Goal: Information Seeking & Learning: Learn about a topic

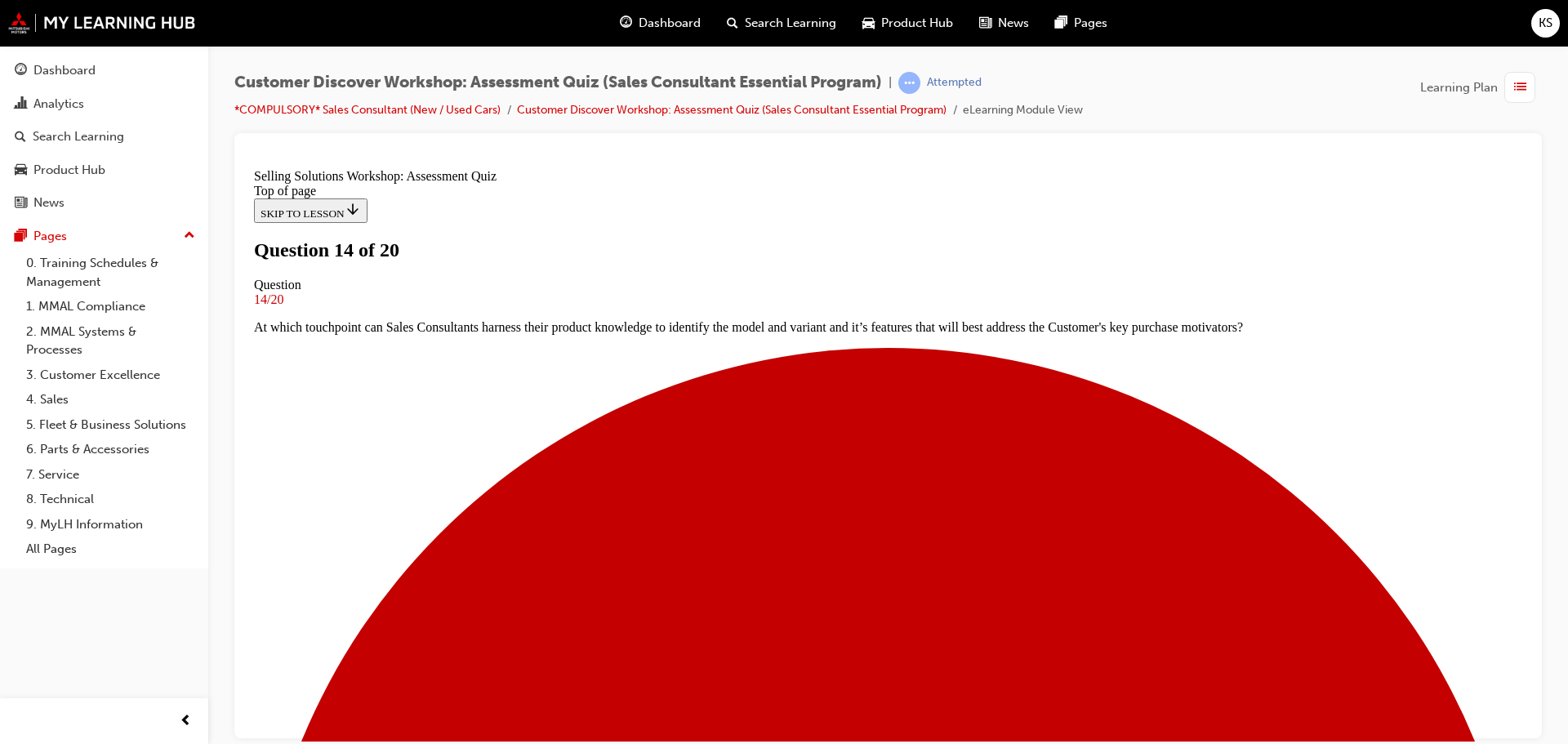
scroll to position [164, 0]
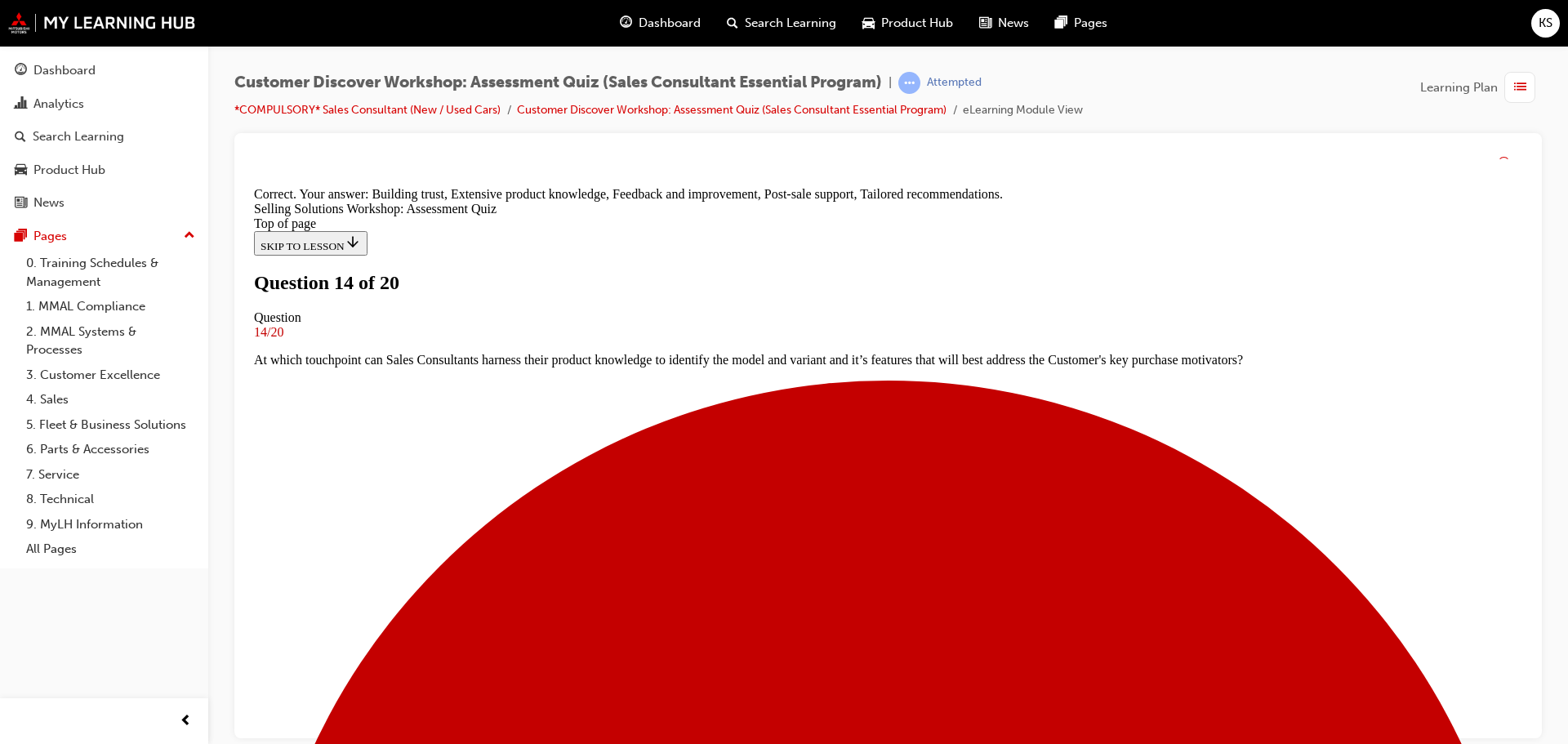
scroll to position [400, 0]
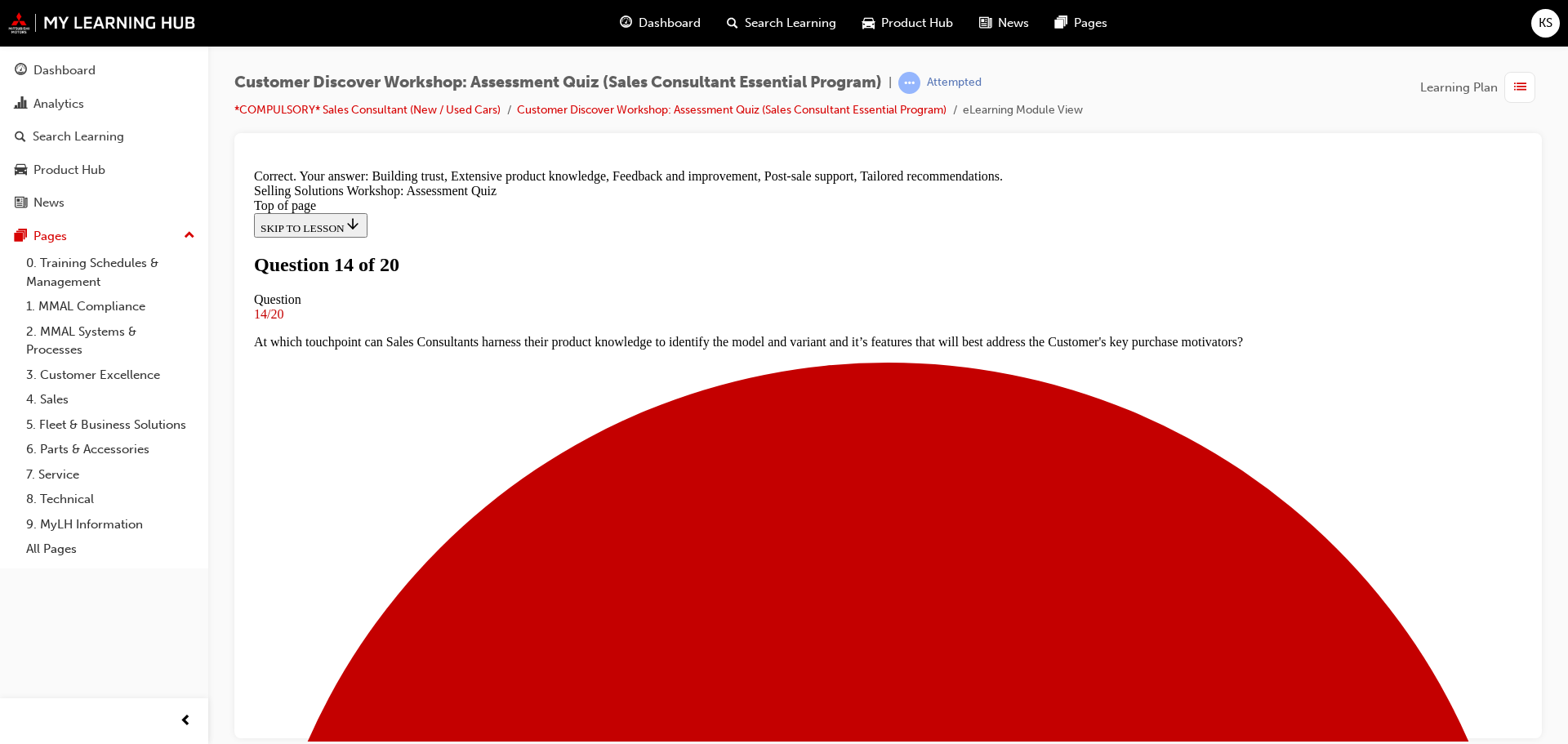
drag, startPoint x: 854, startPoint y: 663, endPoint x: 879, endPoint y: 700, distance: 44.7
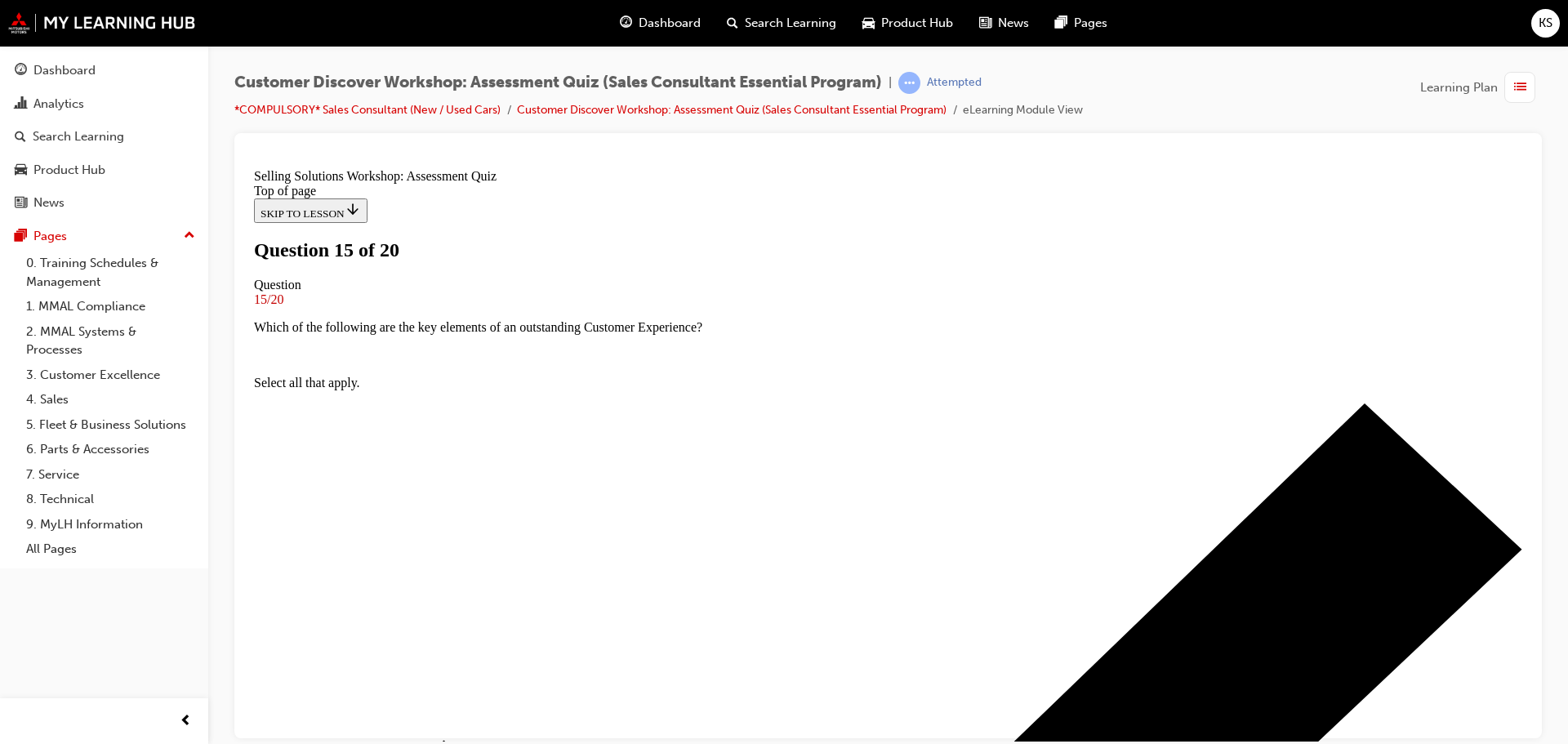
scroll to position [81, 0]
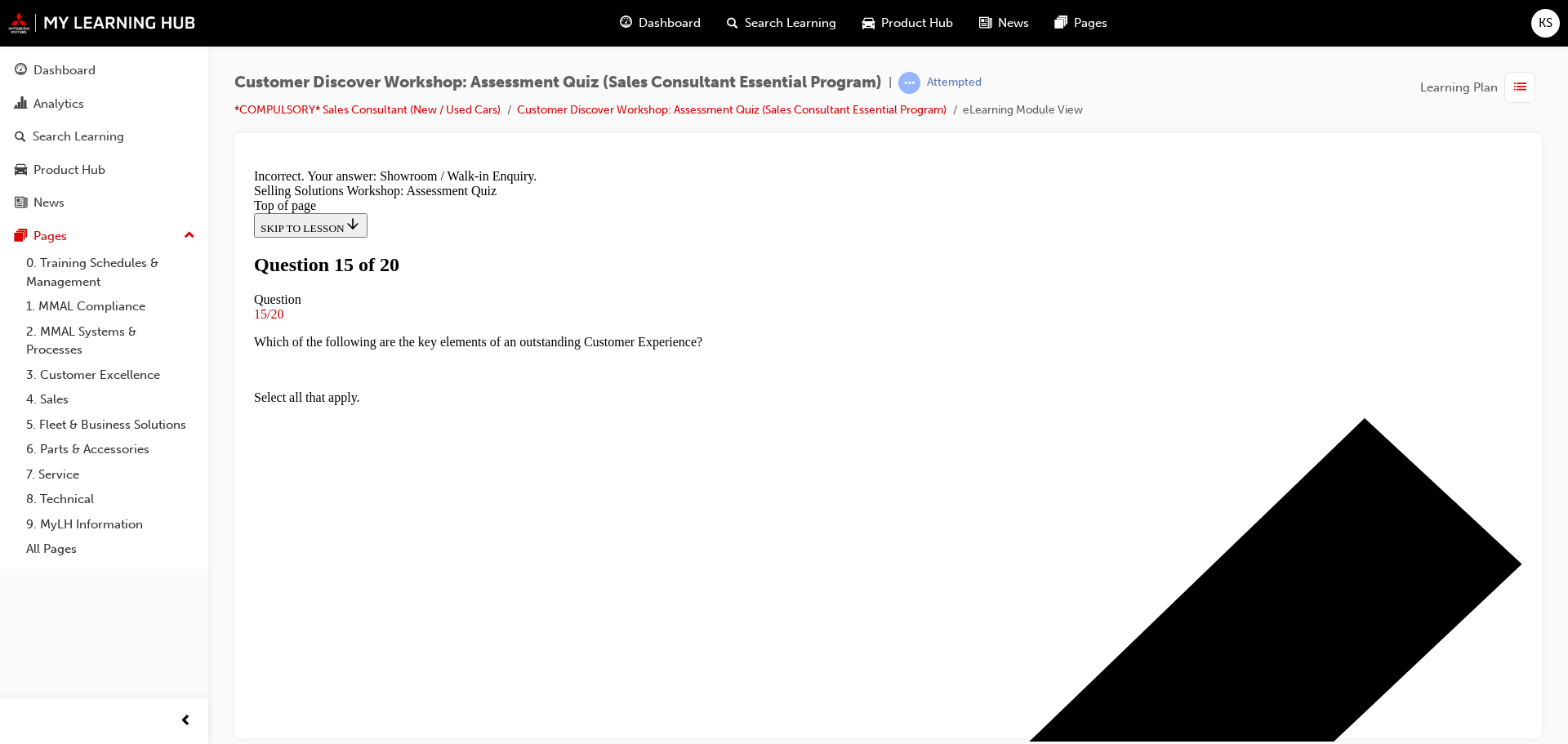
scroll to position [279, 0]
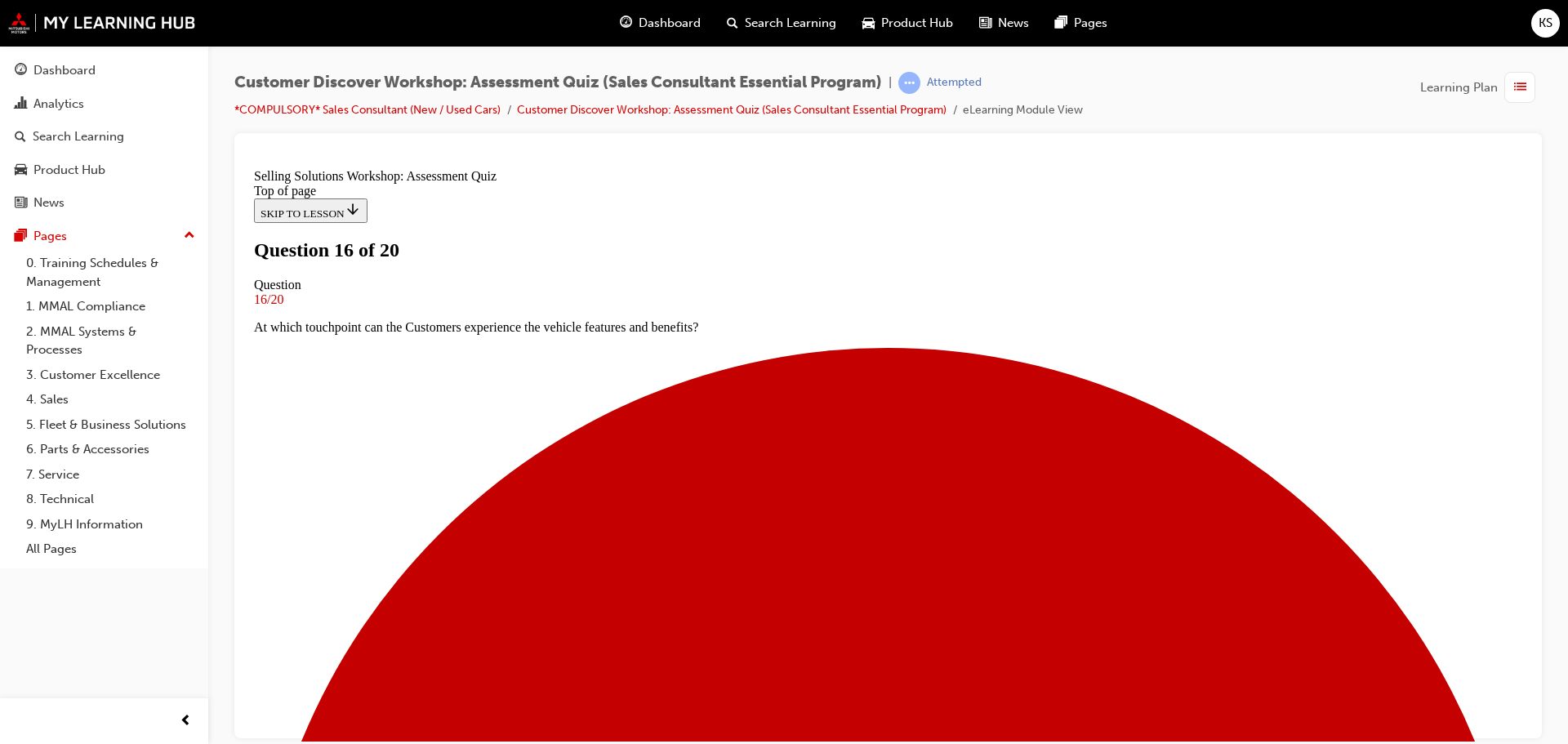
scroll to position [164, 0]
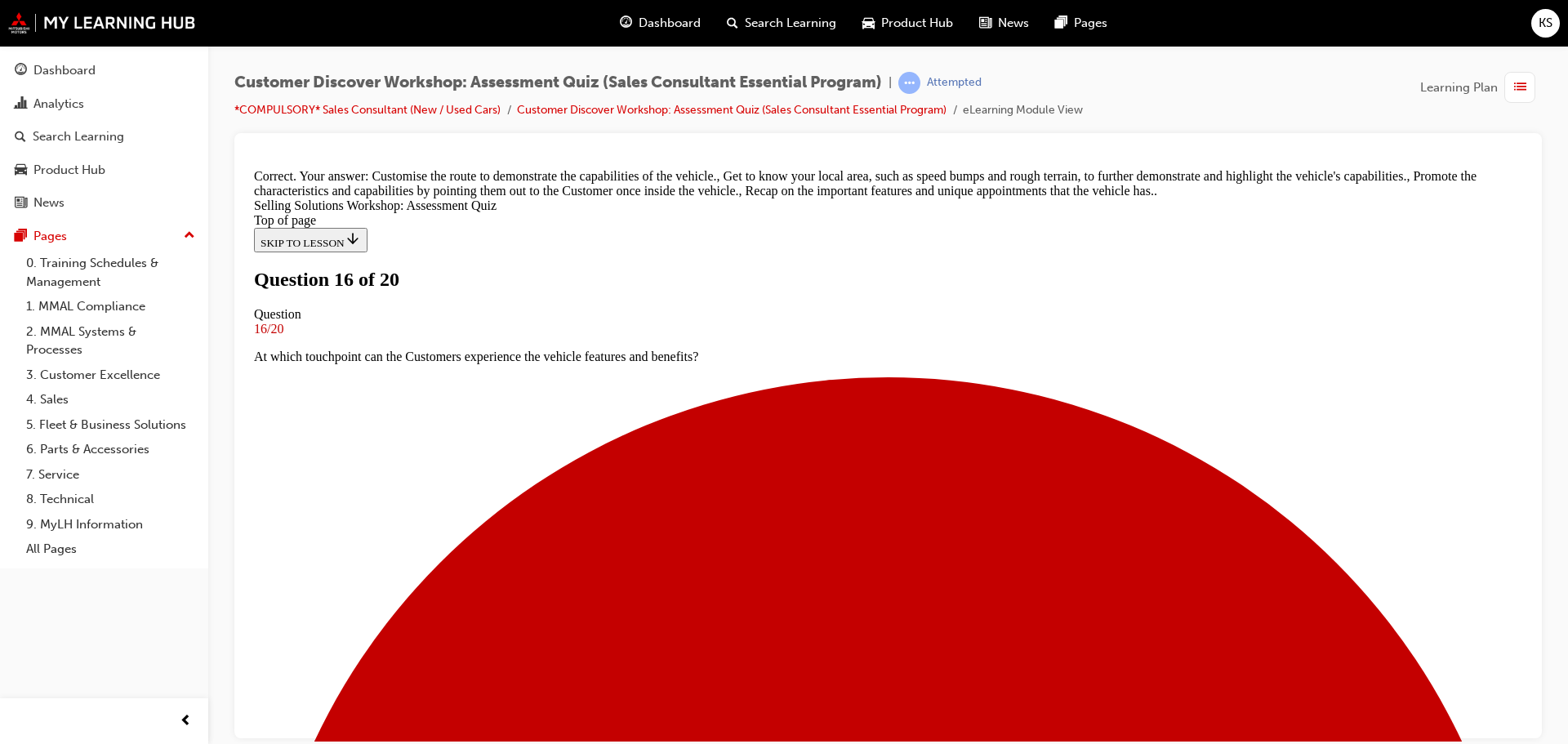
scroll to position [400, 0]
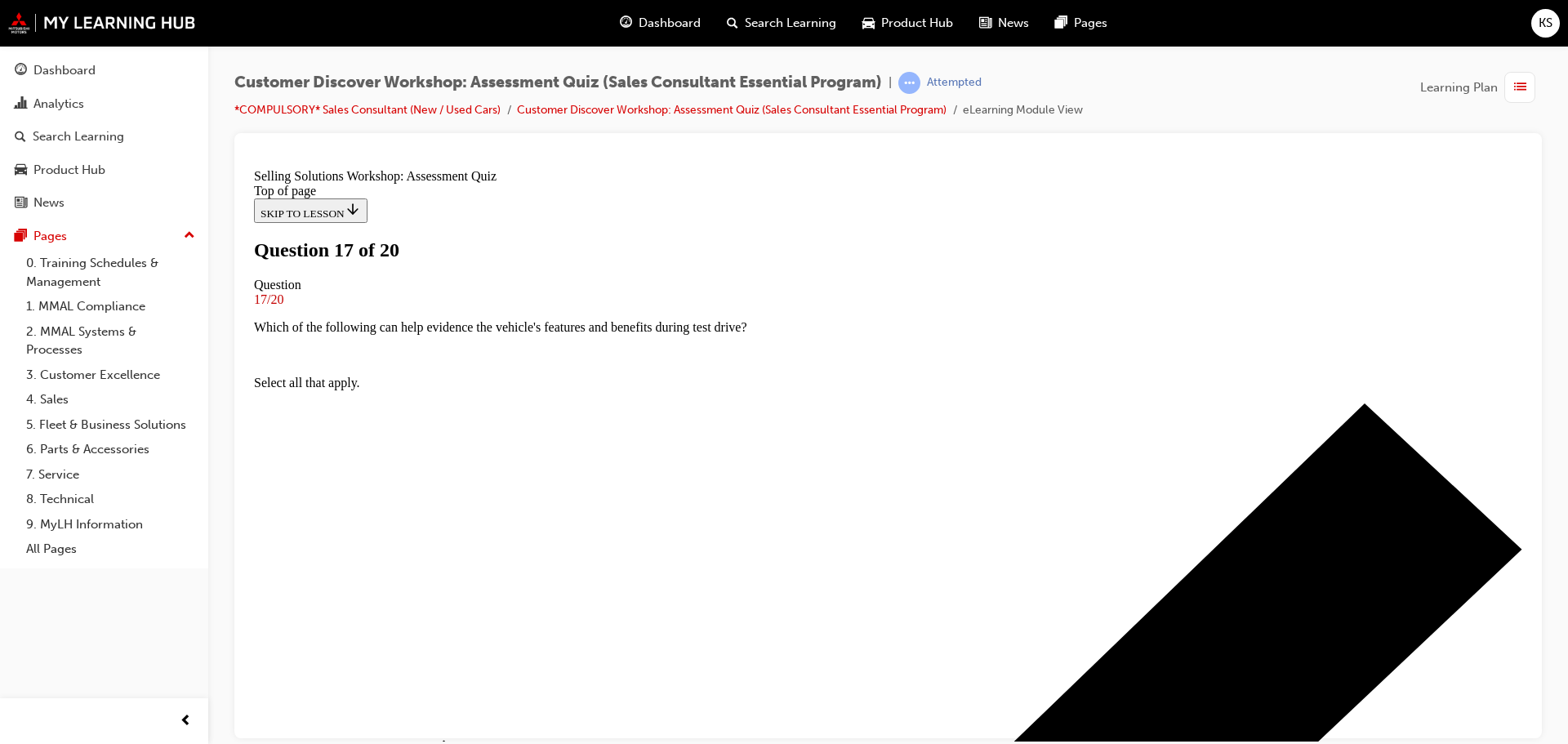
scroll to position [146, 0]
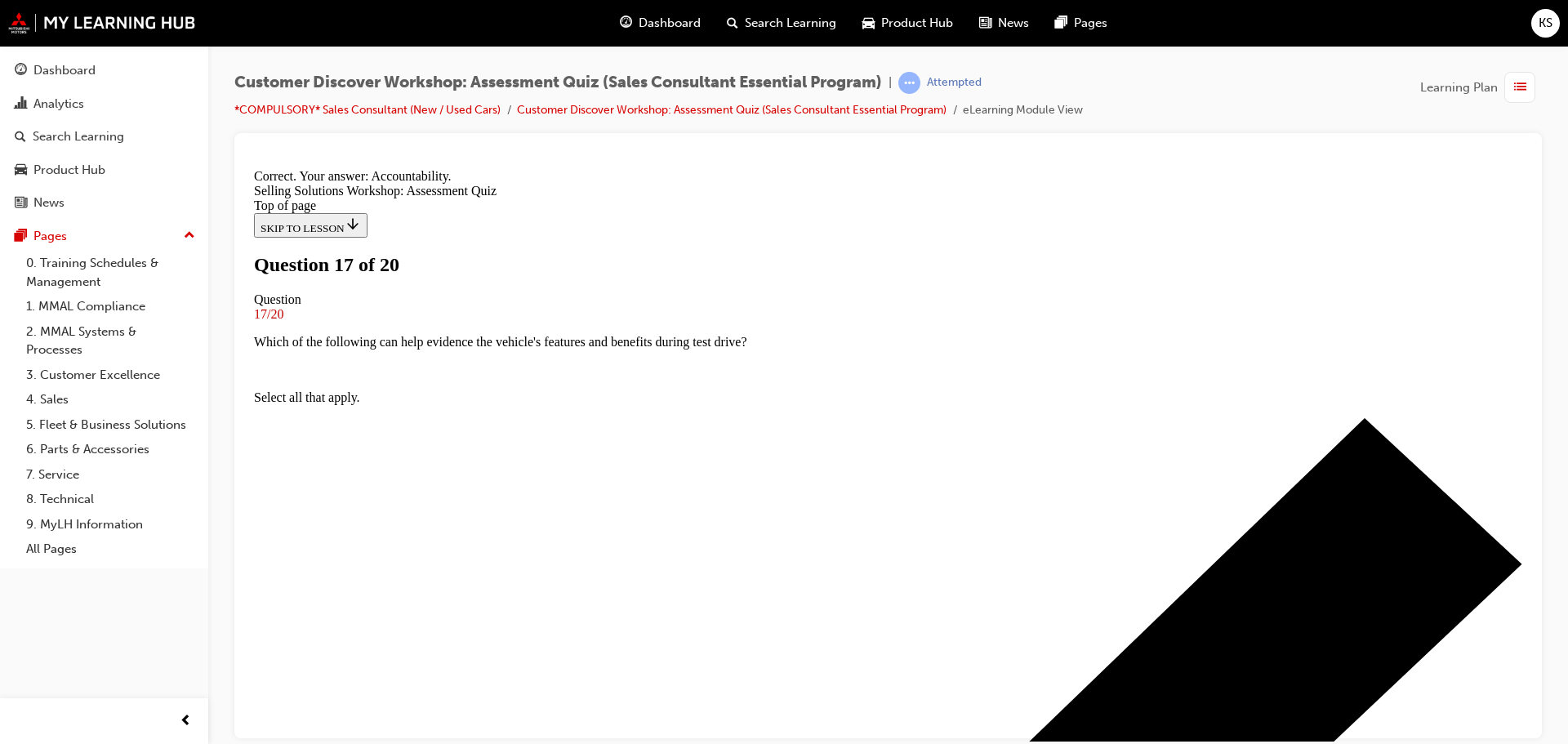
scroll to position [279, 0]
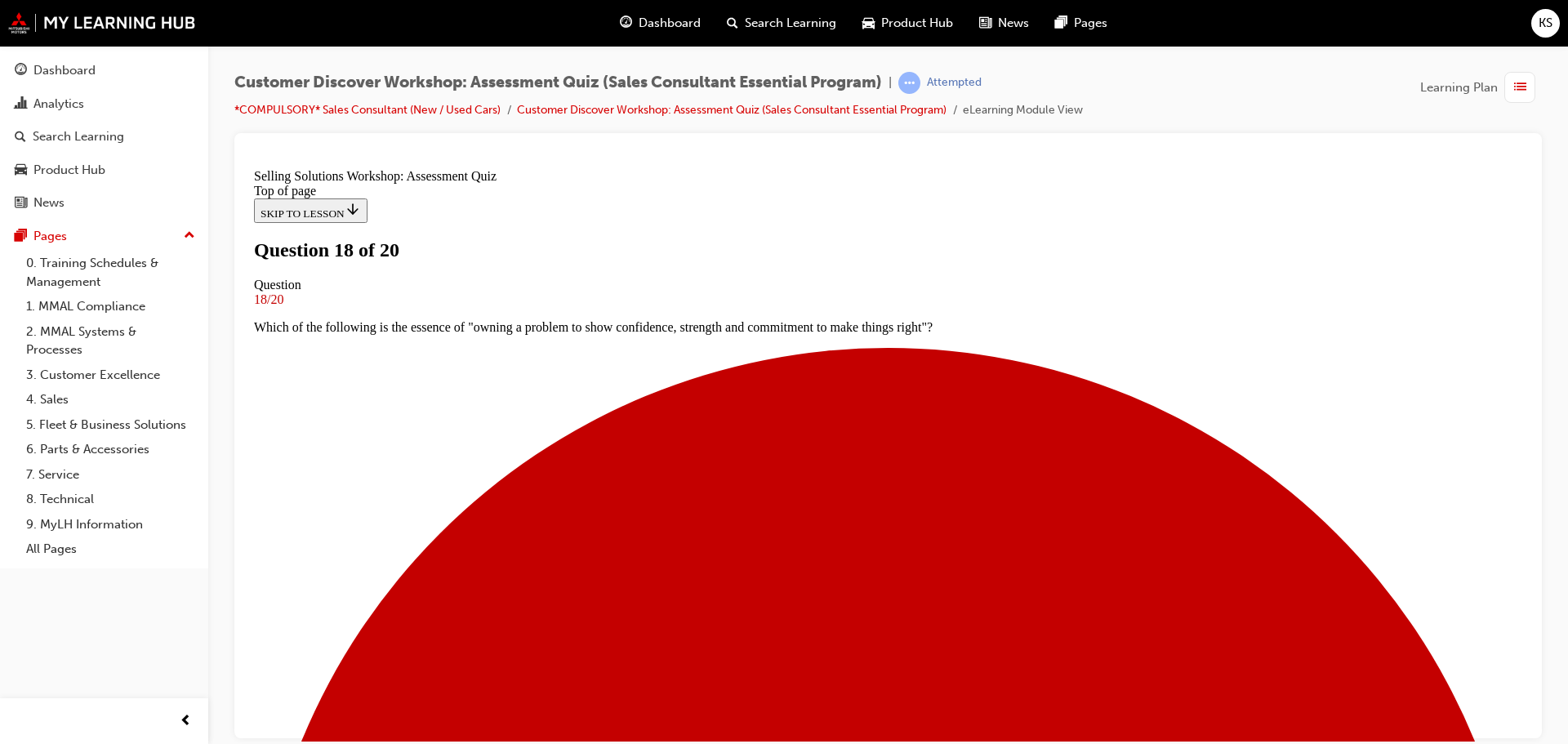
scroll to position [81, 0]
drag, startPoint x: 714, startPoint y: 465, endPoint x: 719, endPoint y: 472, distance: 8.6
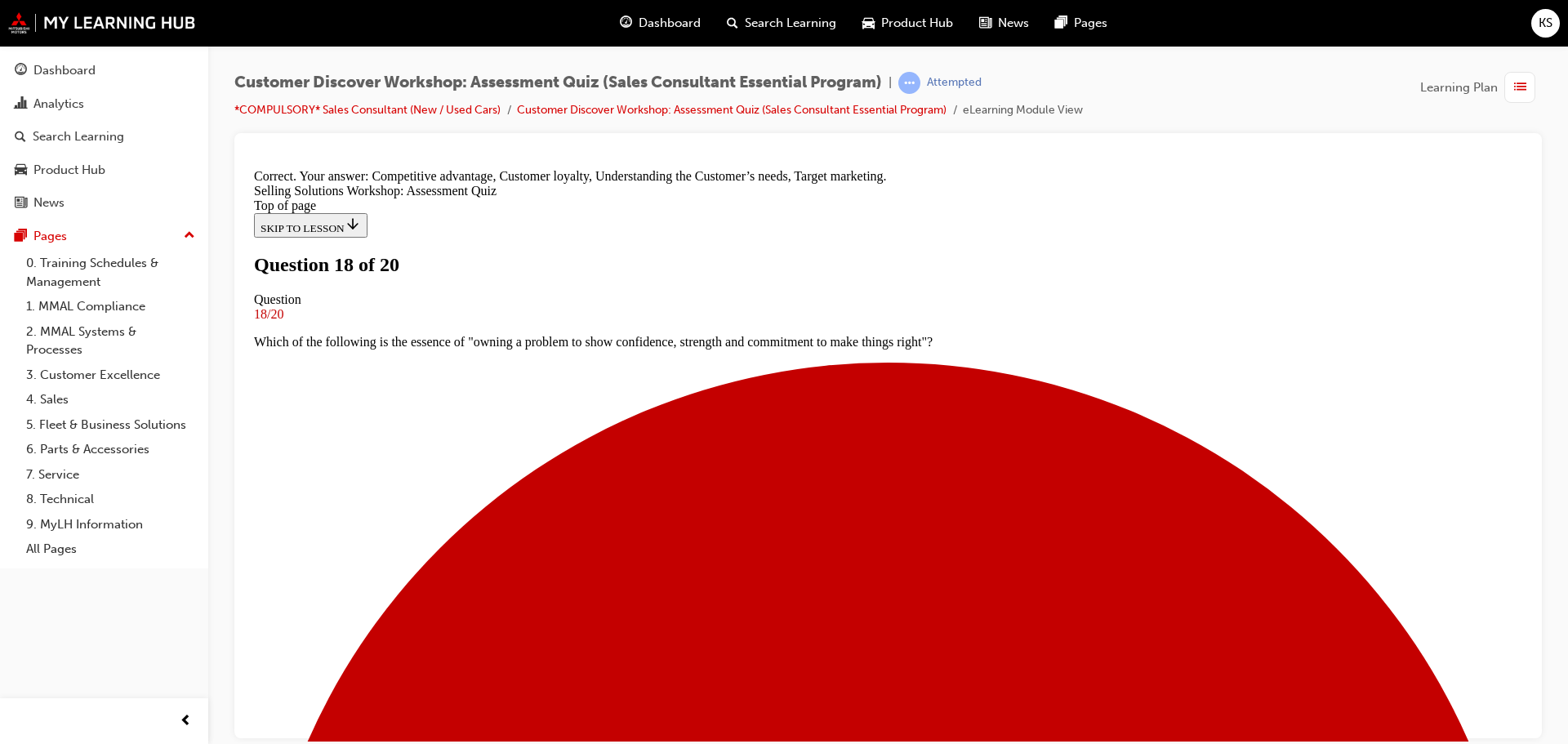
scroll to position [307, 0]
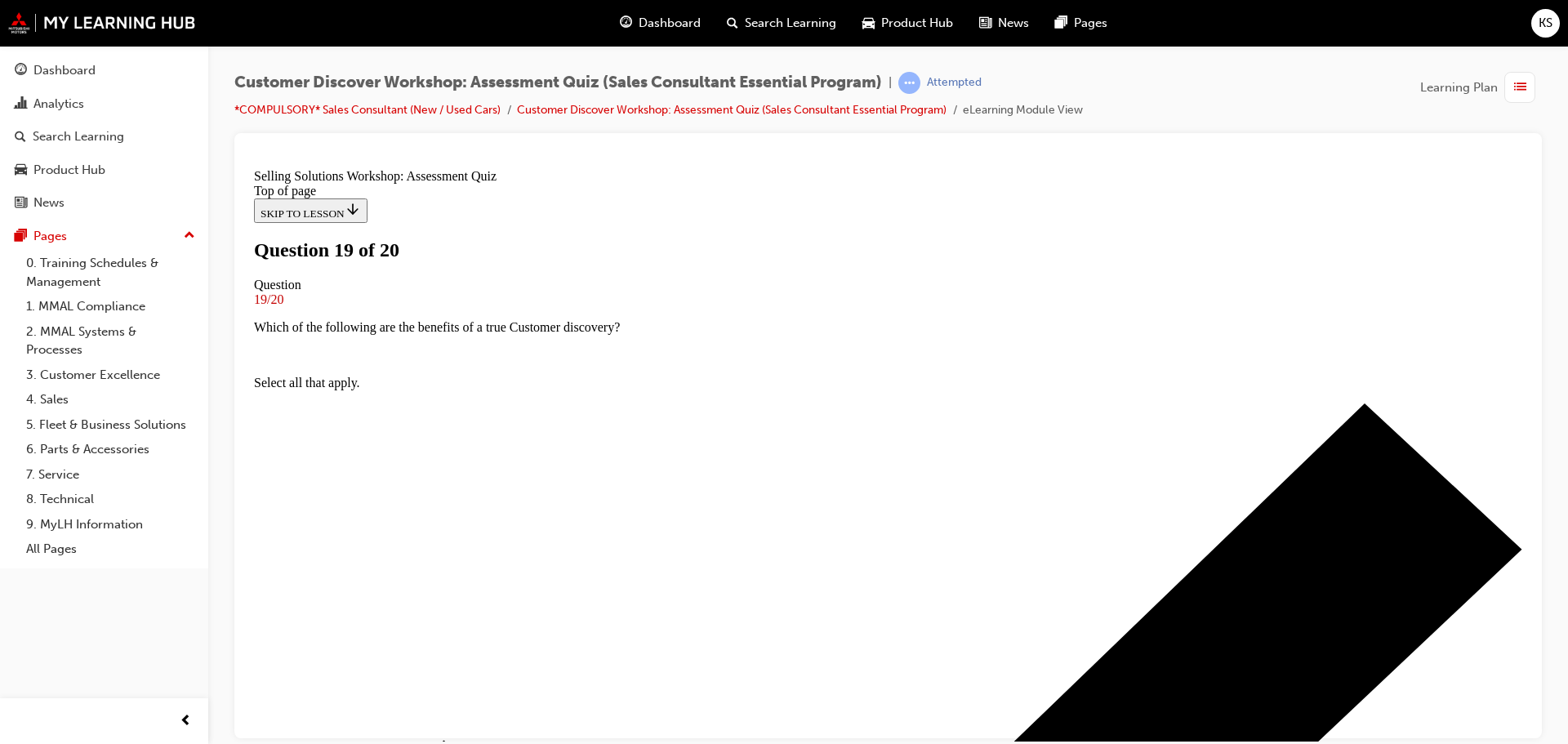
scroll to position [81, 0]
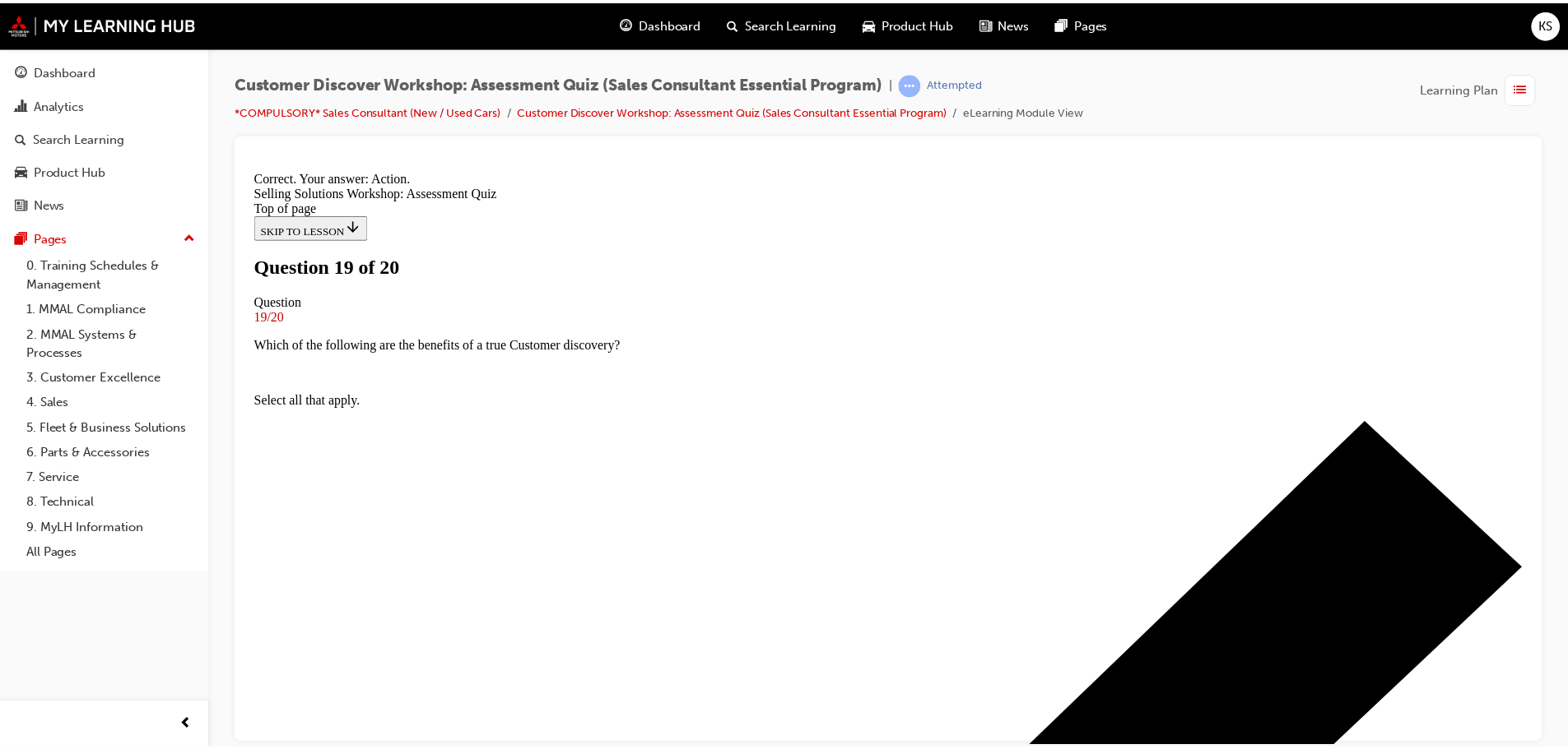
scroll to position [281, 0]
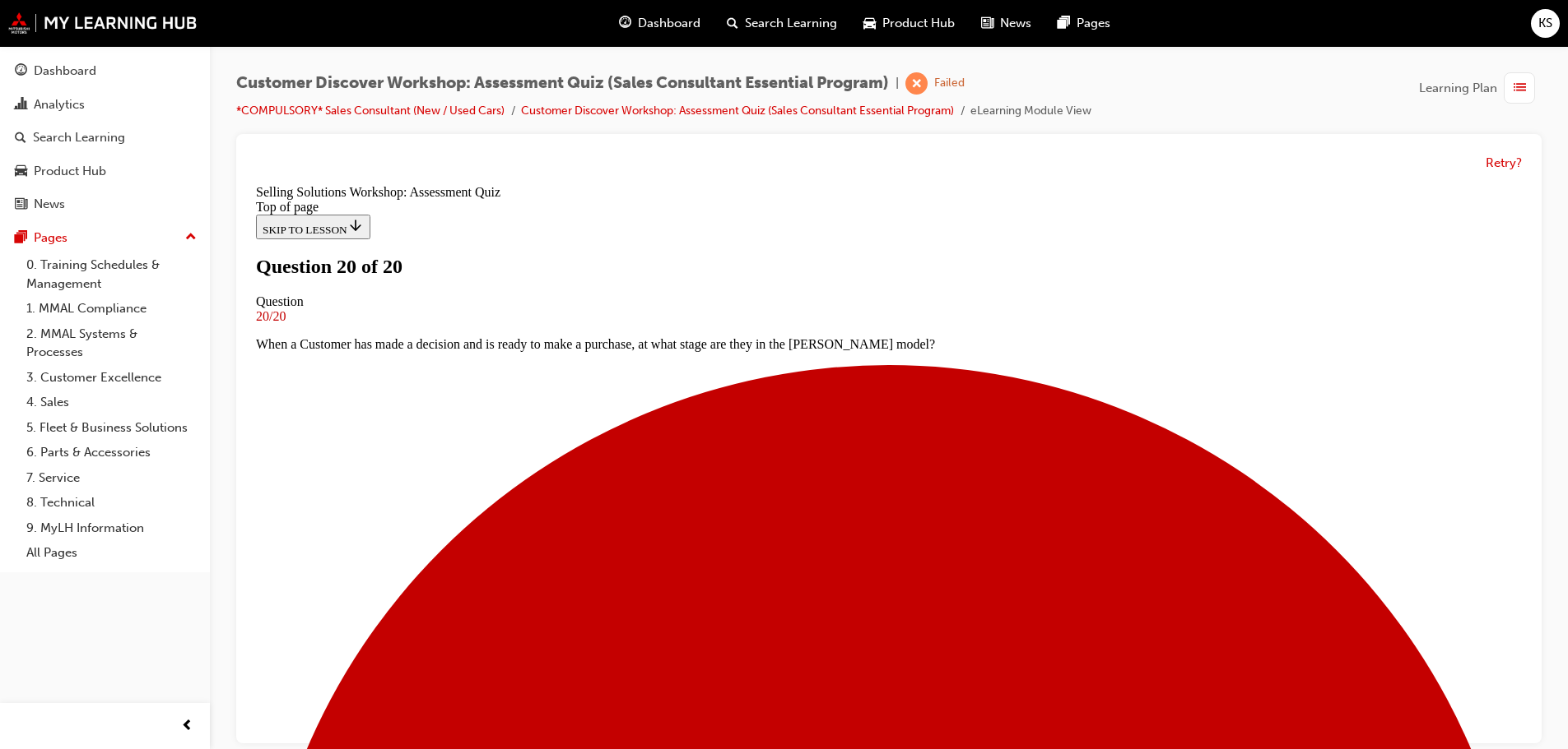
scroll to position [278, 0]
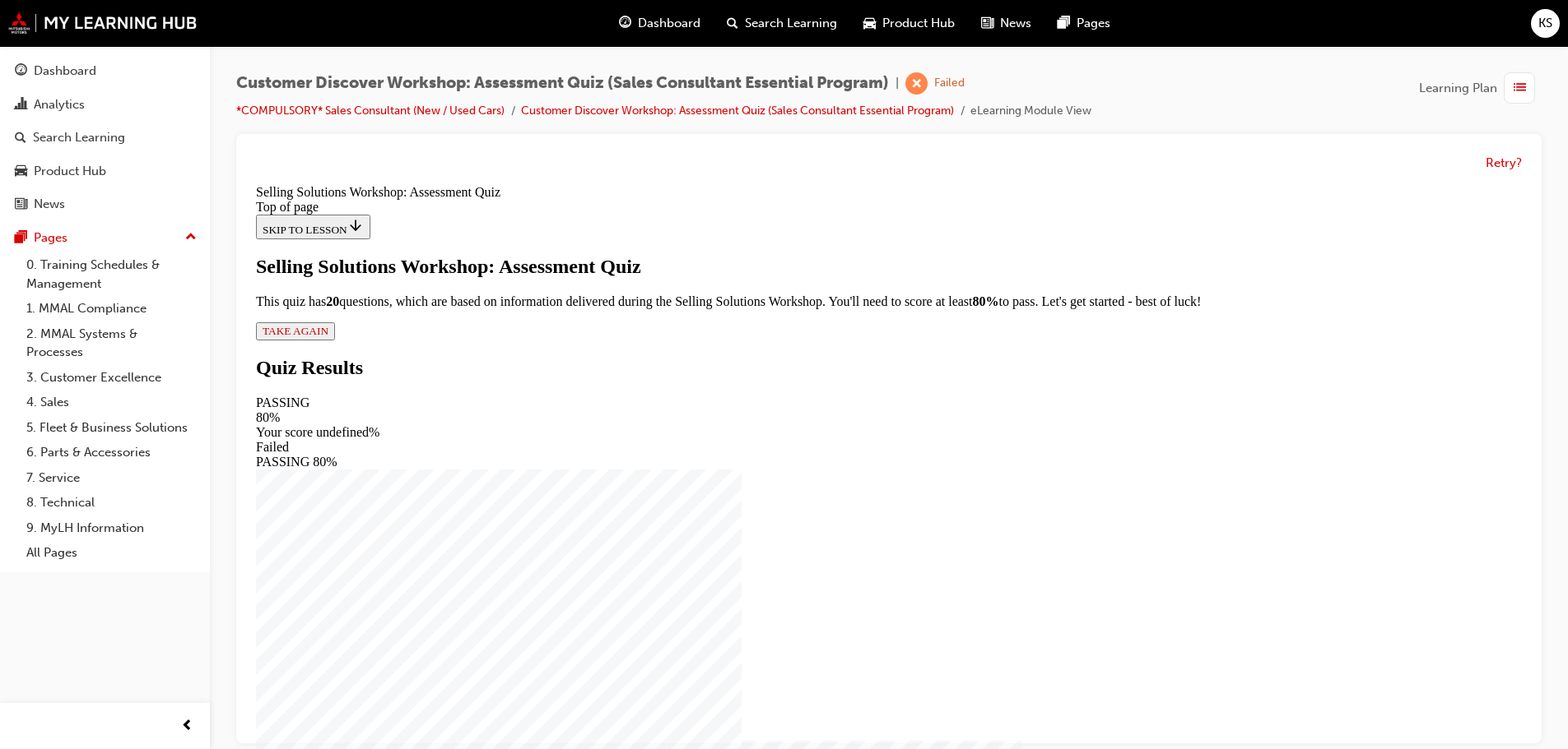
click at [335, 341] on button "TAKE AGAIN" at bounding box center [296, 332] width 79 height 18
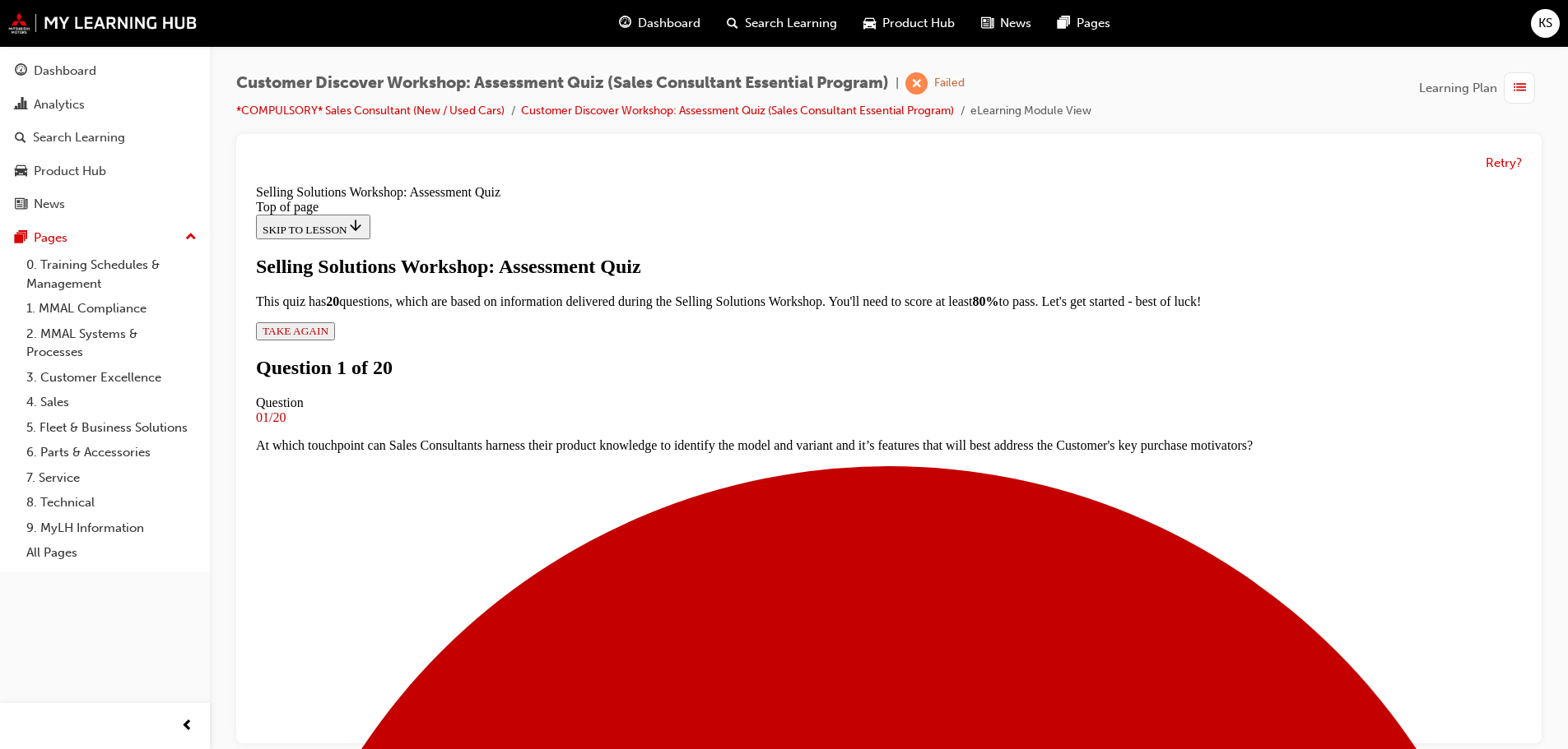
scroll to position [84, 0]
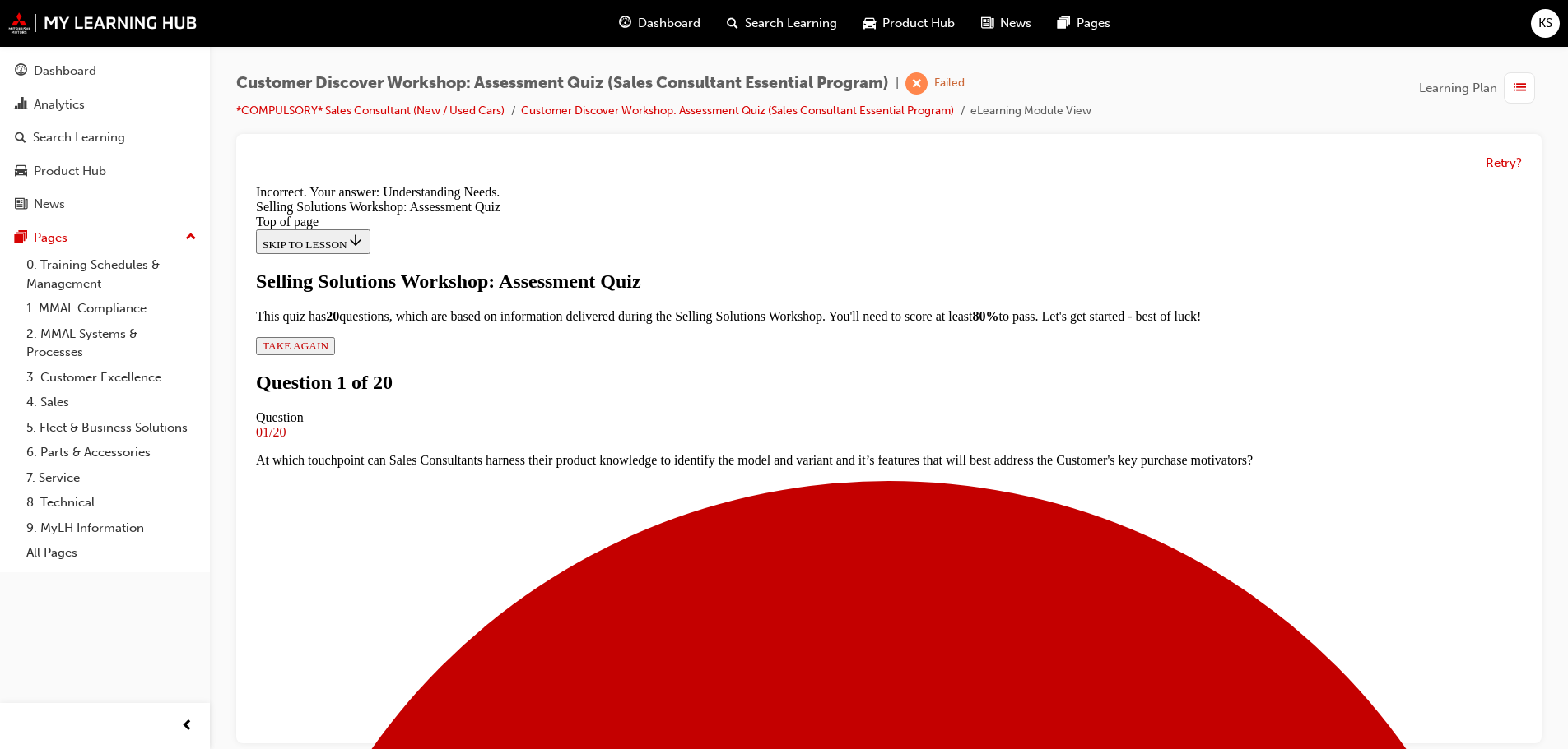
scroll to position [310, 0]
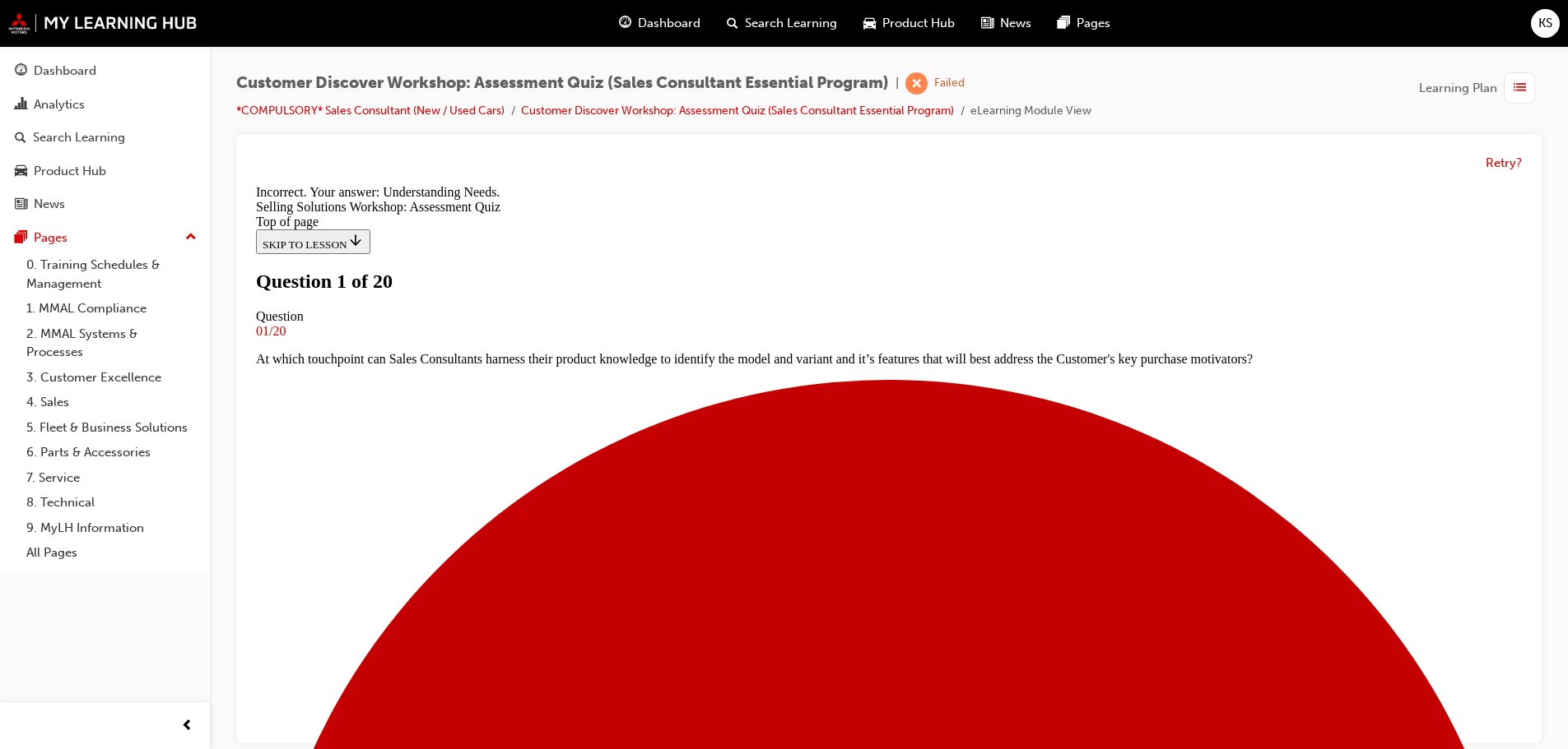
scroll to position [82, 0]
drag, startPoint x: 759, startPoint y: 654, endPoint x: 955, endPoint y: 649, distance: 196.1
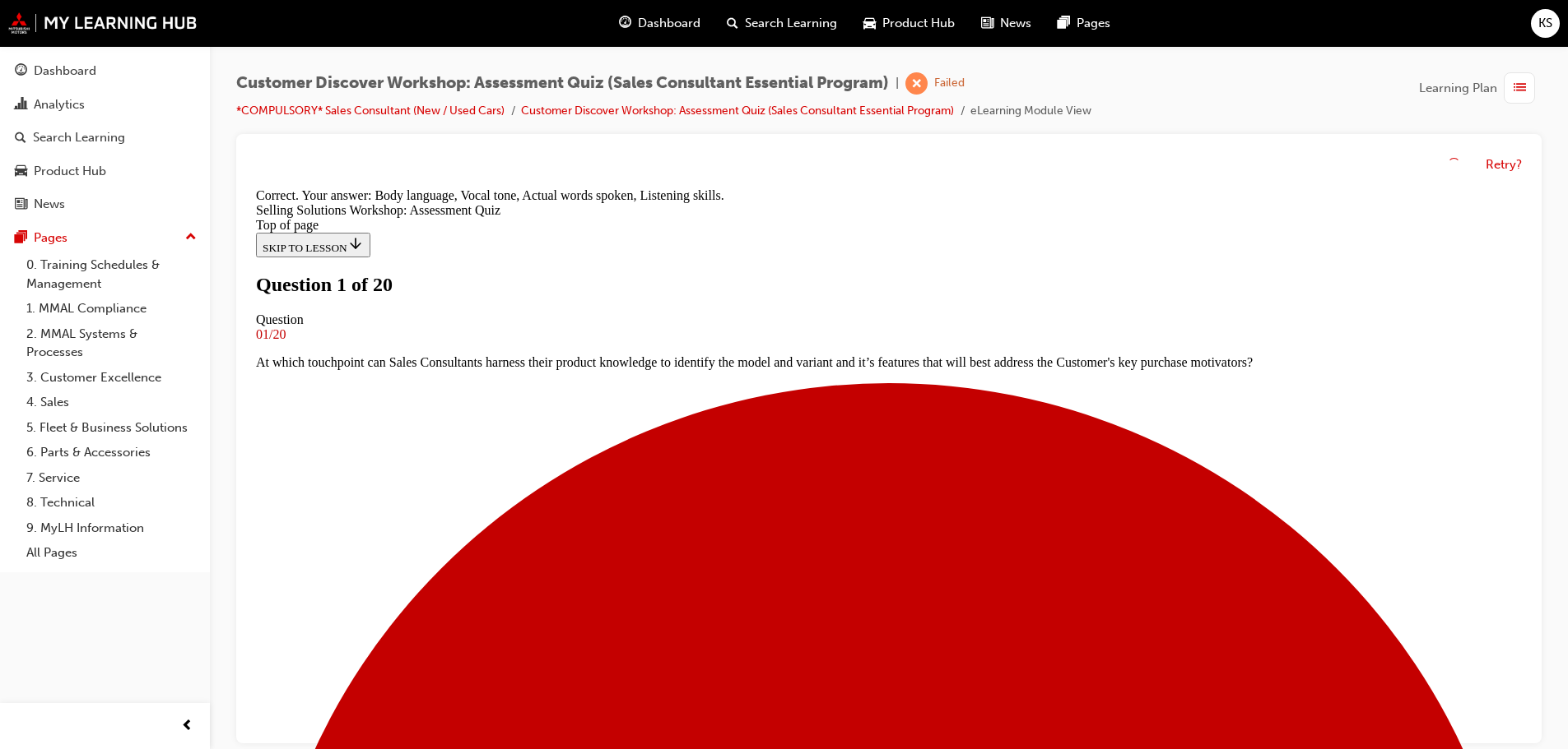
scroll to position [310, 0]
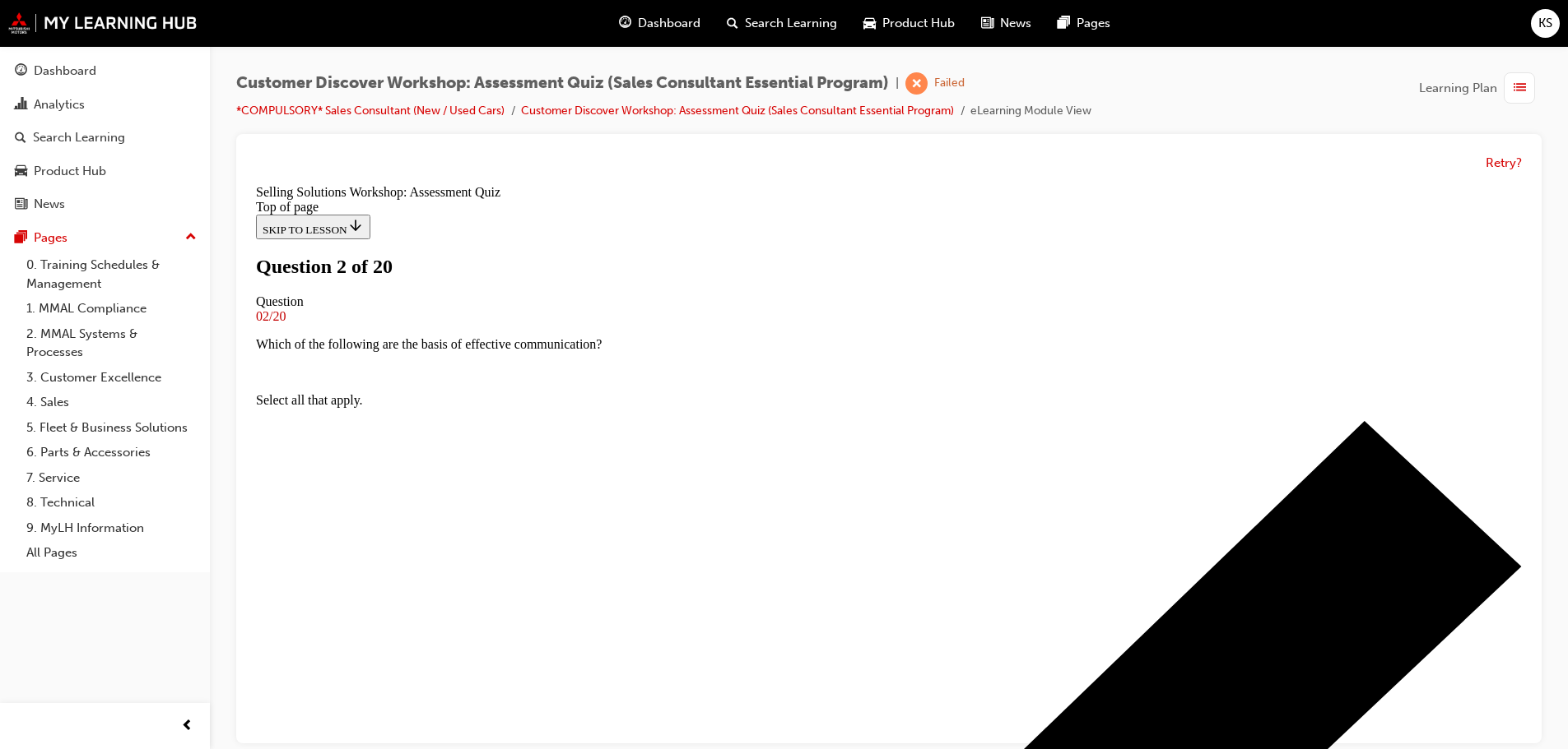
scroll to position [82, 0]
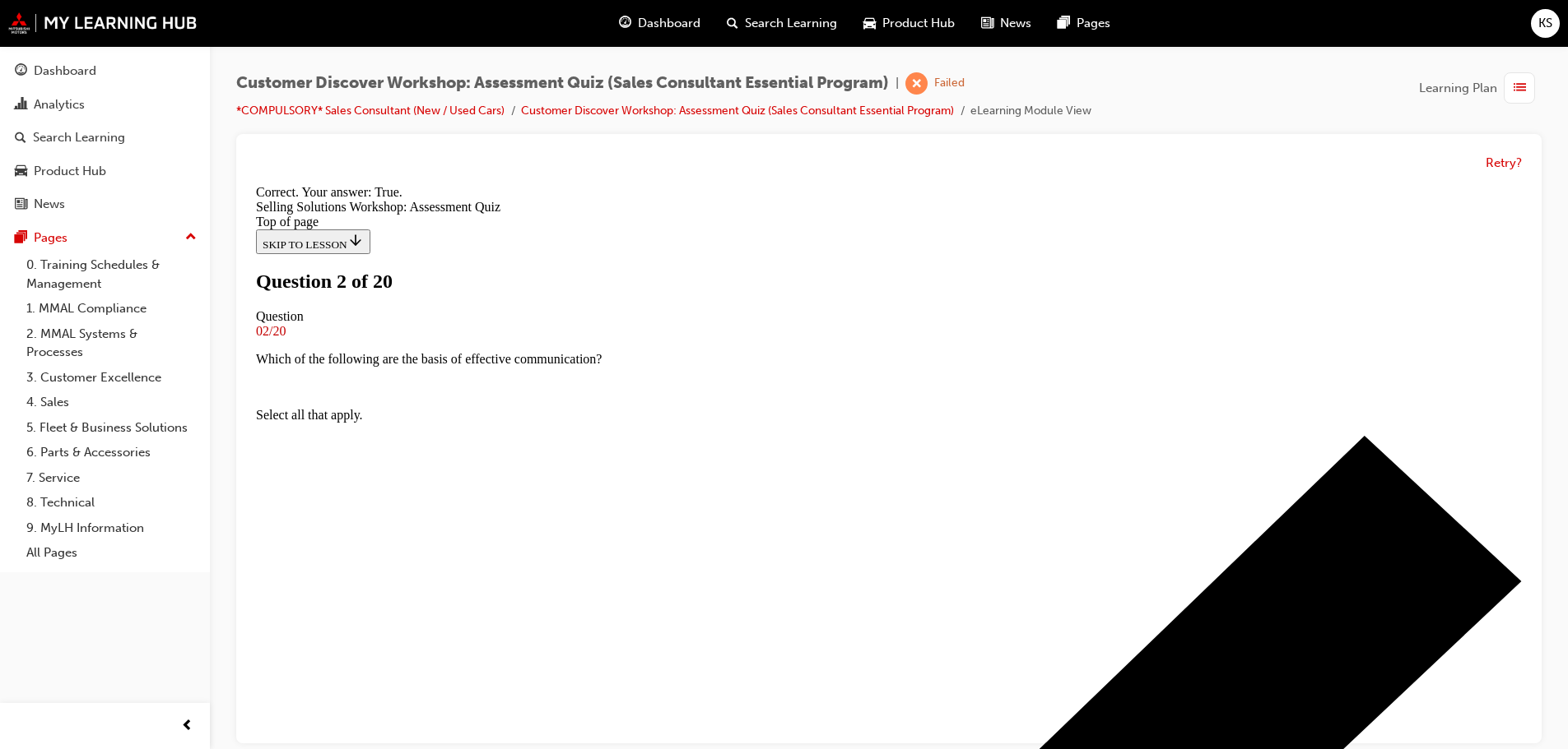
scroll to position [205, 0]
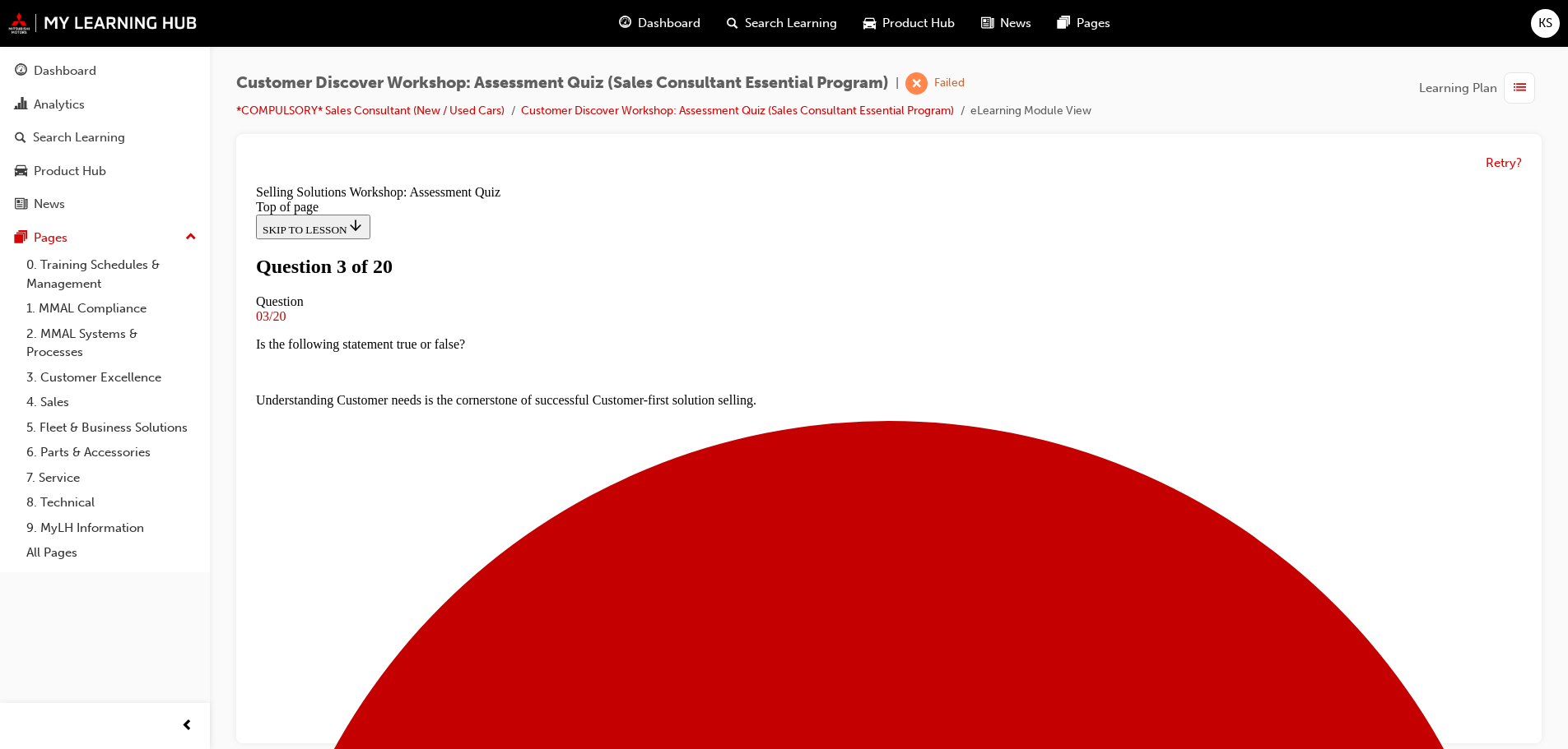
scroll to position [0, 0]
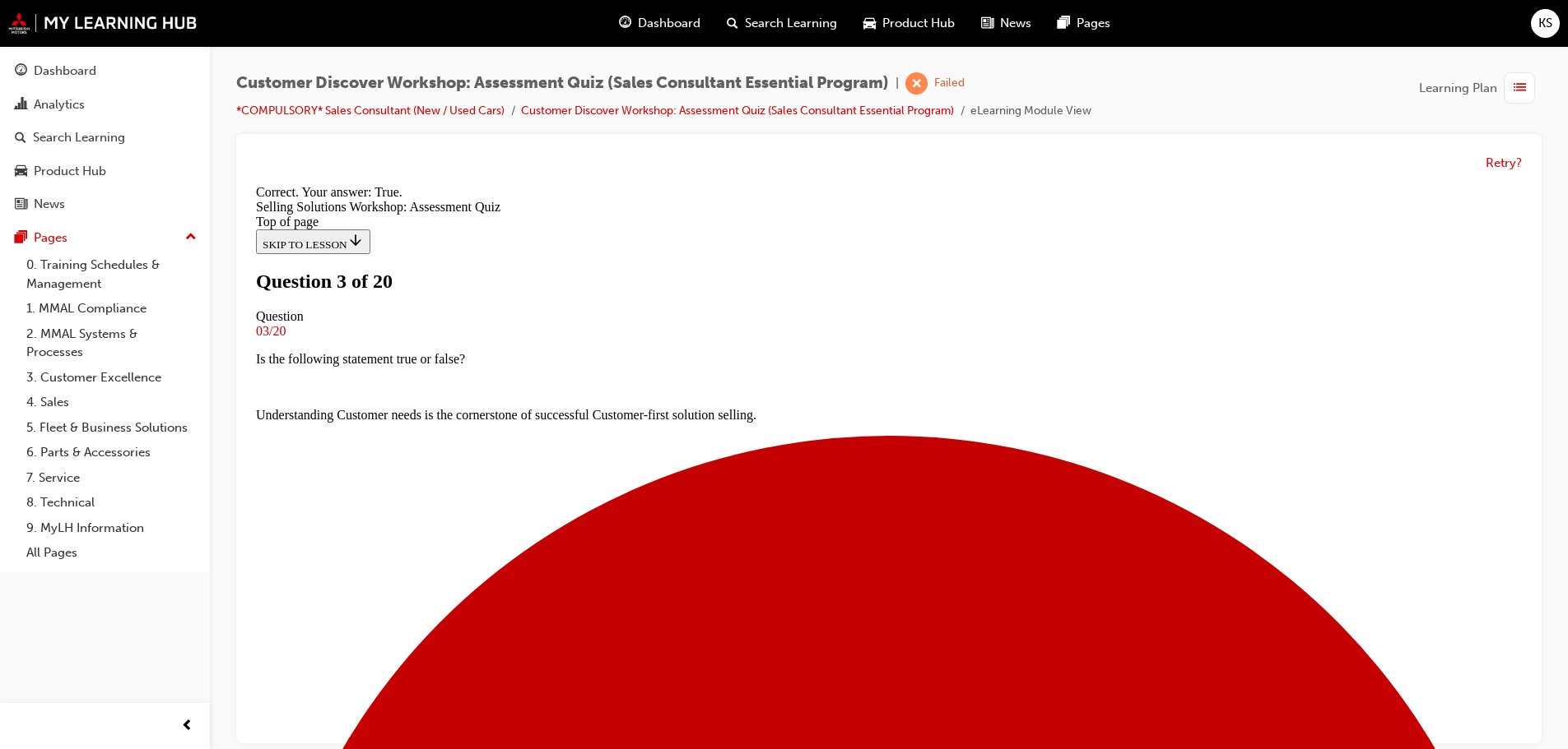
scroll to position [205, 0]
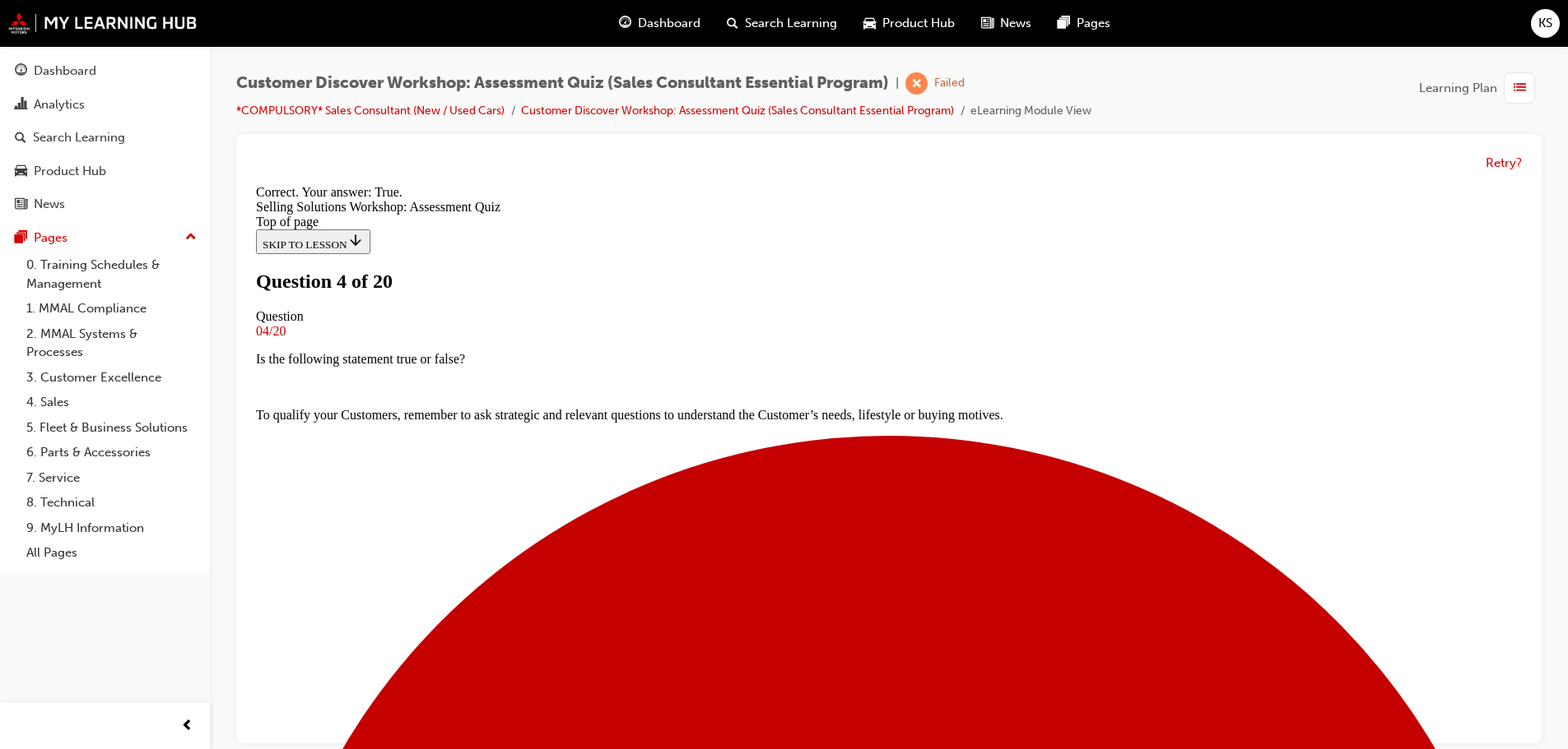
scroll to position [205, 0]
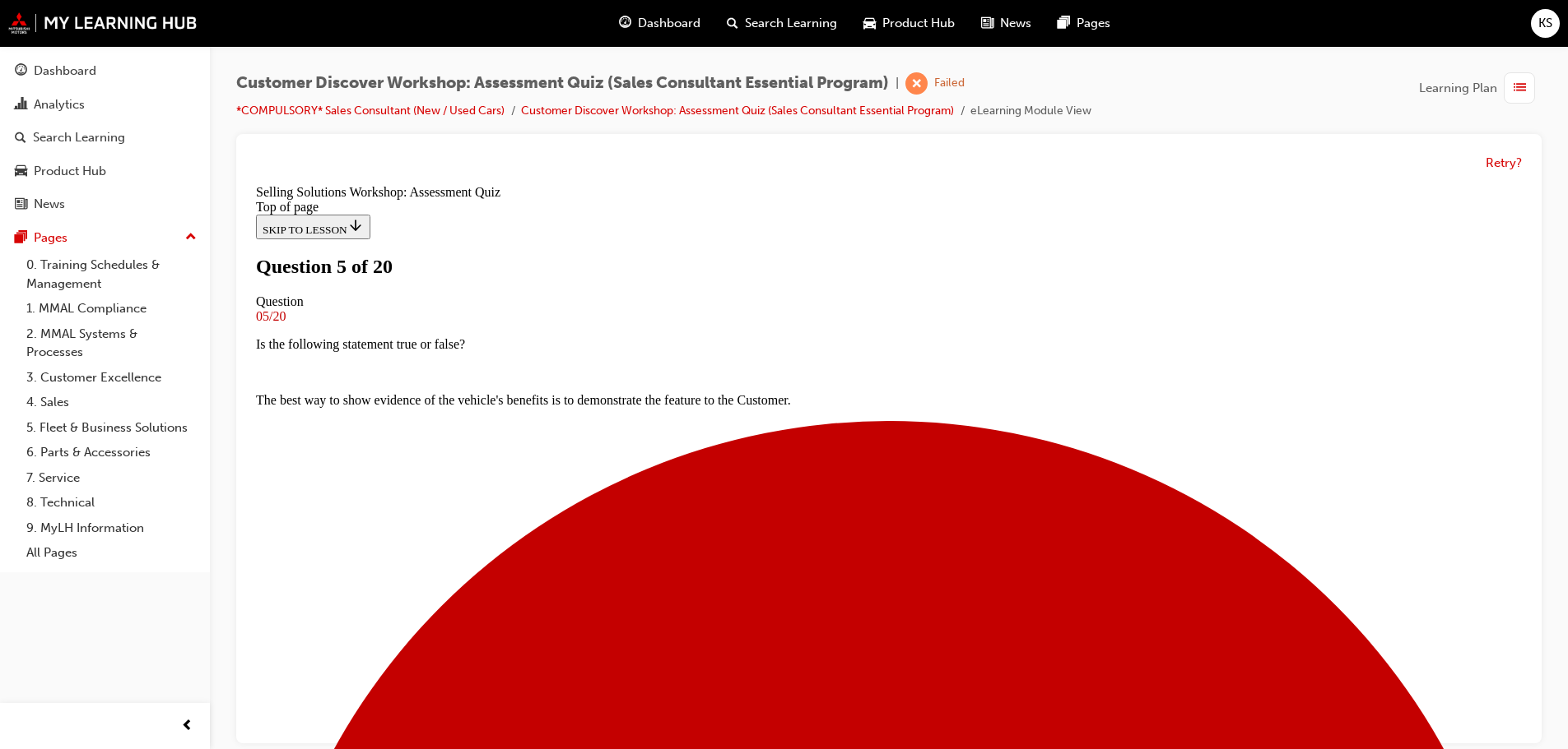
scroll to position [0, 0]
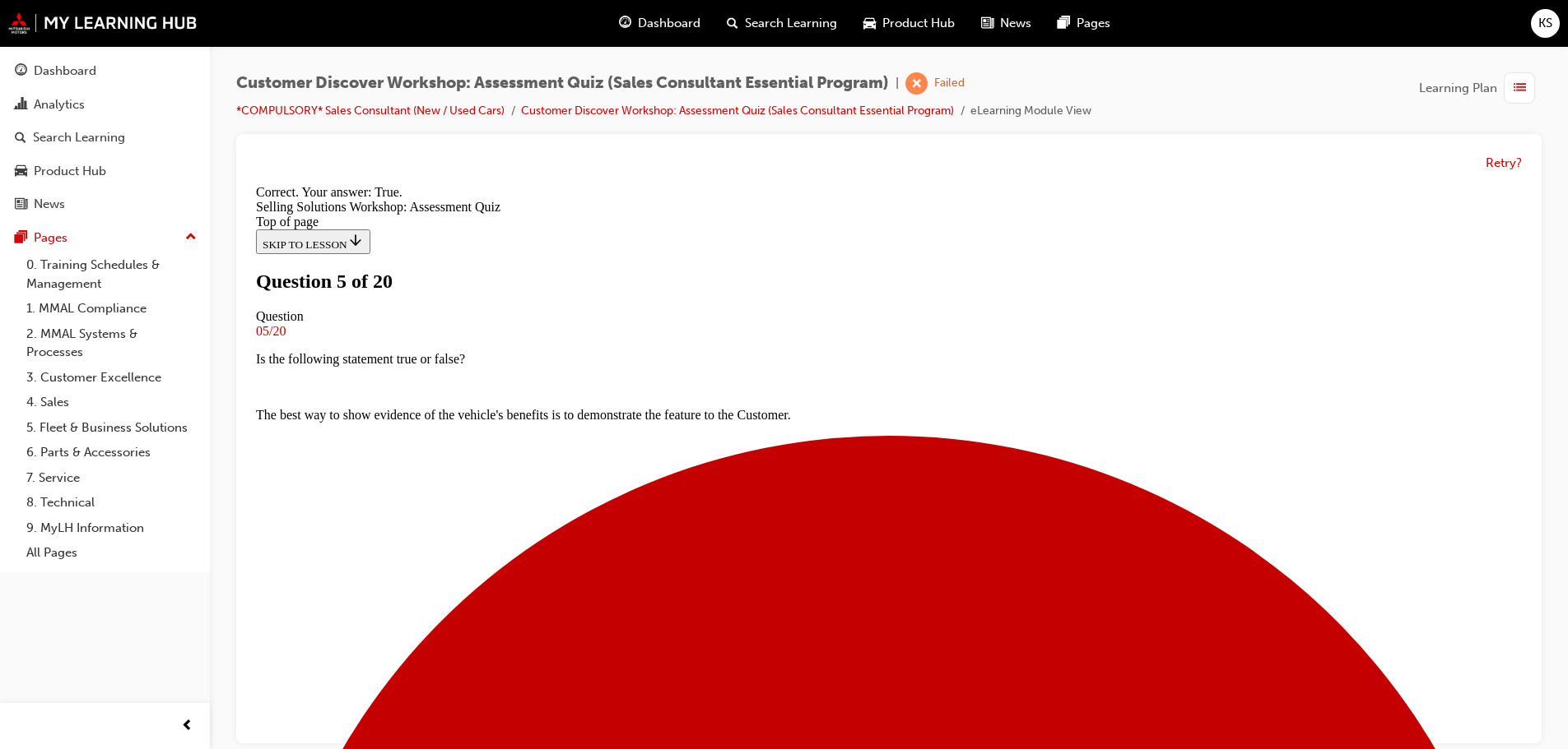
scroll to position [205, 0]
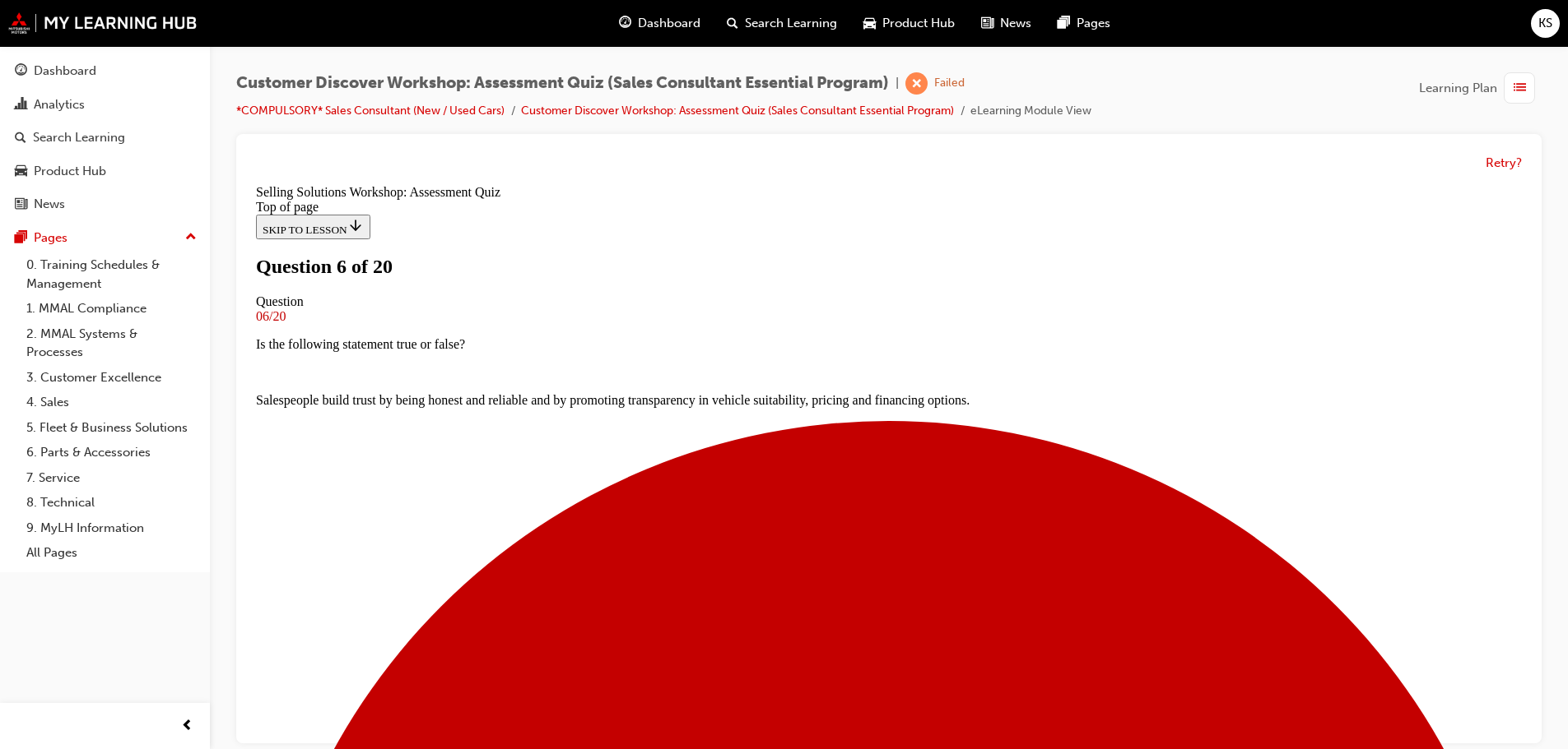
scroll to position [82, 0]
drag, startPoint x: 838, startPoint y: 456, endPoint x: 831, endPoint y: 520, distance: 64.4
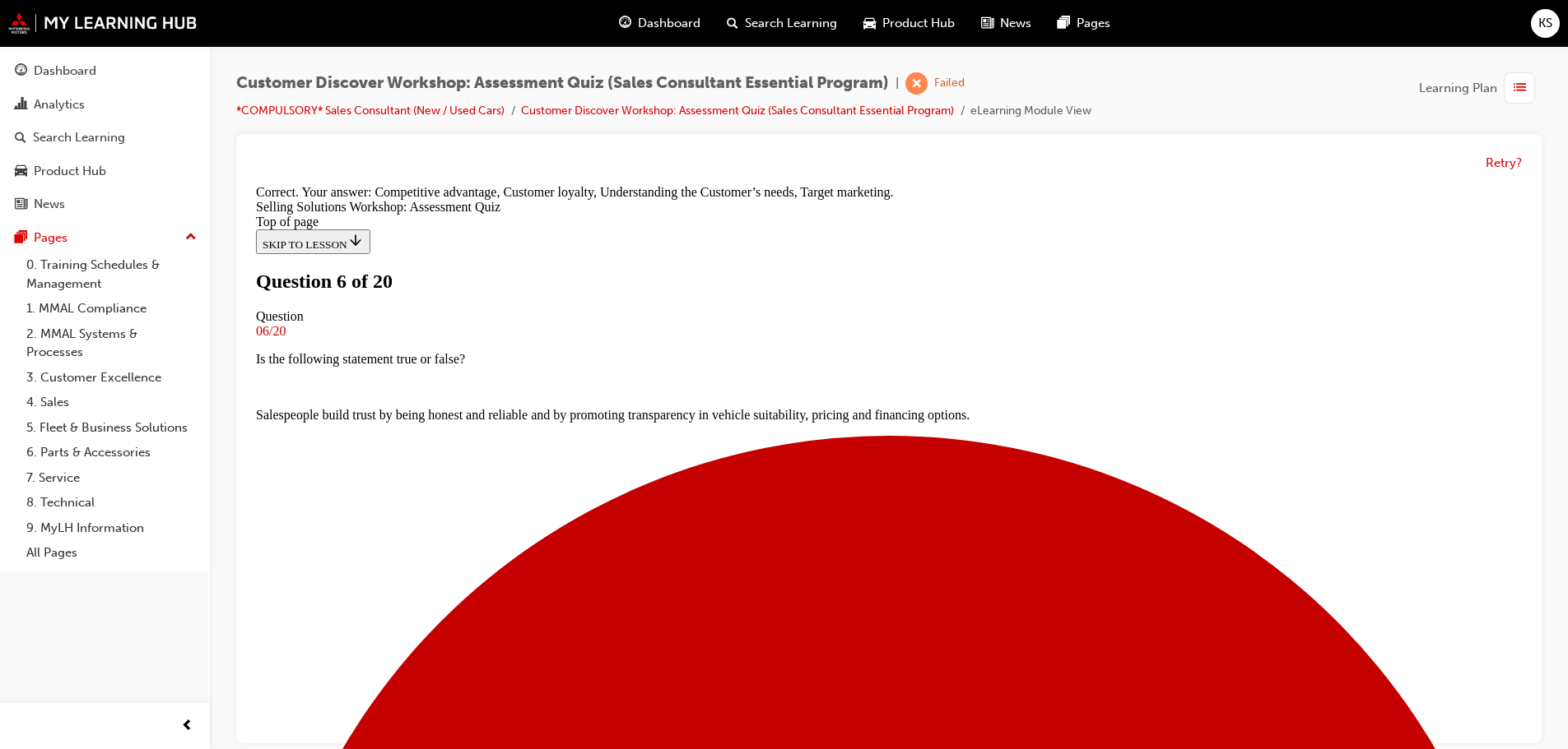
scroll to position [310, 0]
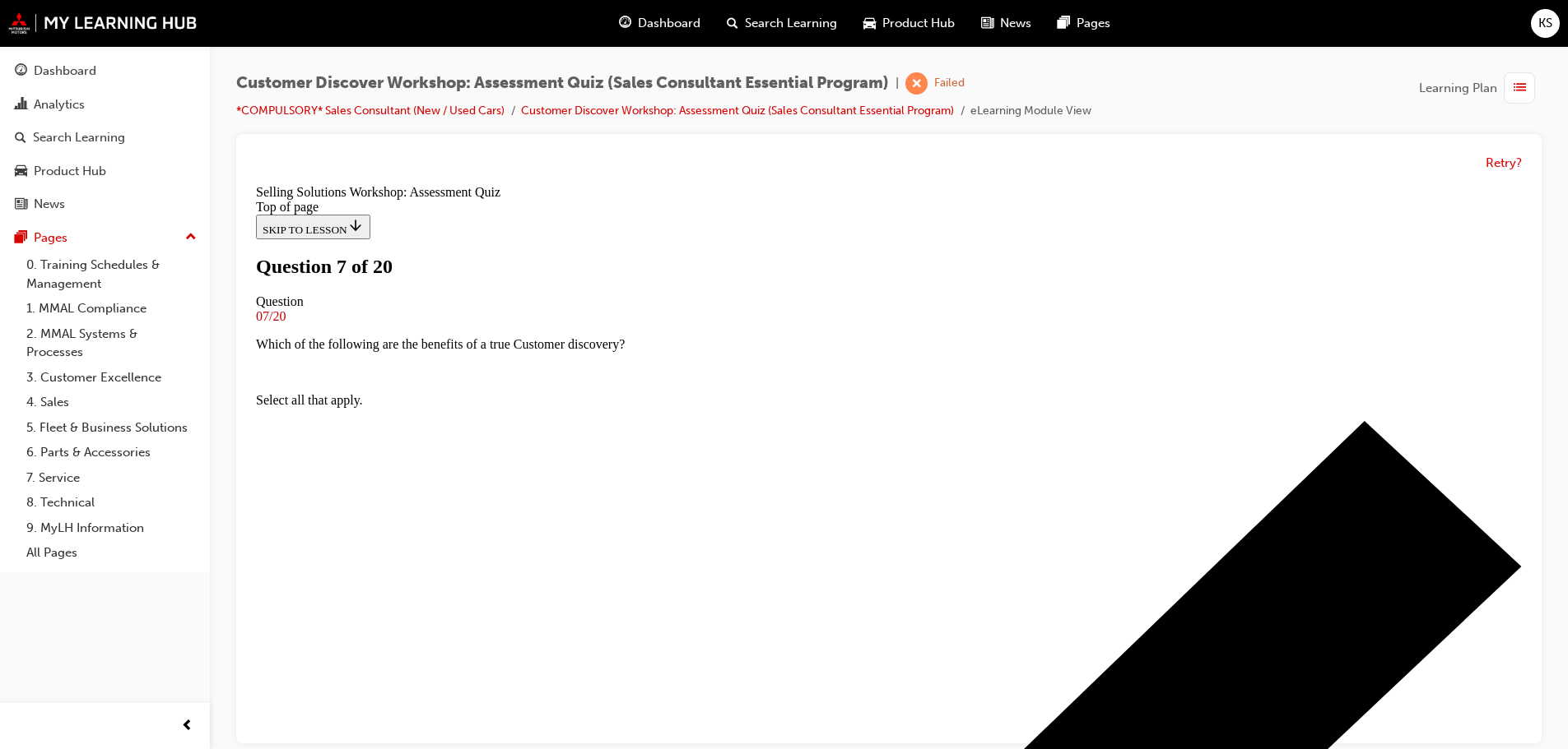
scroll to position [165, 0]
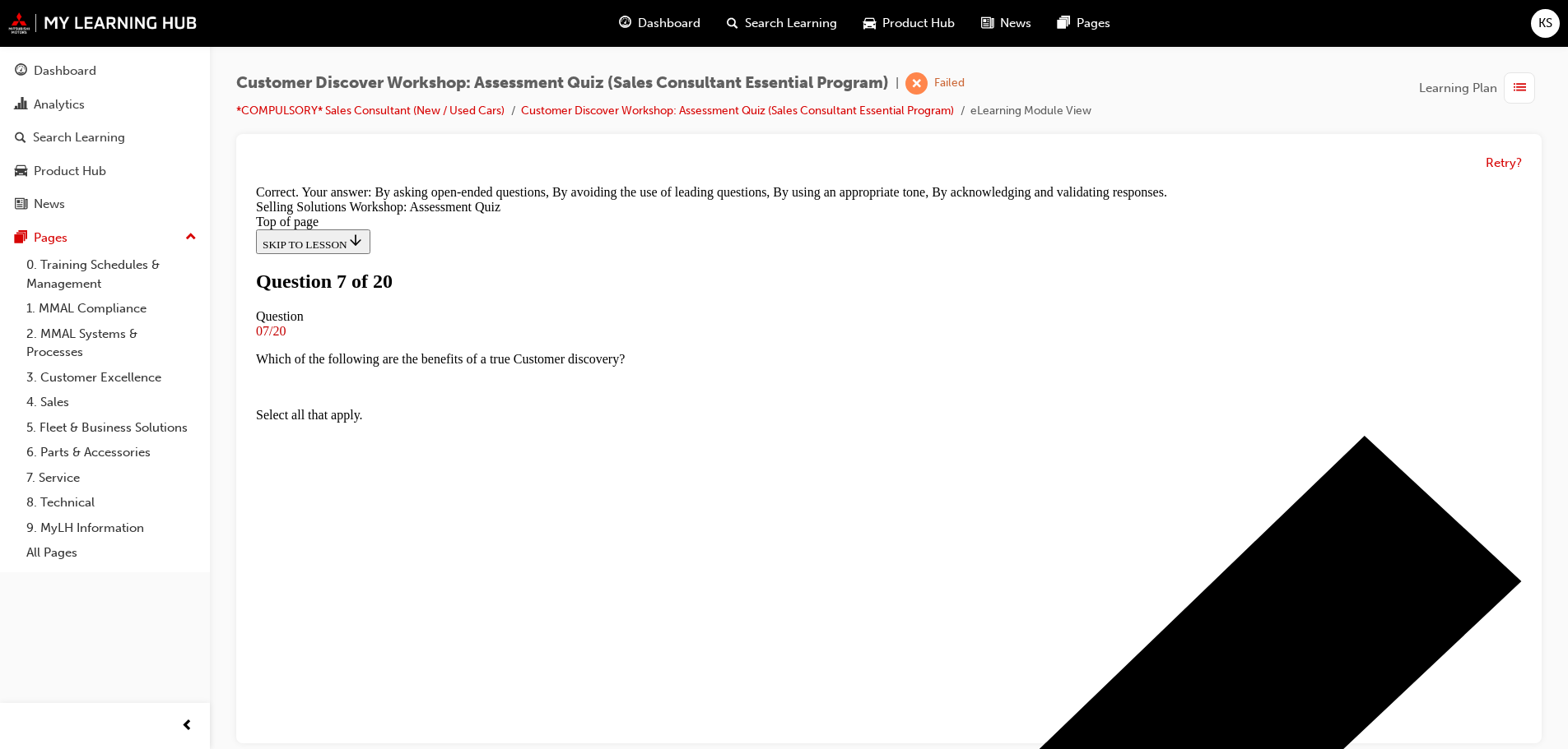
scroll to position [310, 0]
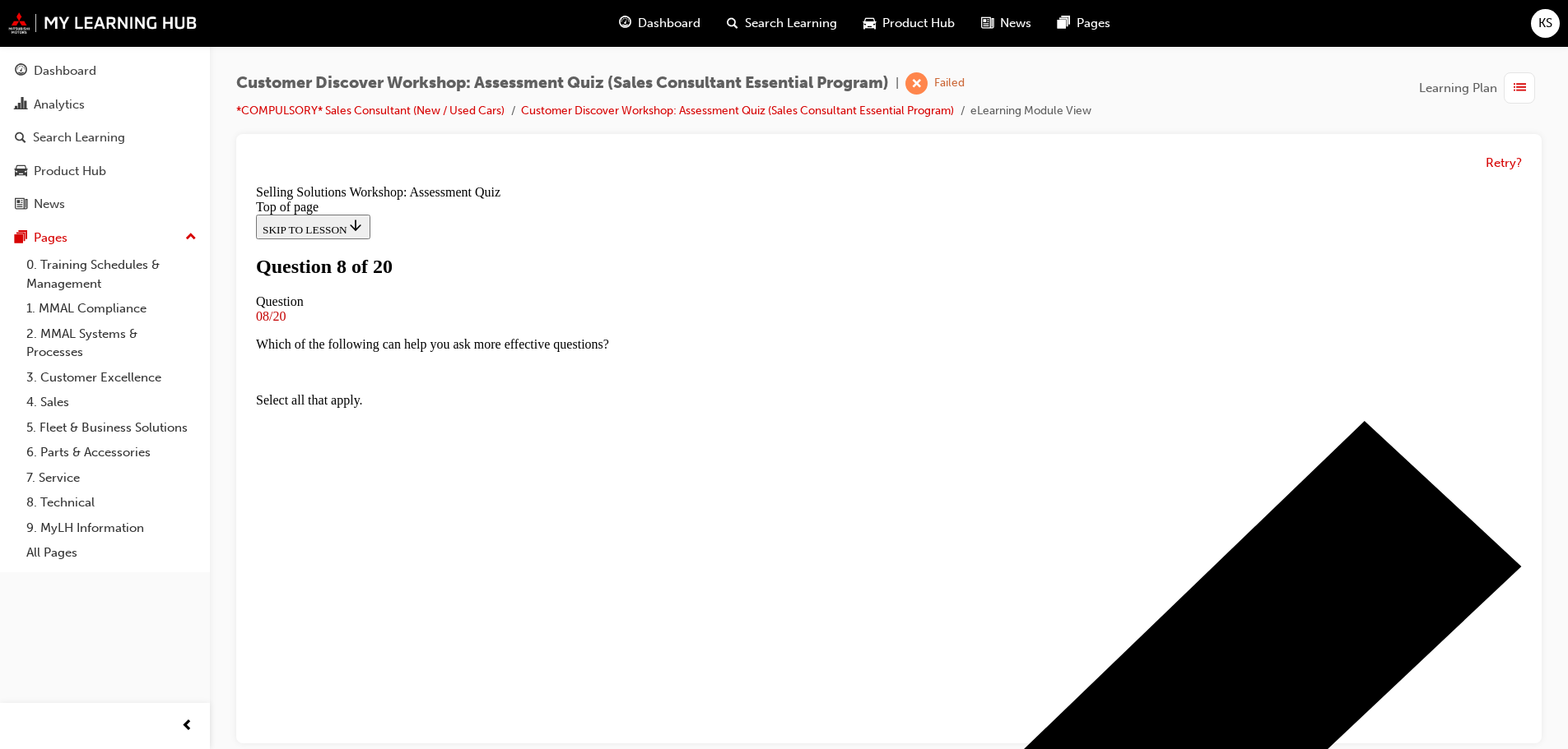
scroll to position [82, 0]
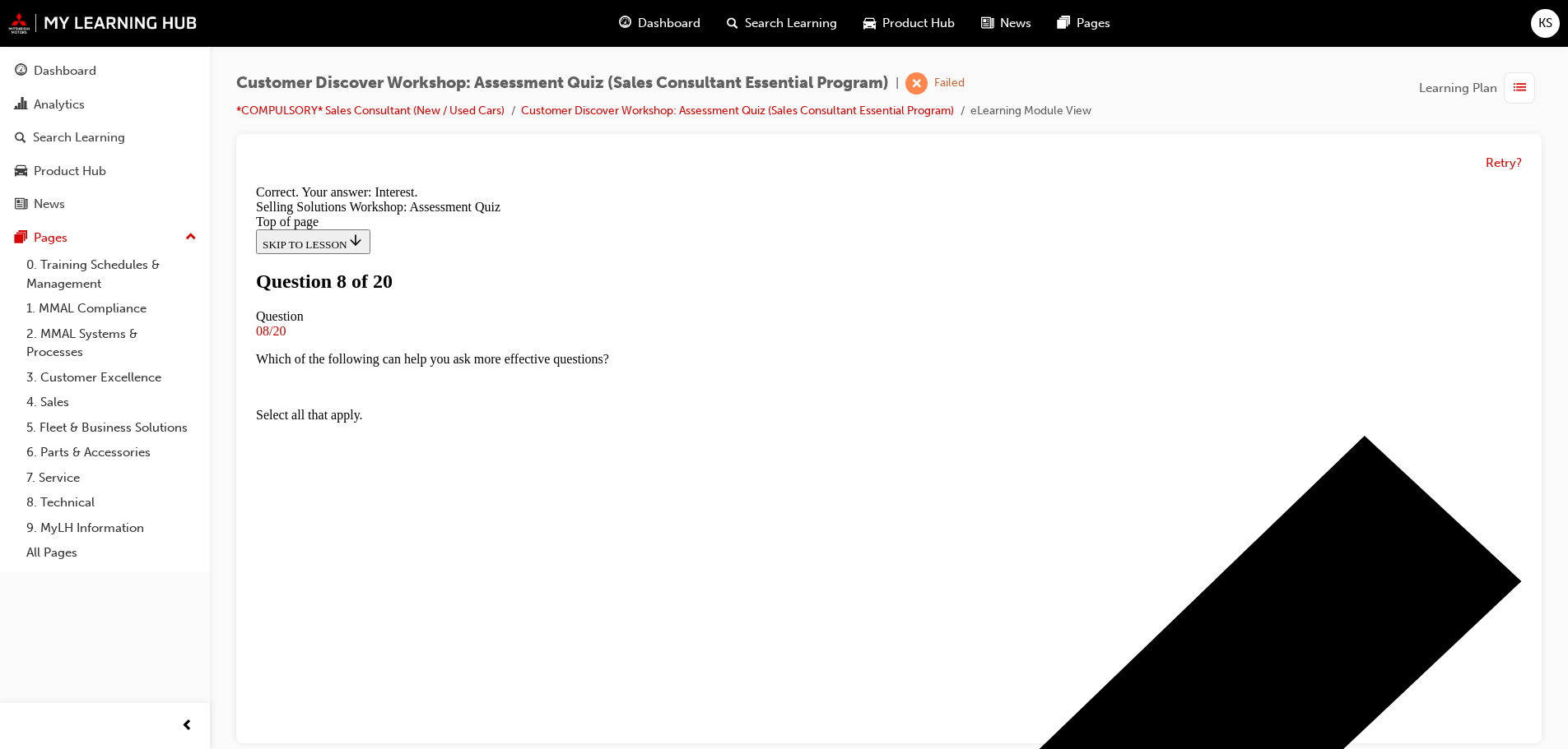
scroll to position [281, 0]
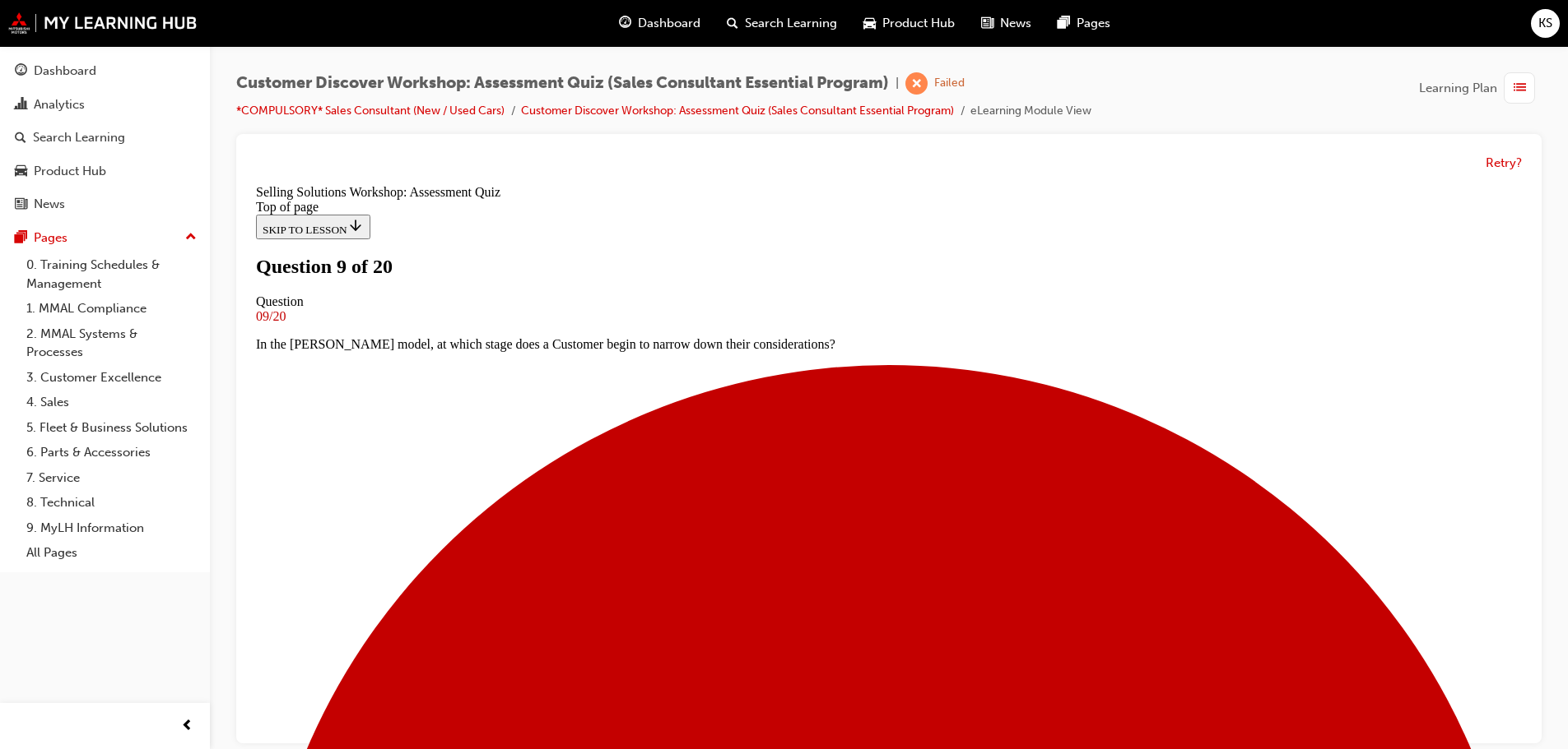
scroll to position [165, 0]
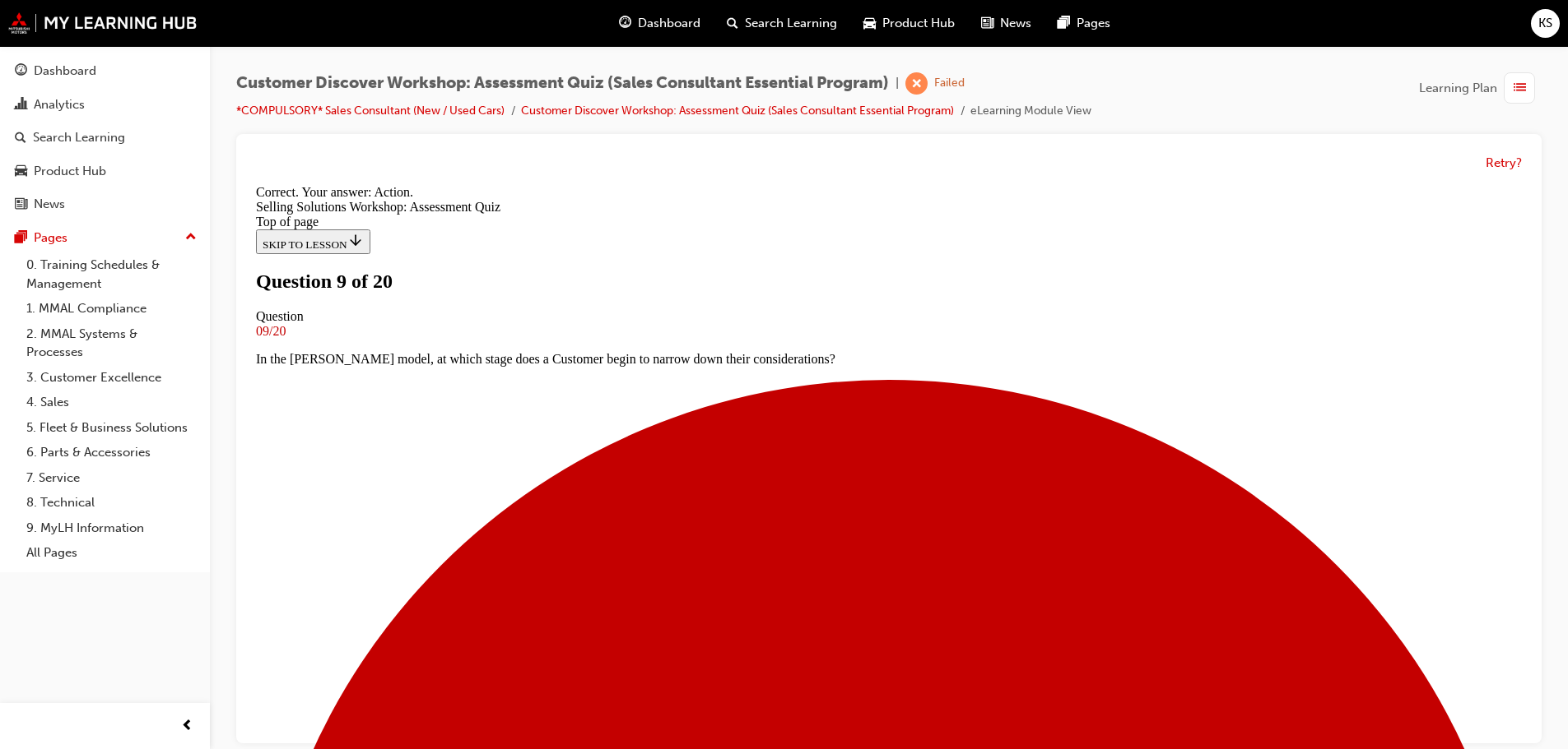
scroll to position [281, 0]
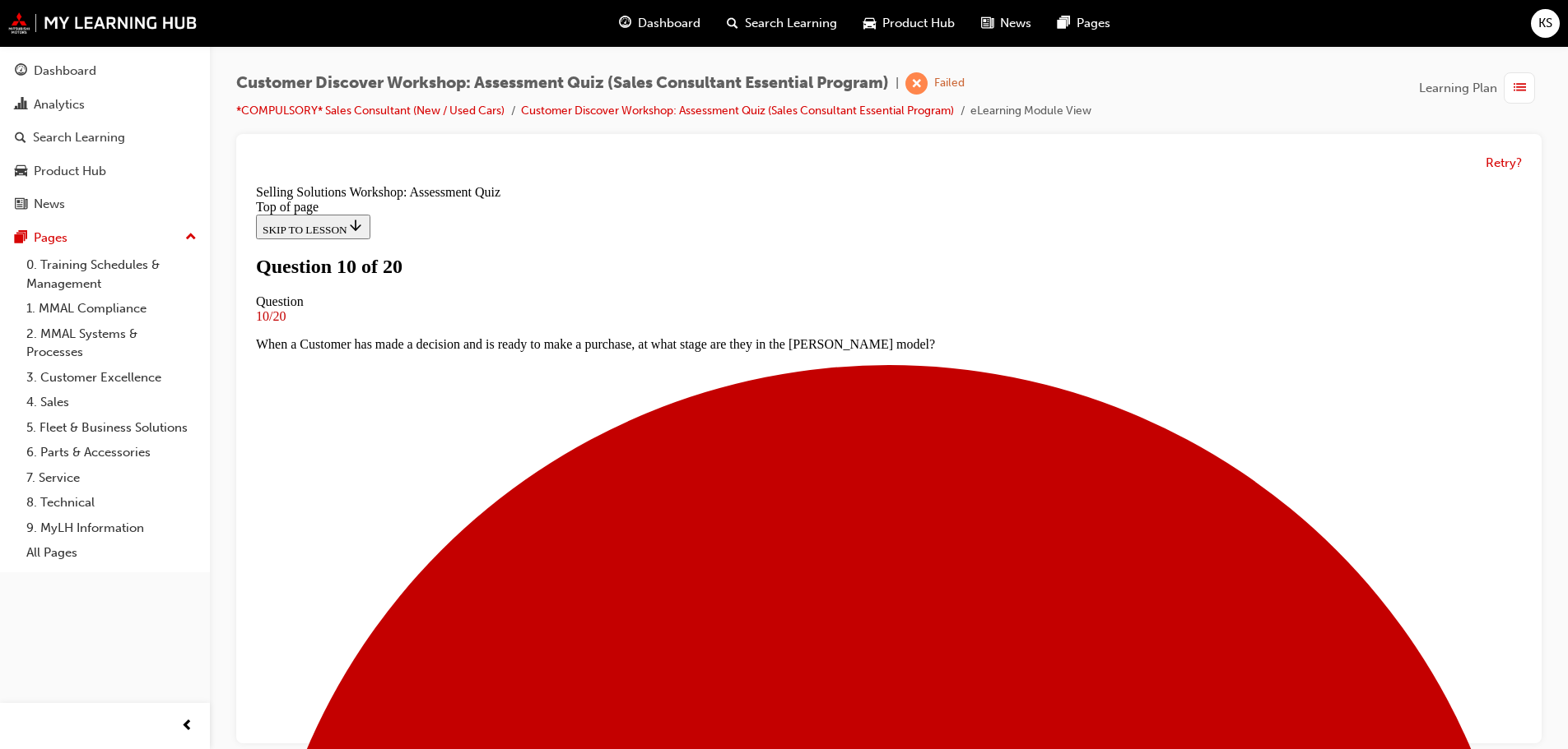
scroll to position [82, 0]
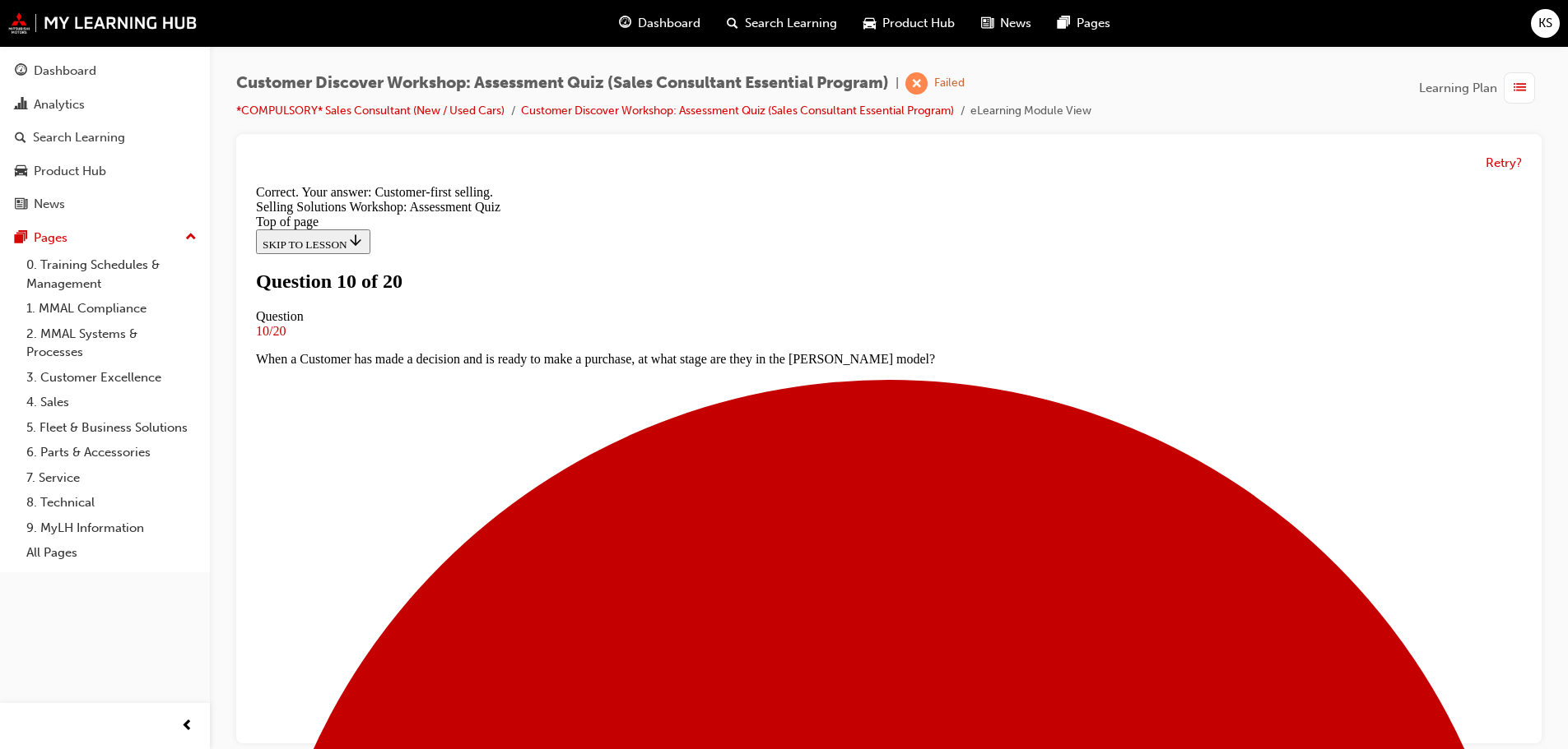
scroll to position [281, 0]
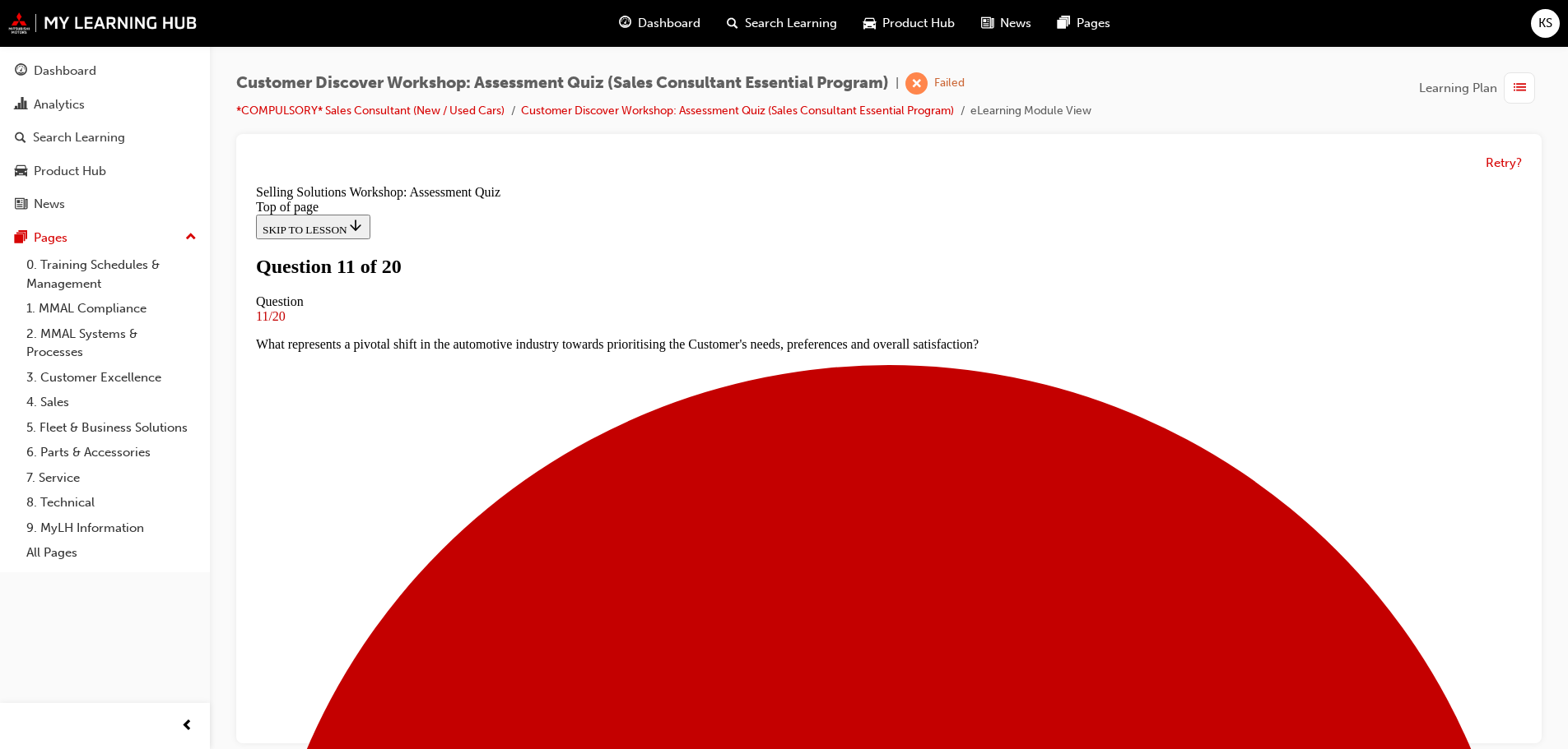
scroll to position [165, 0]
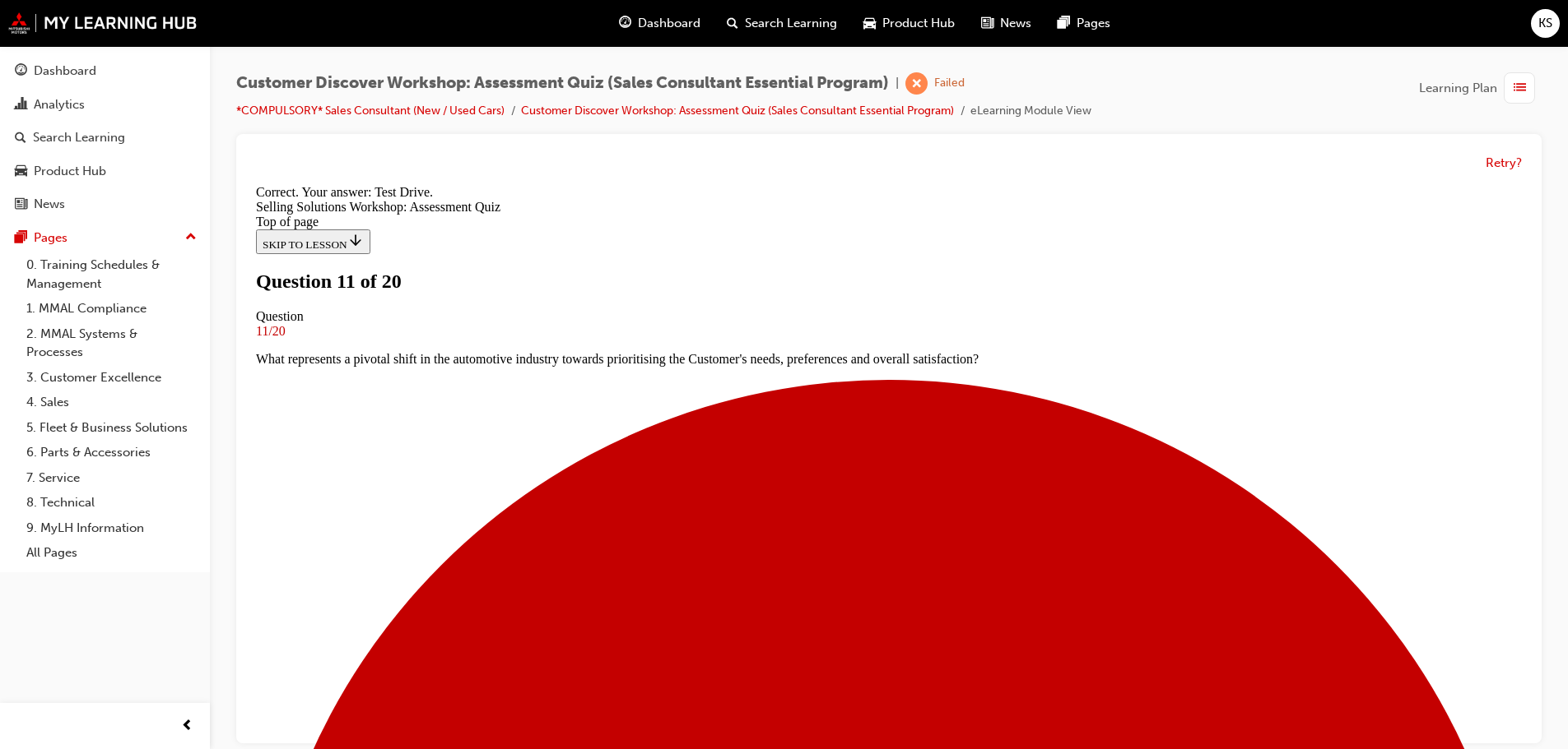
scroll to position [281, 0]
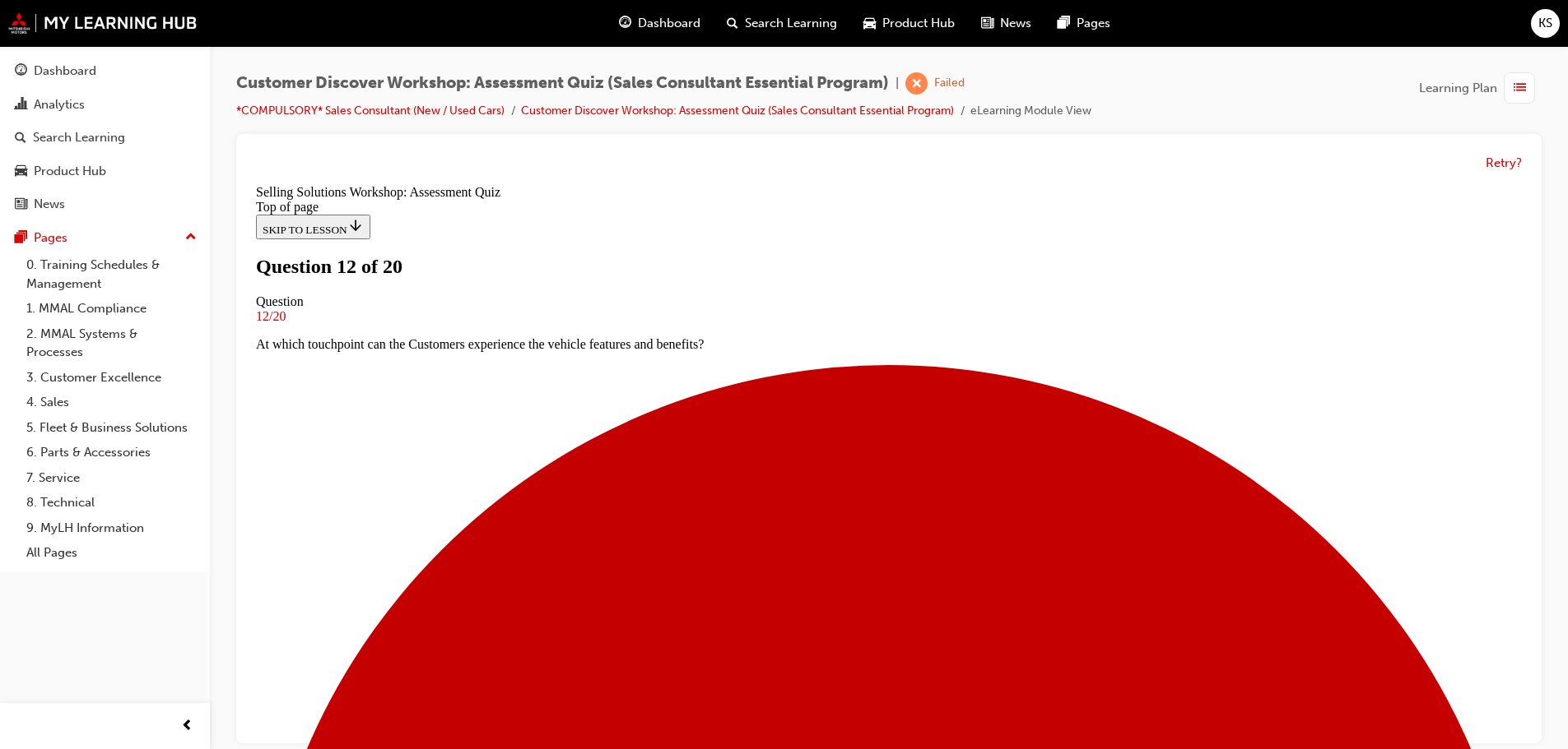
scroll to position [165, 0]
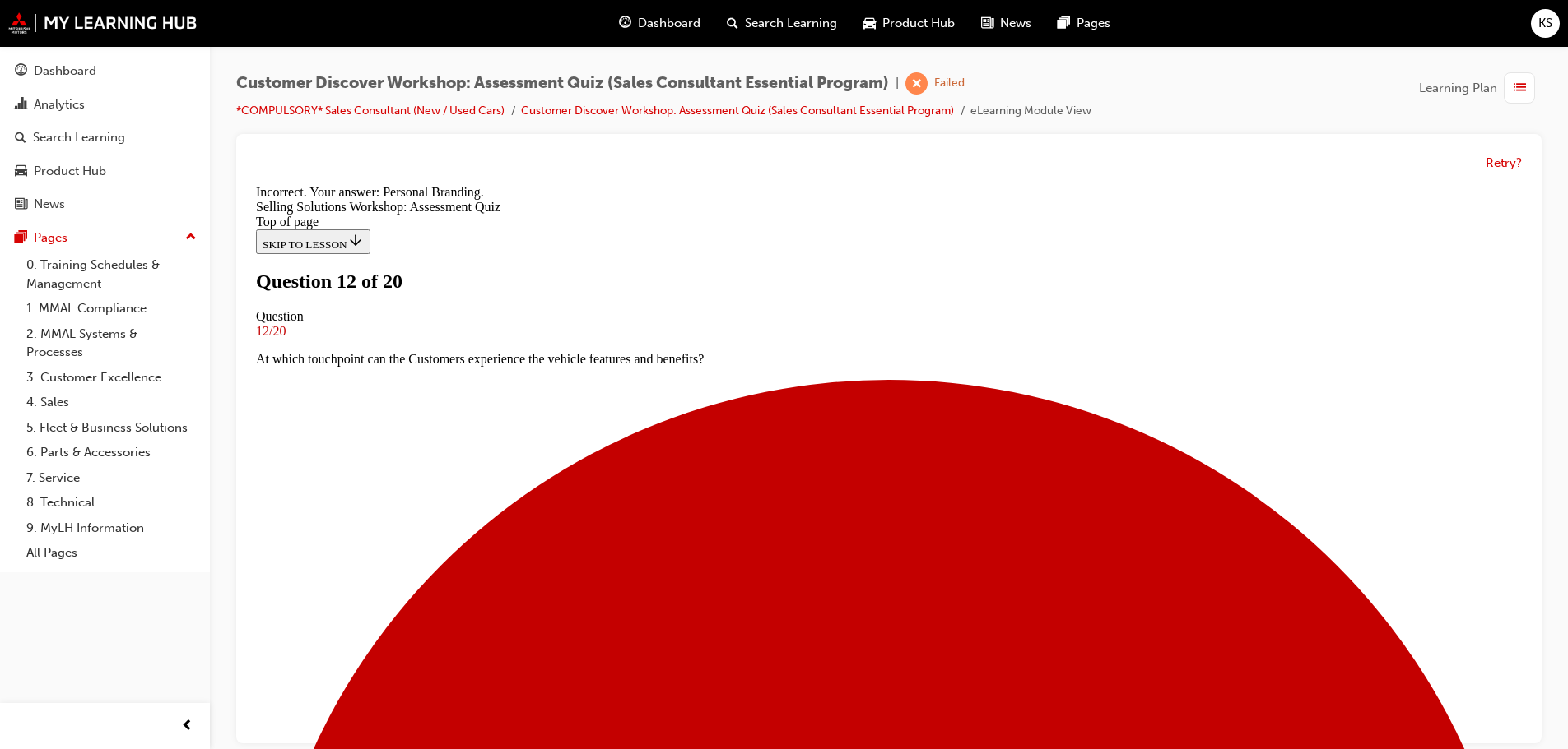
scroll to position [253, 0]
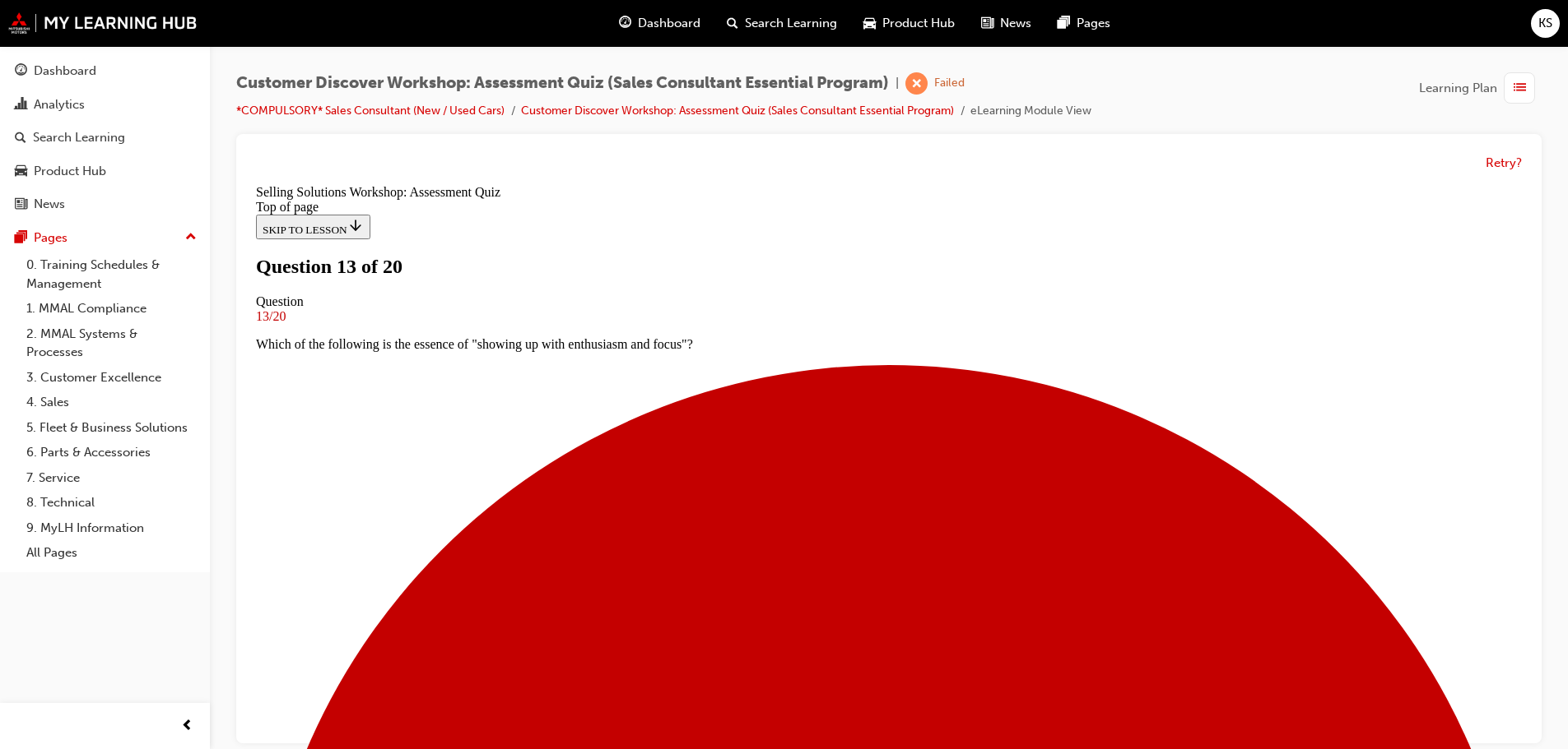
drag, startPoint x: 710, startPoint y: 506, endPoint x: 784, endPoint y: 533, distance: 78.8
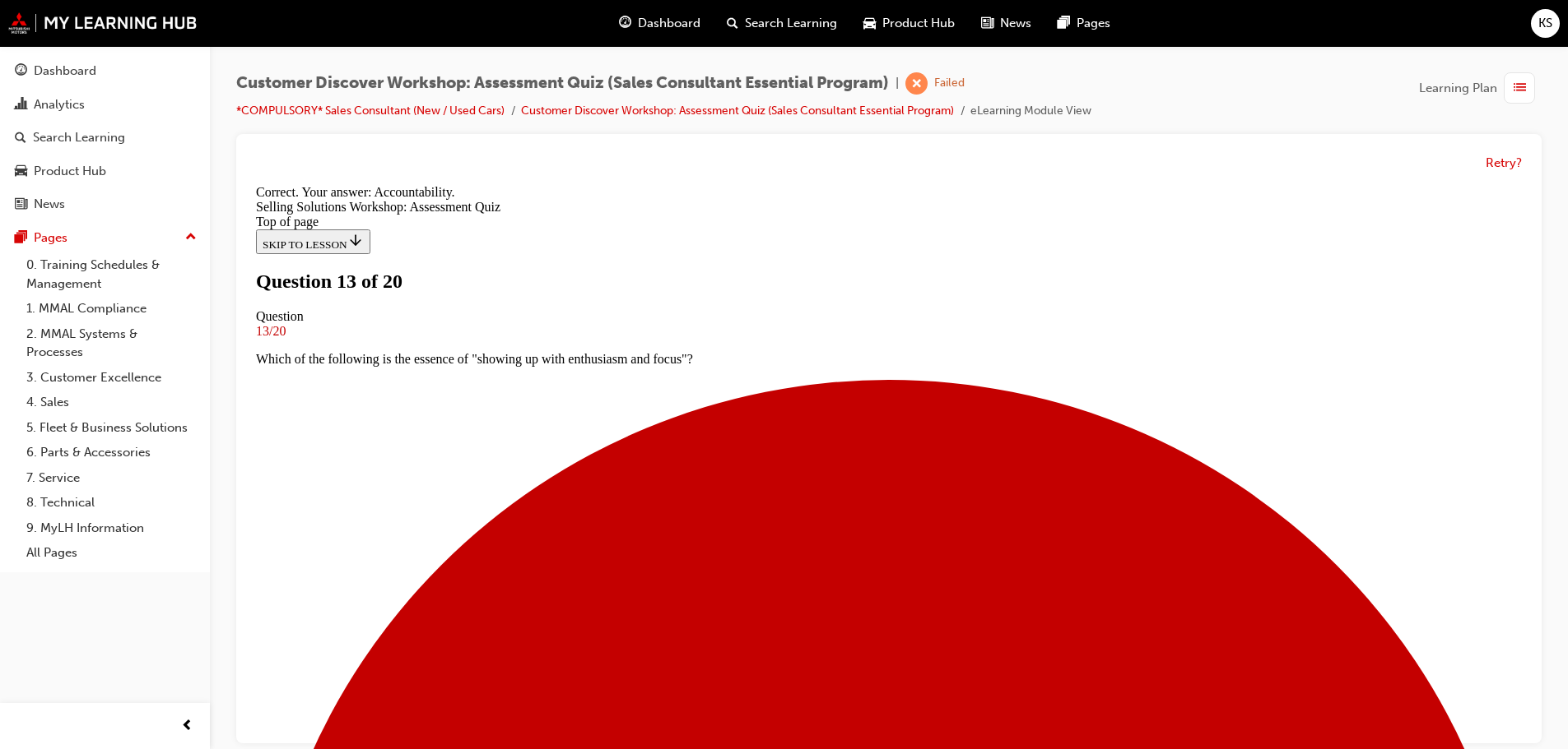
scroll to position [281, 0]
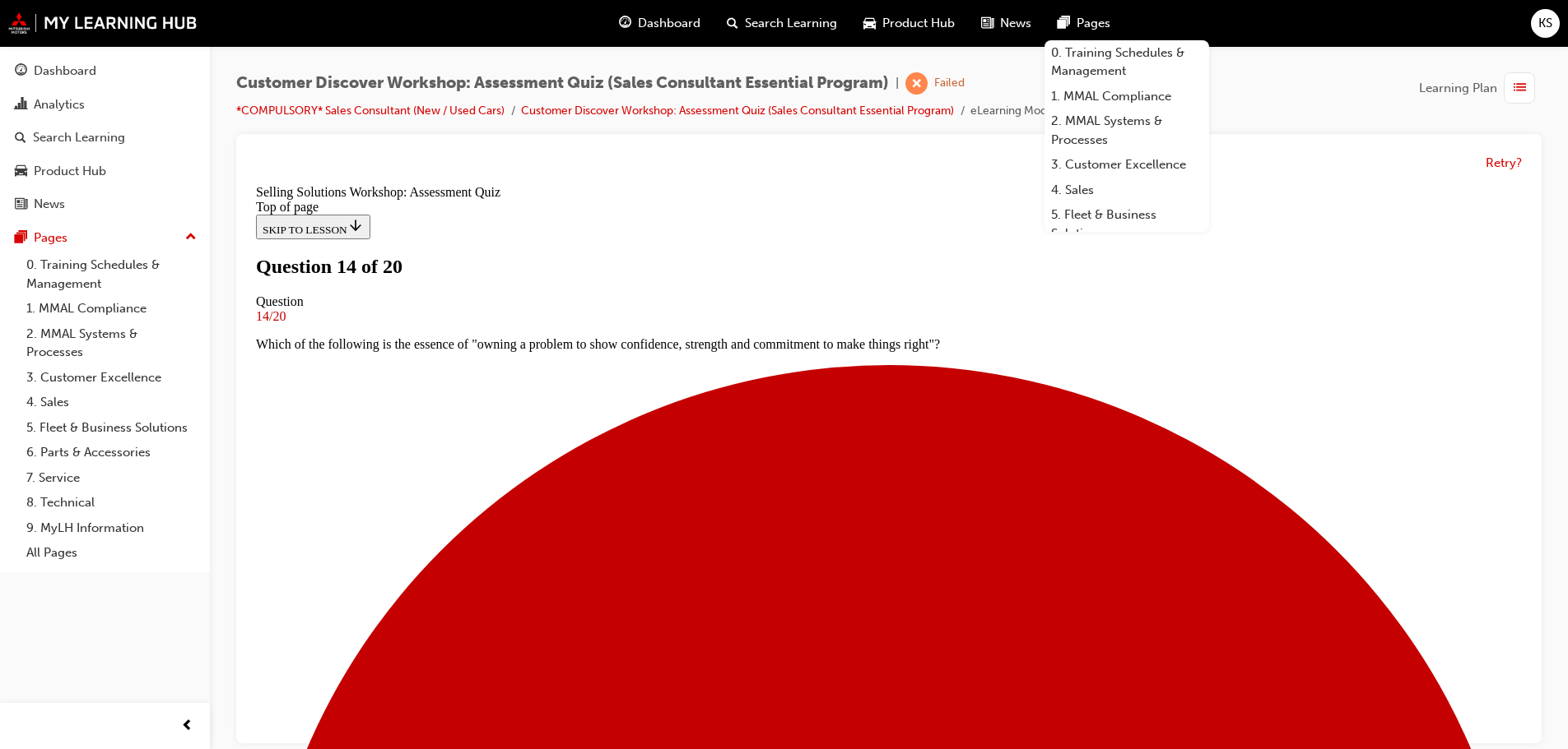
scroll to position [147, 0]
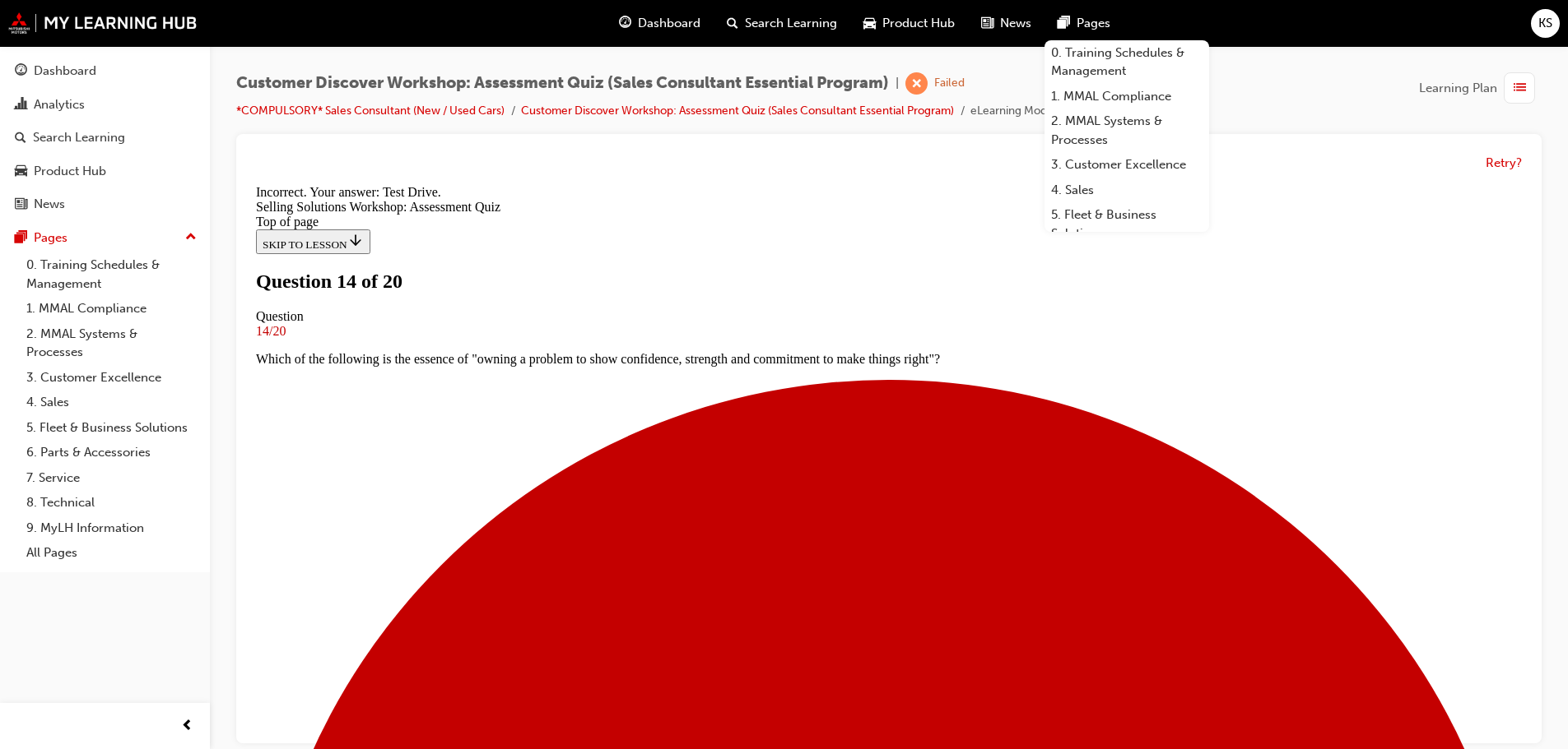
scroll to position [281, 0]
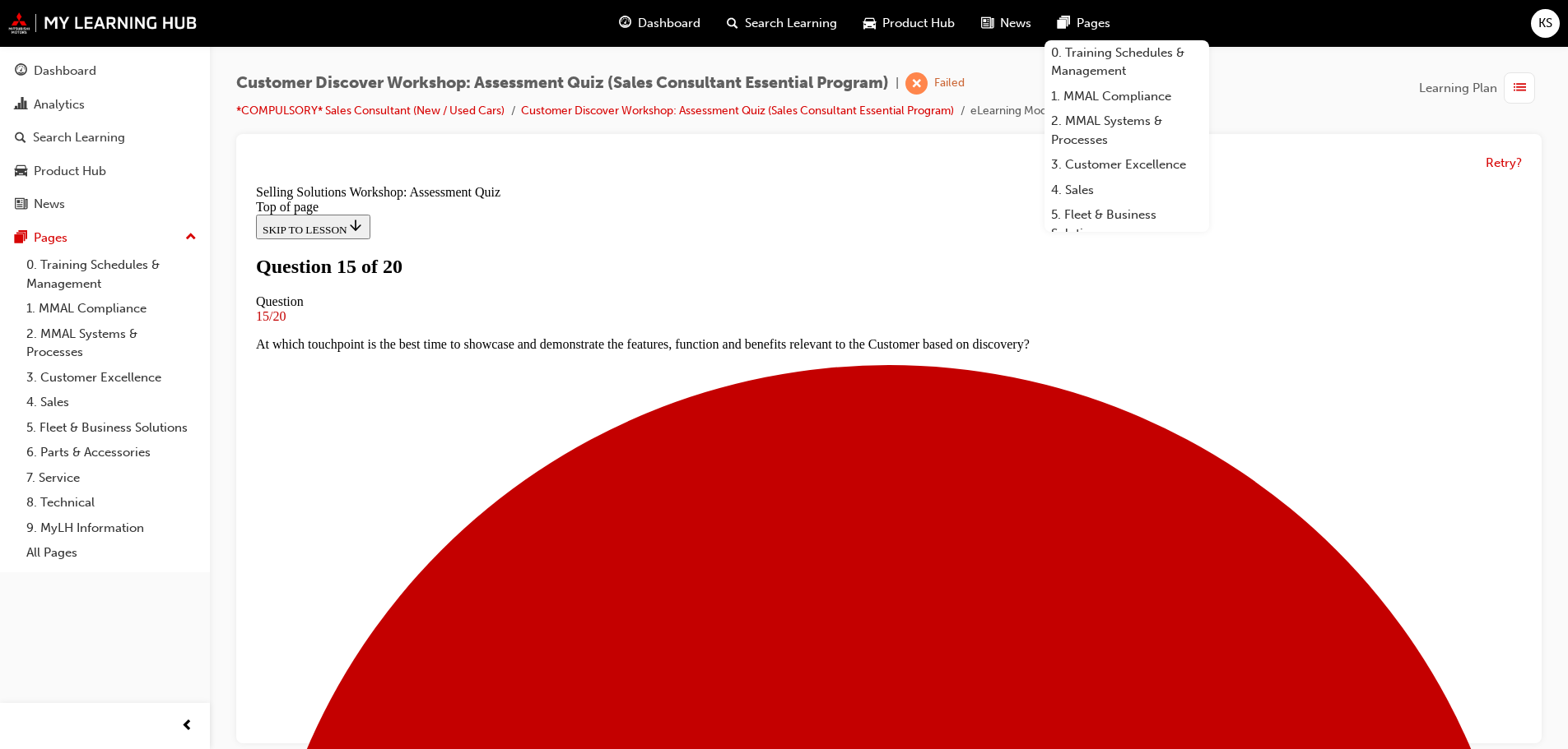
scroll to position [82, 0]
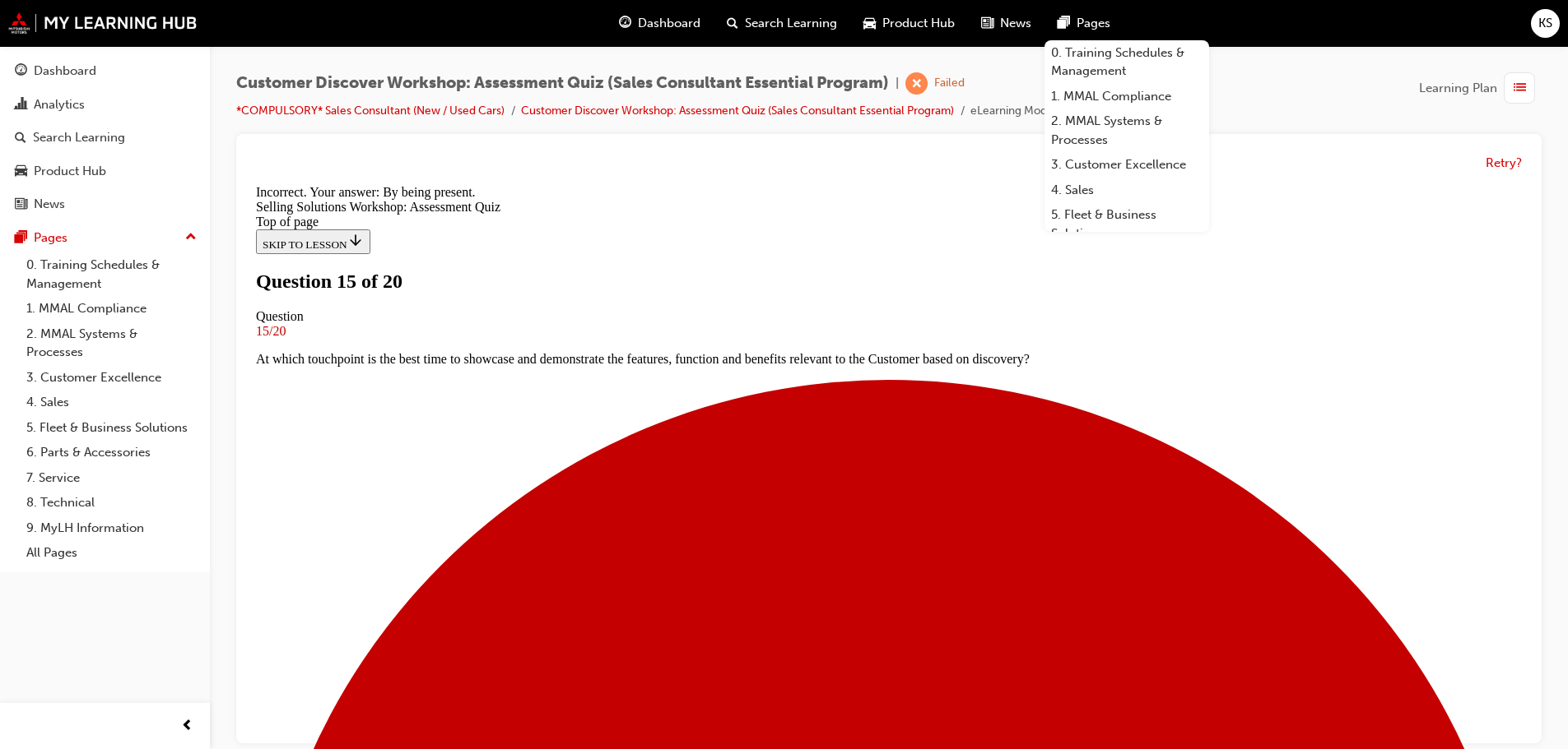
scroll to position [253, 0]
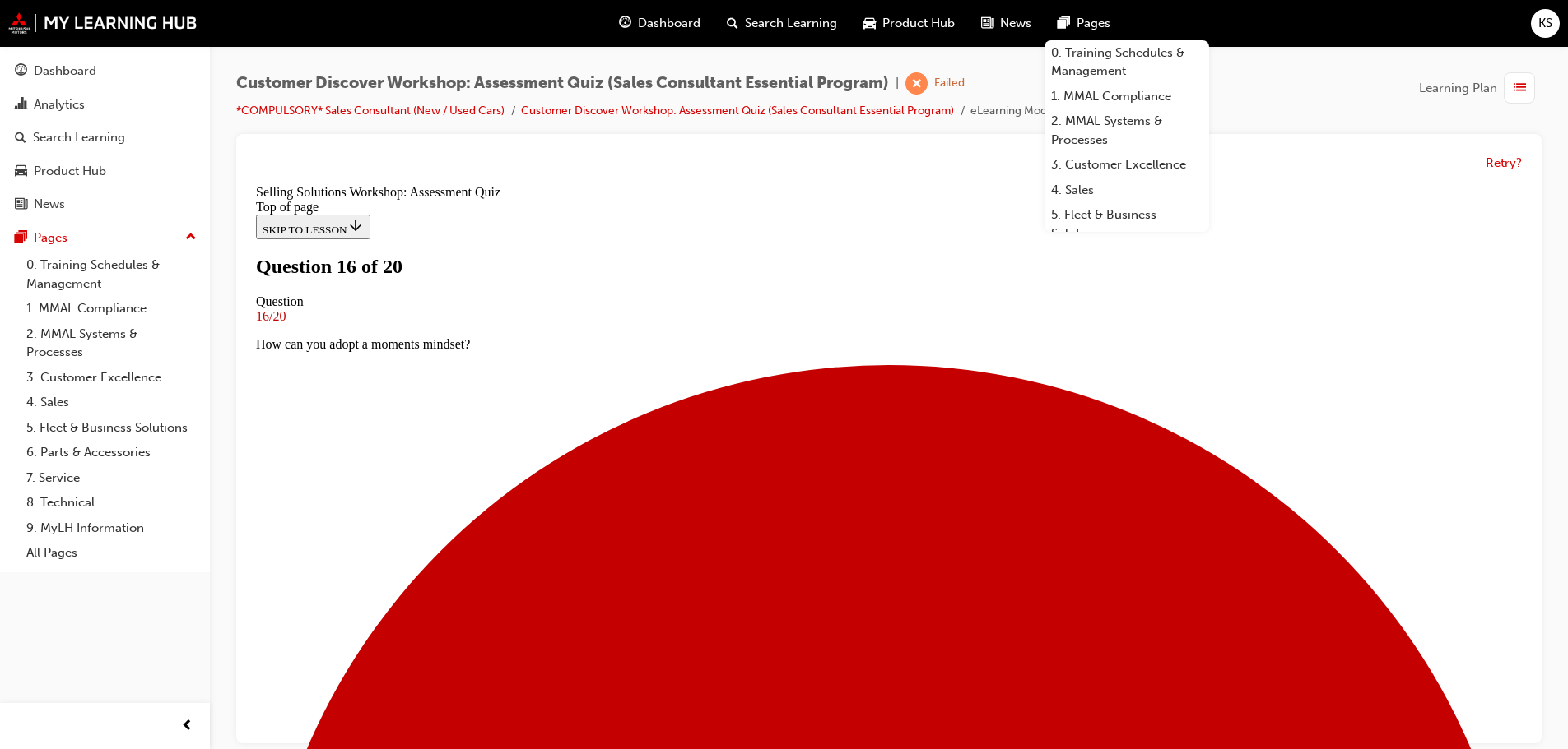
scroll to position [165, 0]
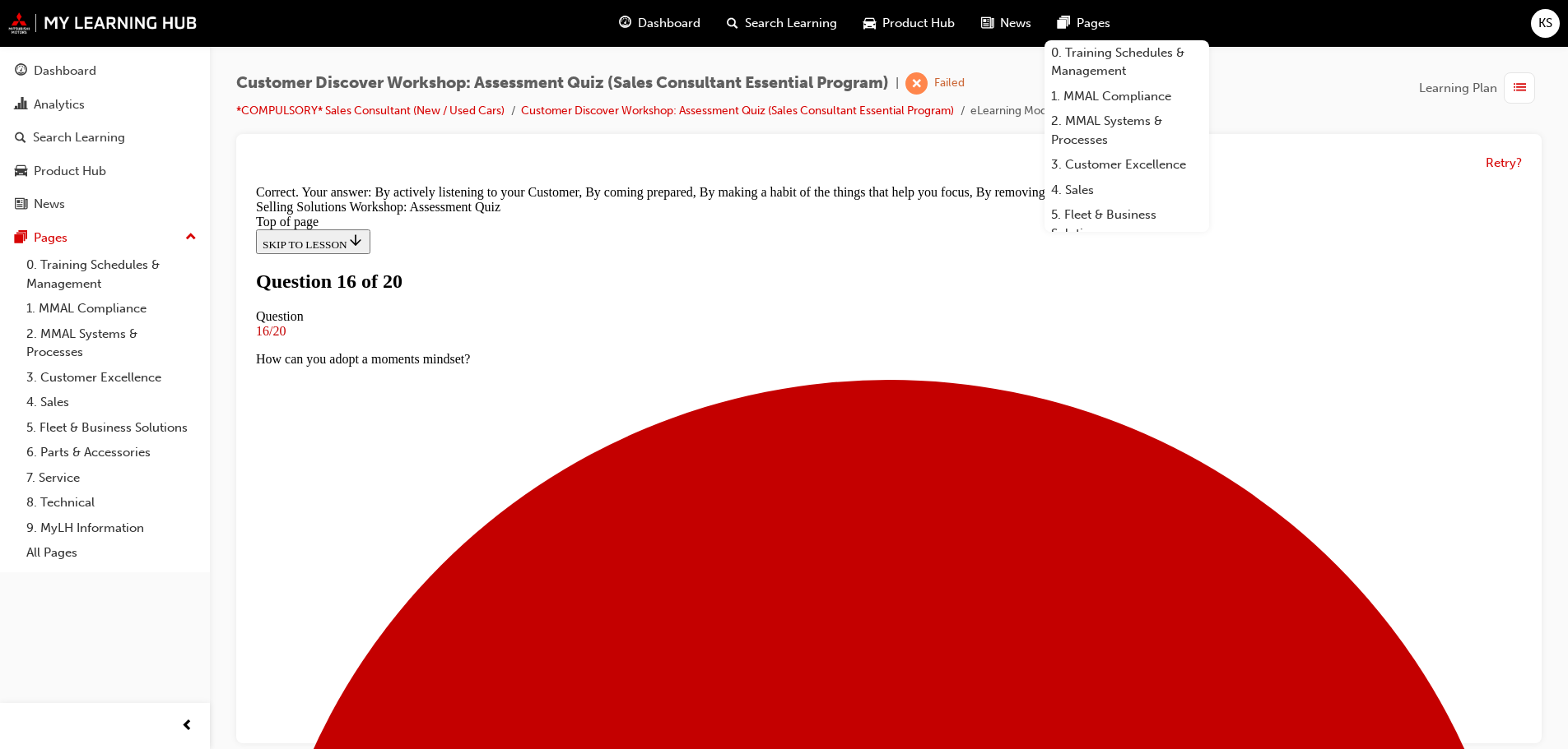
scroll to position [310, 0]
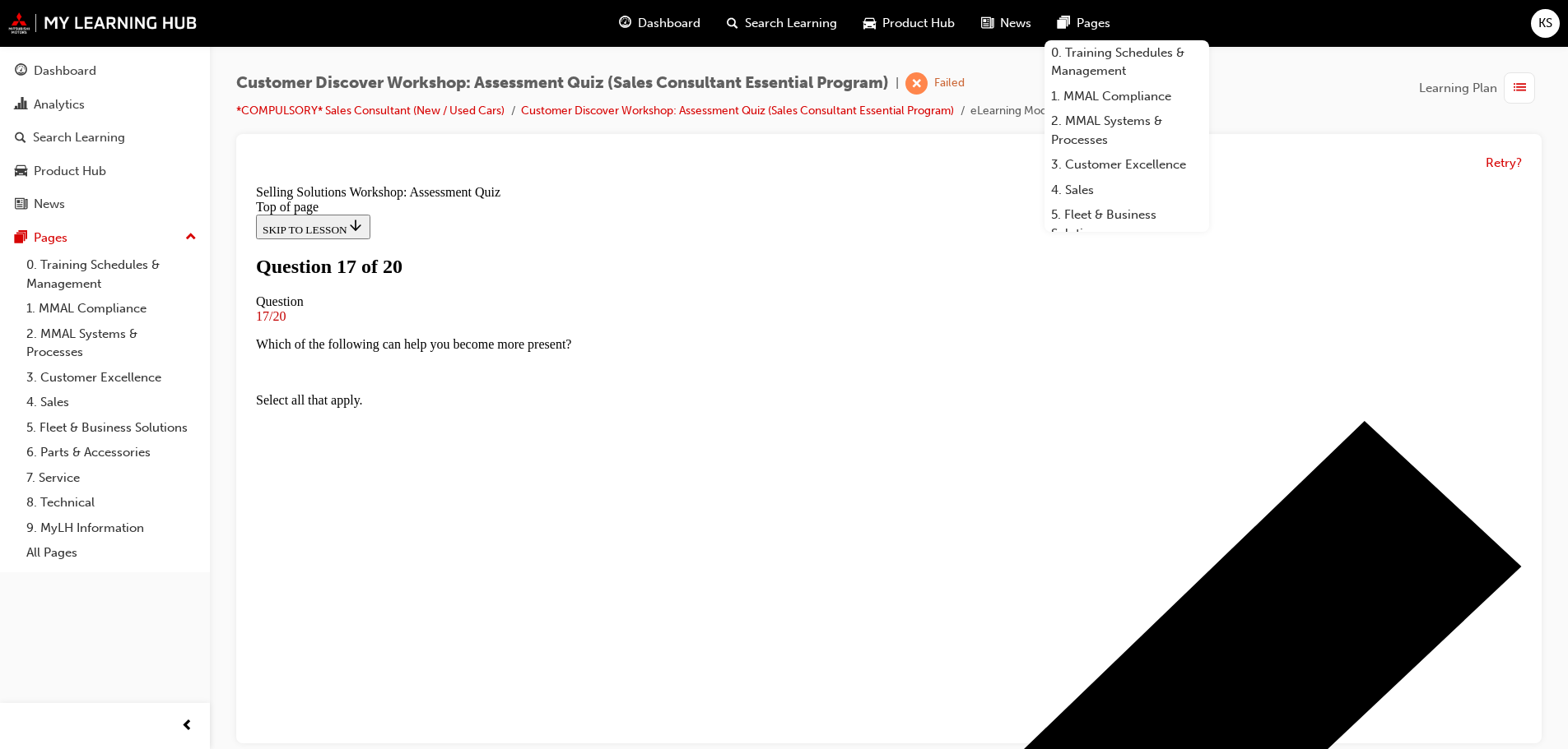
scroll to position [247, 0]
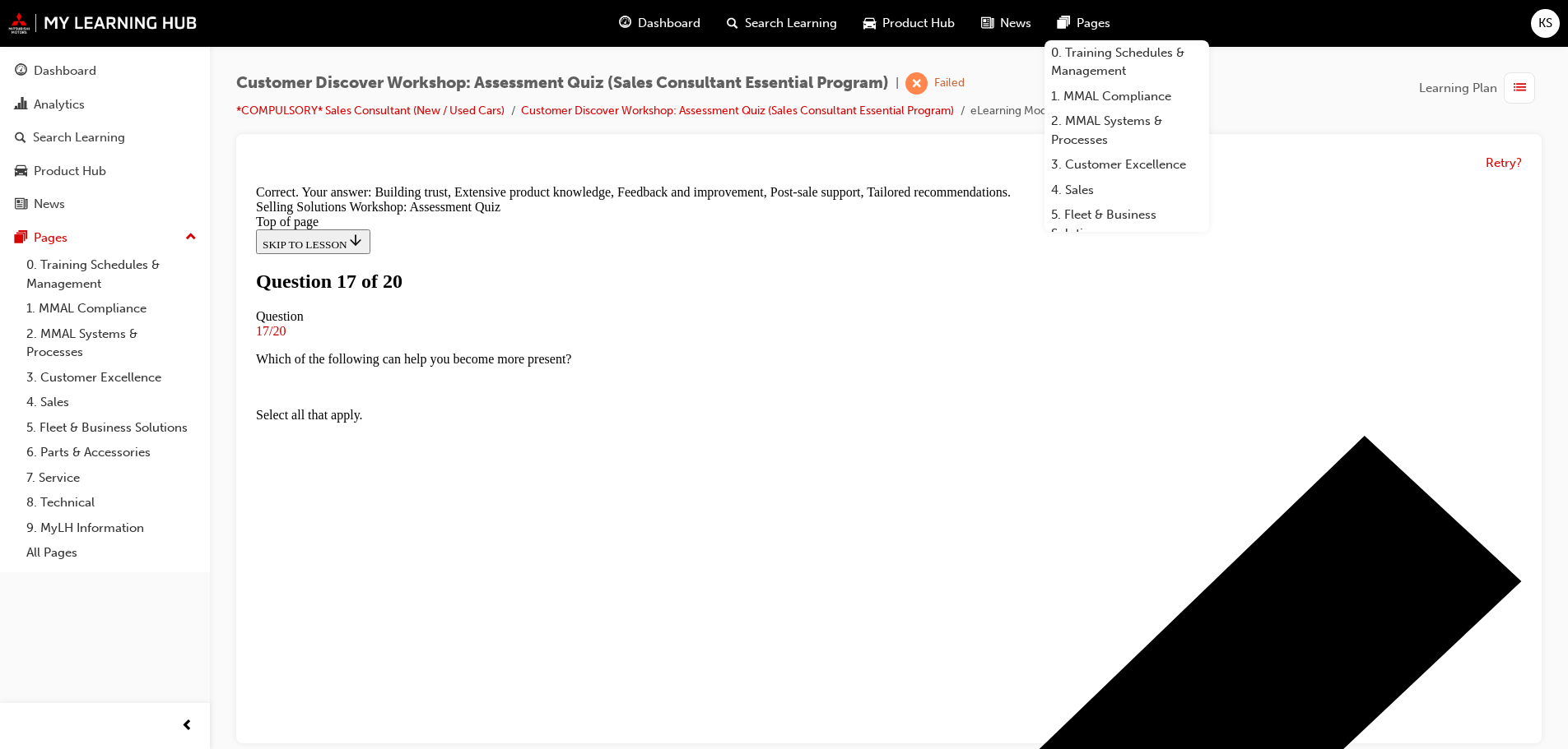
scroll to position [403, 0]
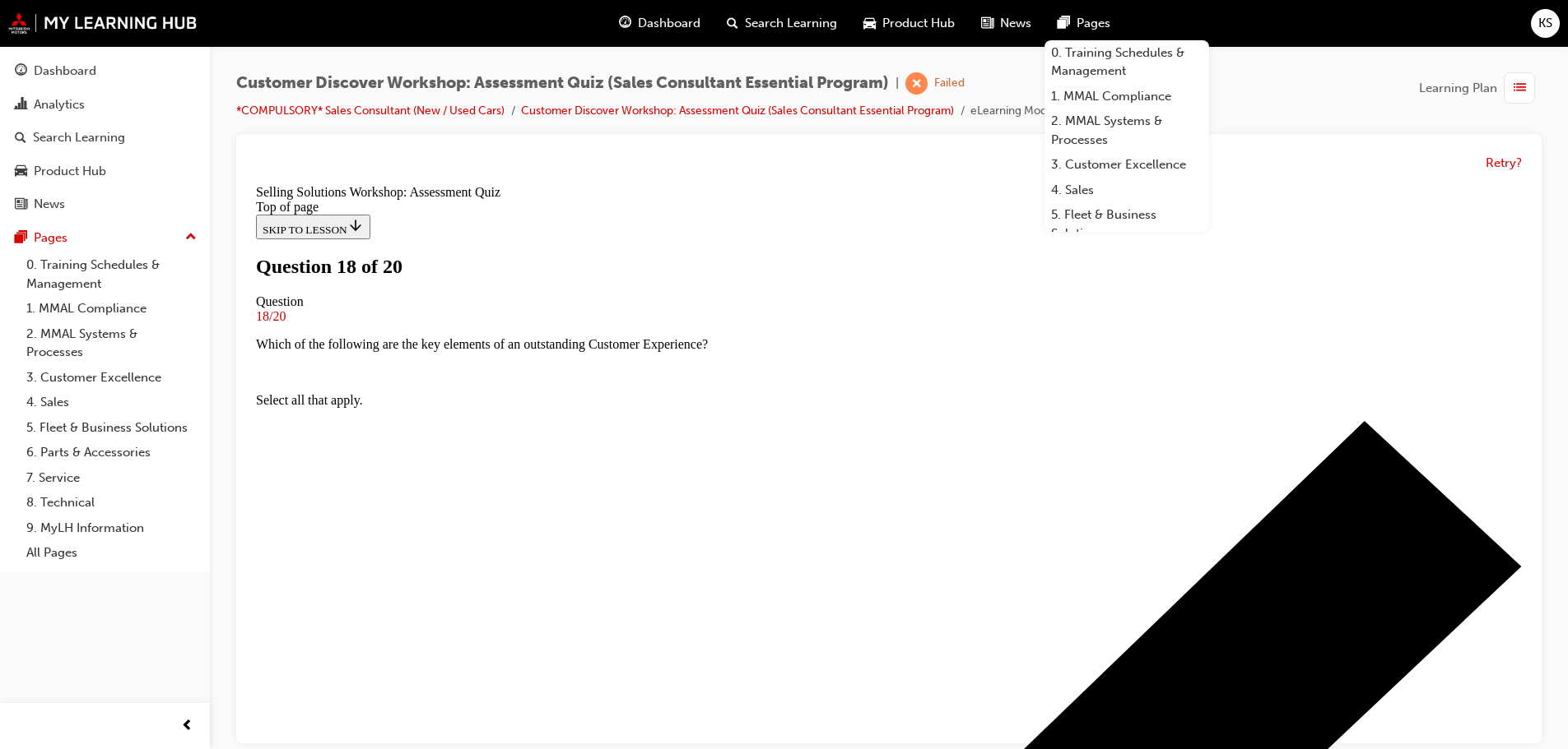
scroll to position [247, 0]
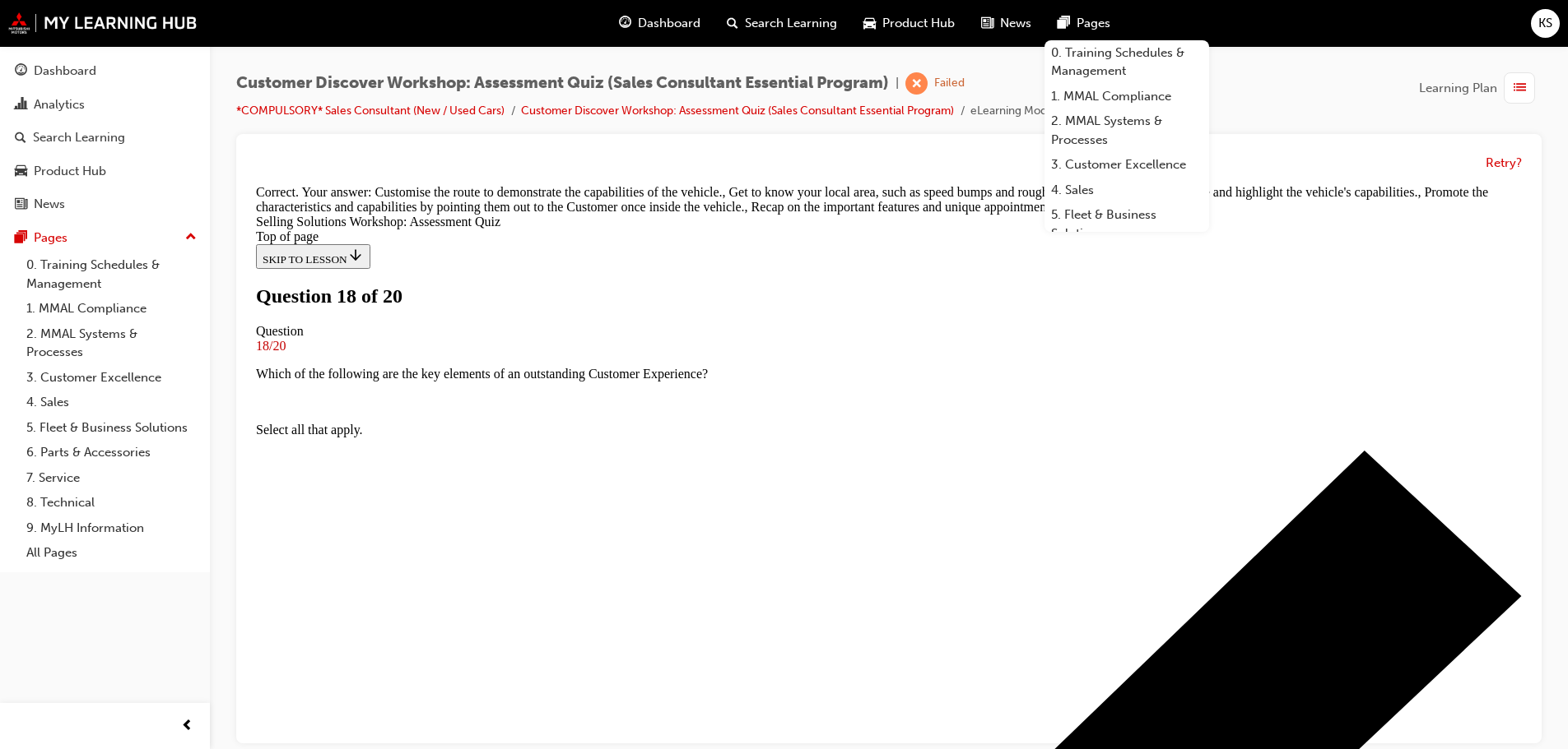
scroll to position [403, 0]
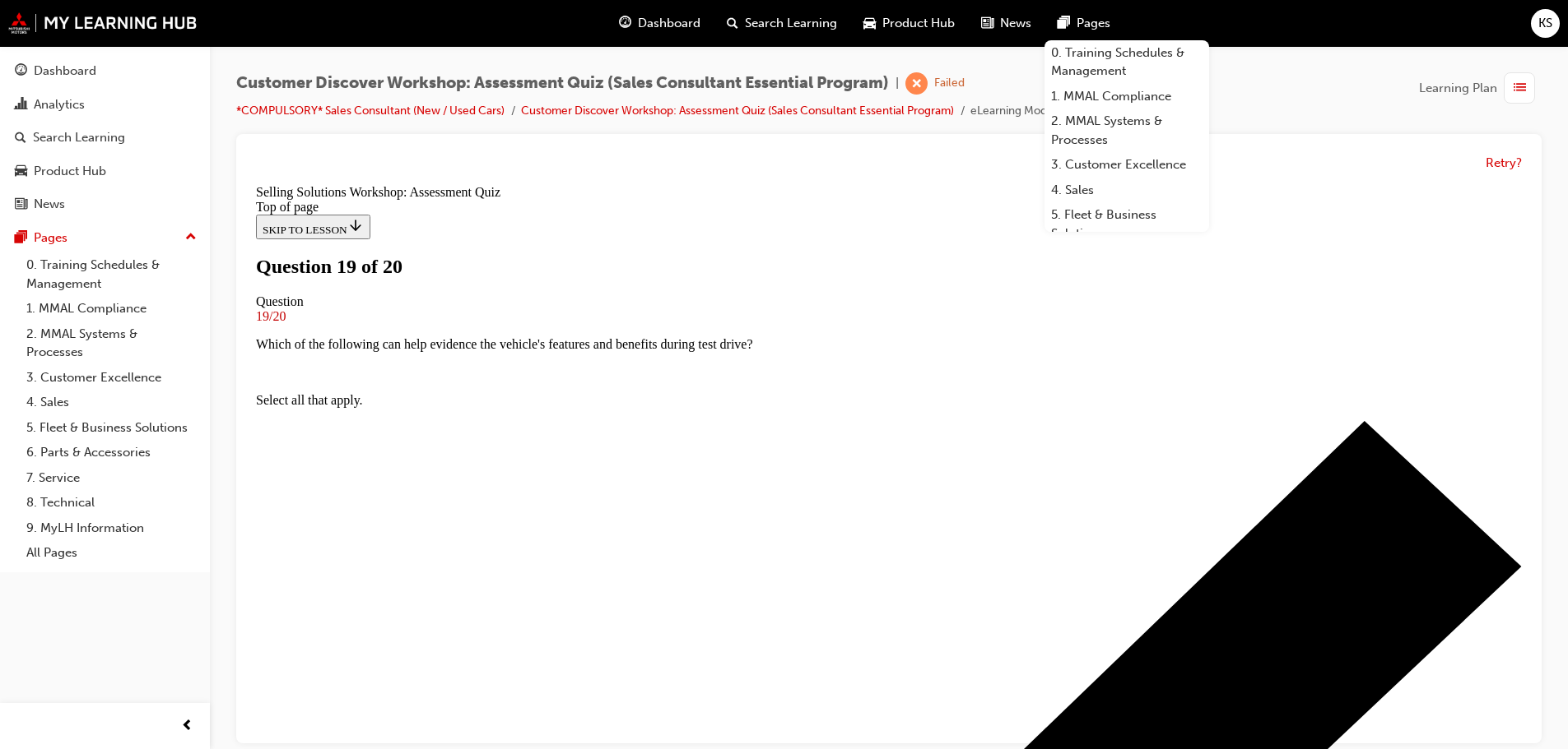
scroll to position [82, 0]
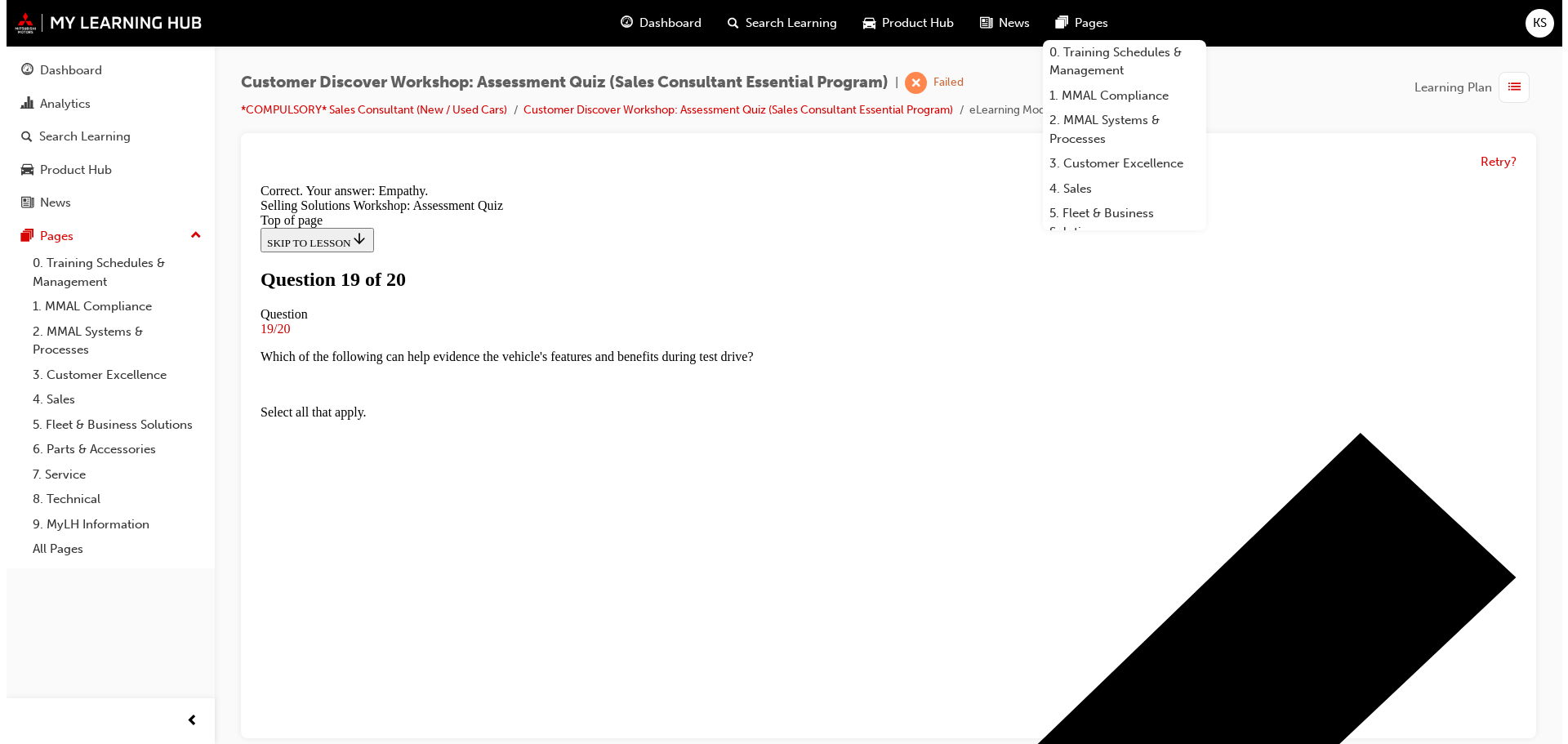
scroll to position [252, 0]
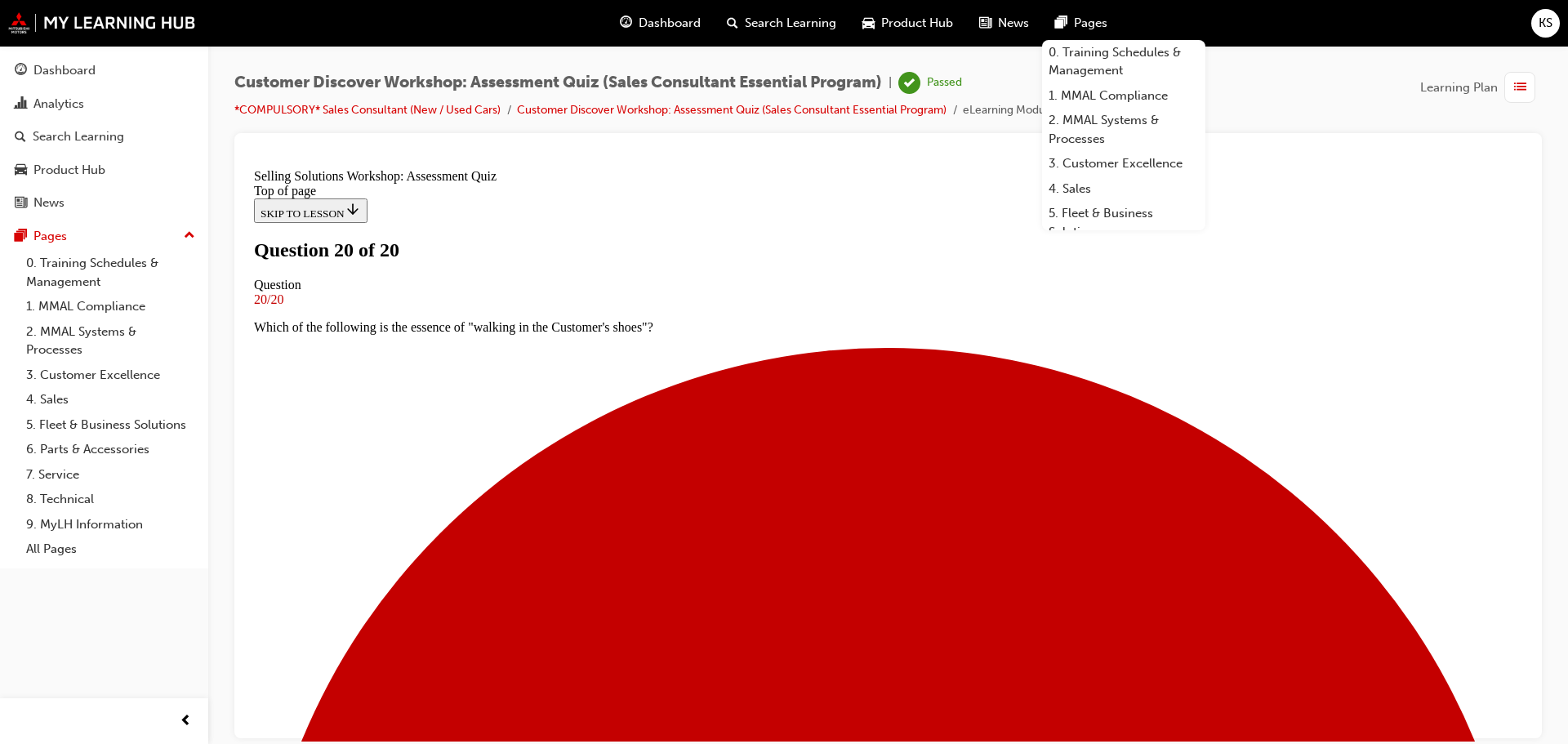
scroll to position [255, 0]
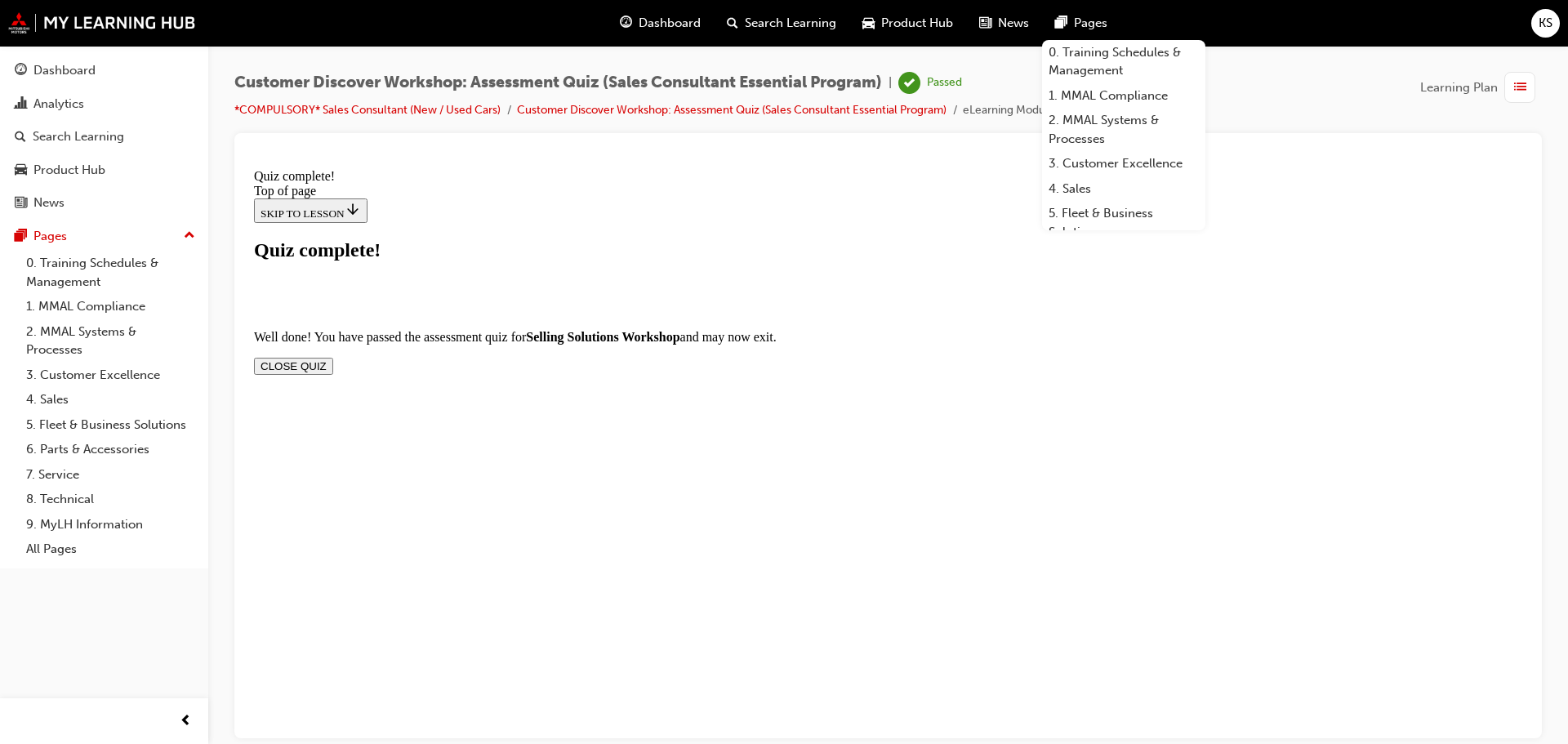
click at [333, 357] on button "CLOSE QUIZ" at bounding box center [294, 365] width 80 height 17
click at [671, 19] on span "Dashboard" at bounding box center [670, 23] width 62 height 19
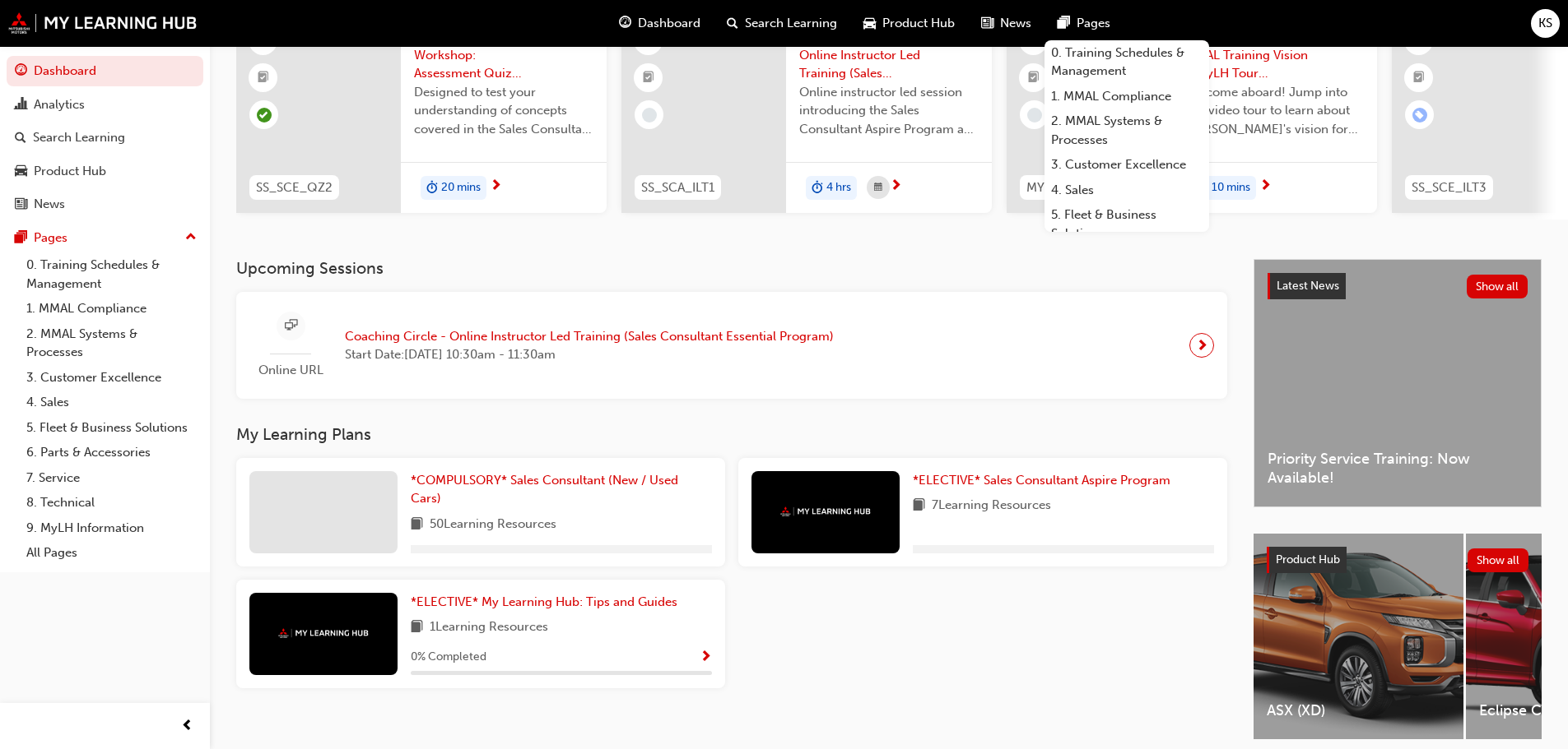
scroll to position [165, 0]
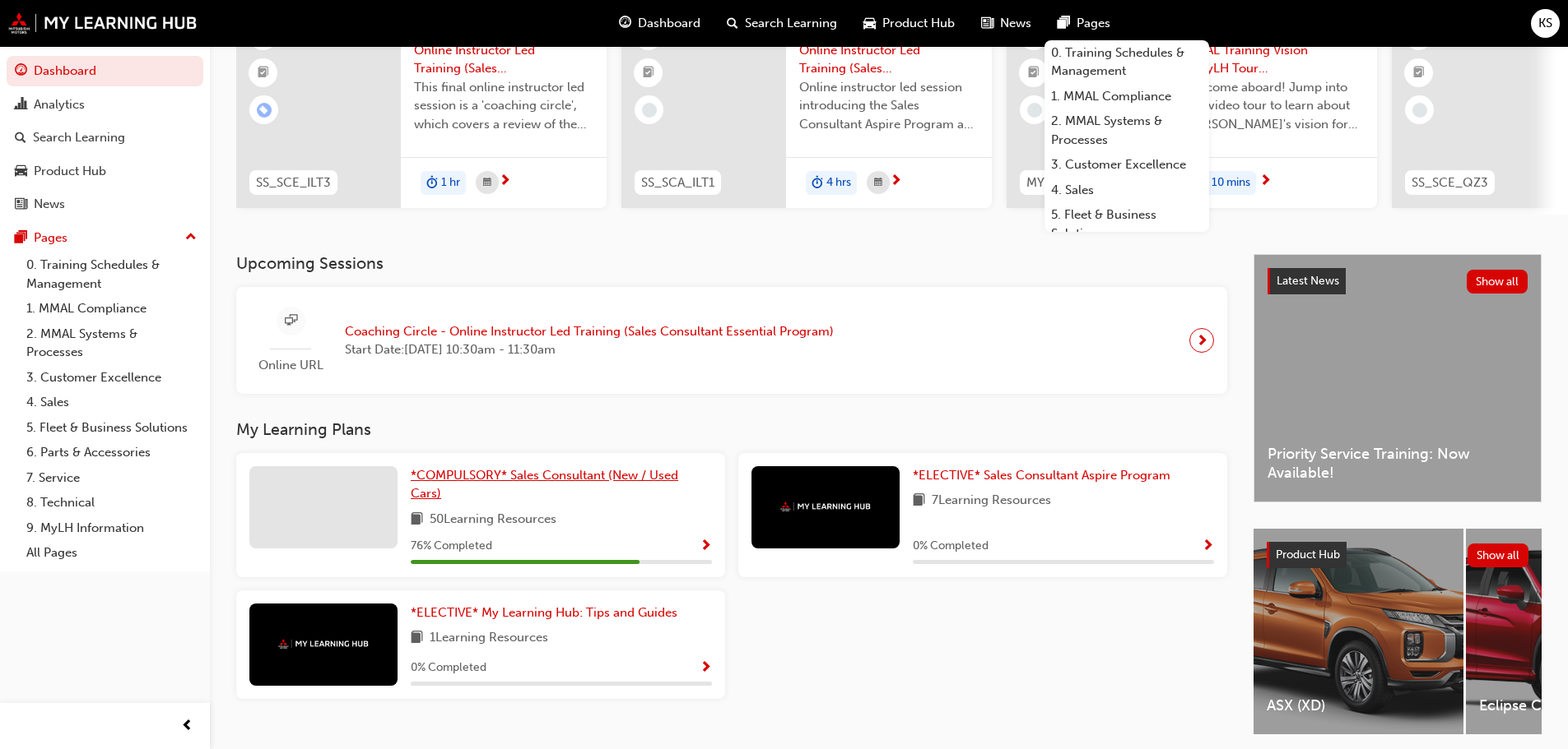
click at [439, 481] on span "*COMPULSORY* Sales Consultant (New / Used Cars)" at bounding box center [544, 485] width 267 height 34
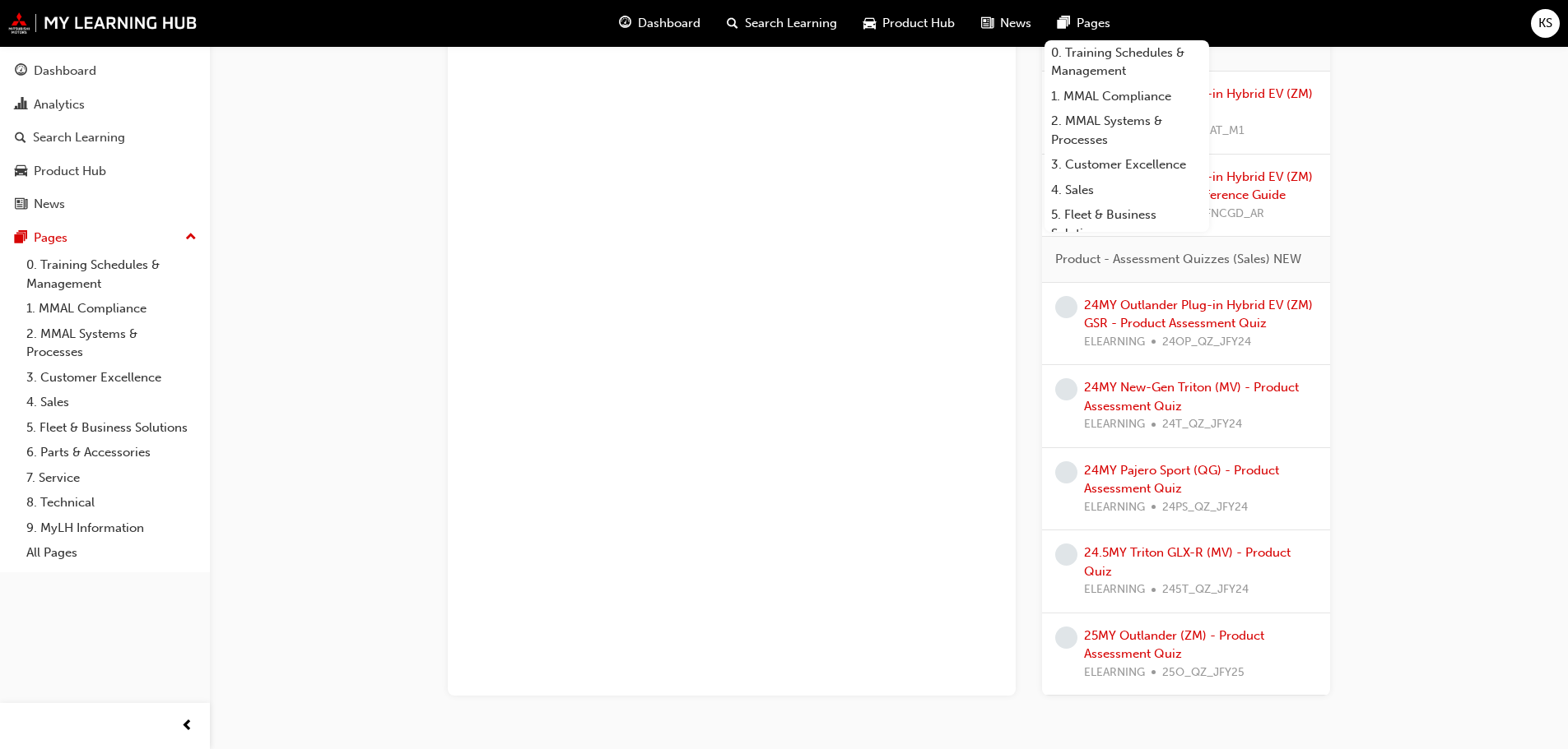
scroll to position [1292, 0]
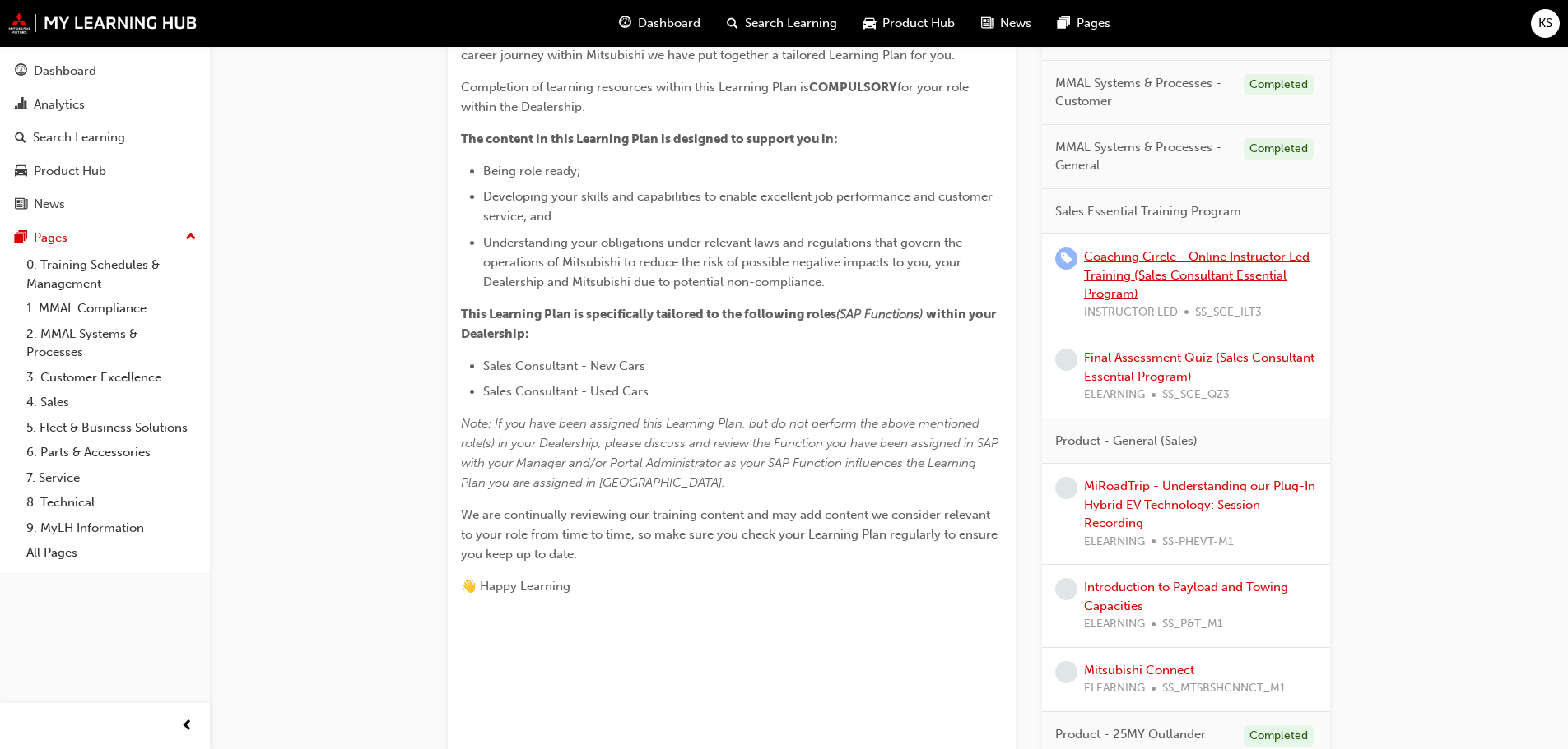
scroll to position [469, 0]
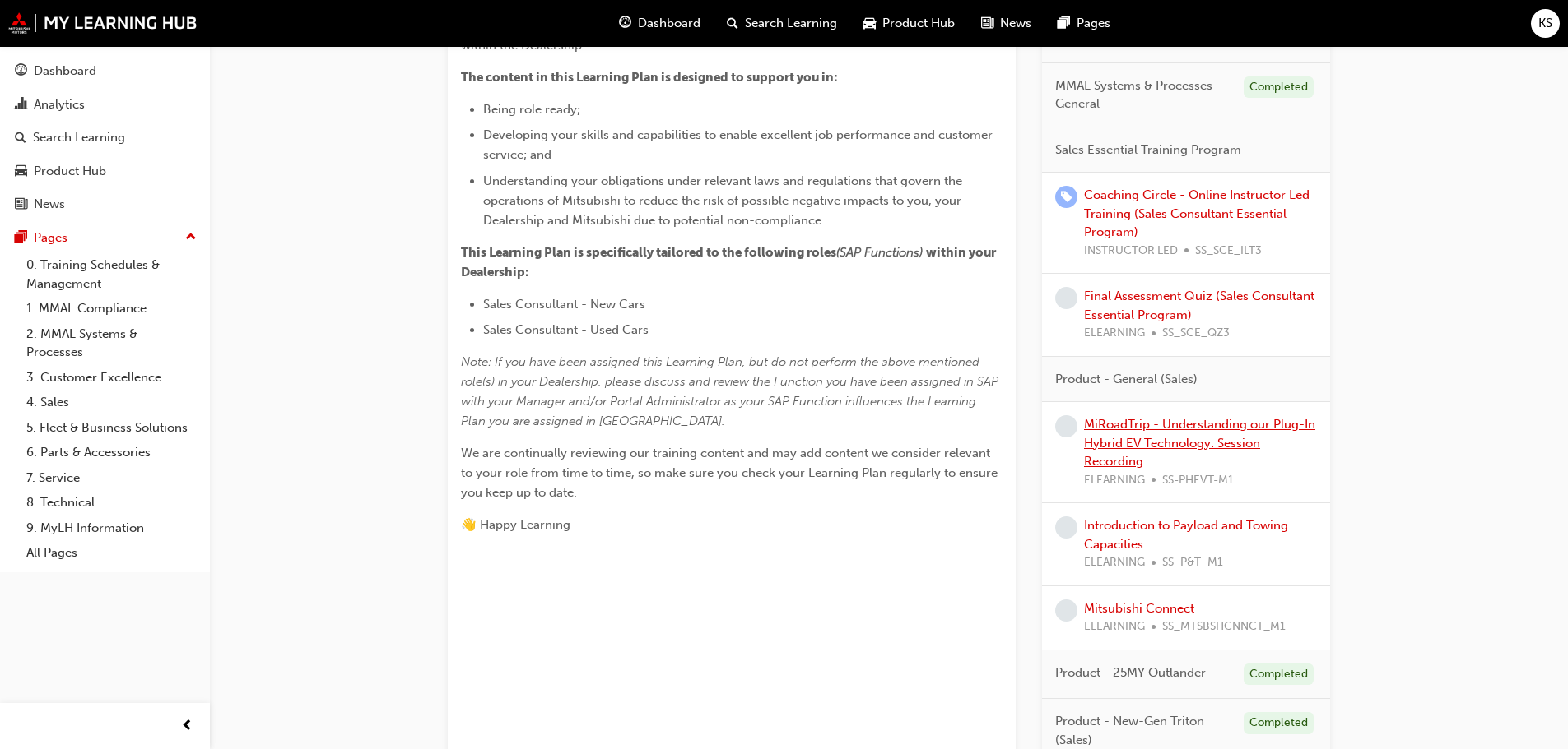
click at [1138, 431] on link "MiRoadTrip - Understanding our Plug-In Hybrid EV Technology: Session Recording" at bounding box center [1199, 443] width 231 height 52
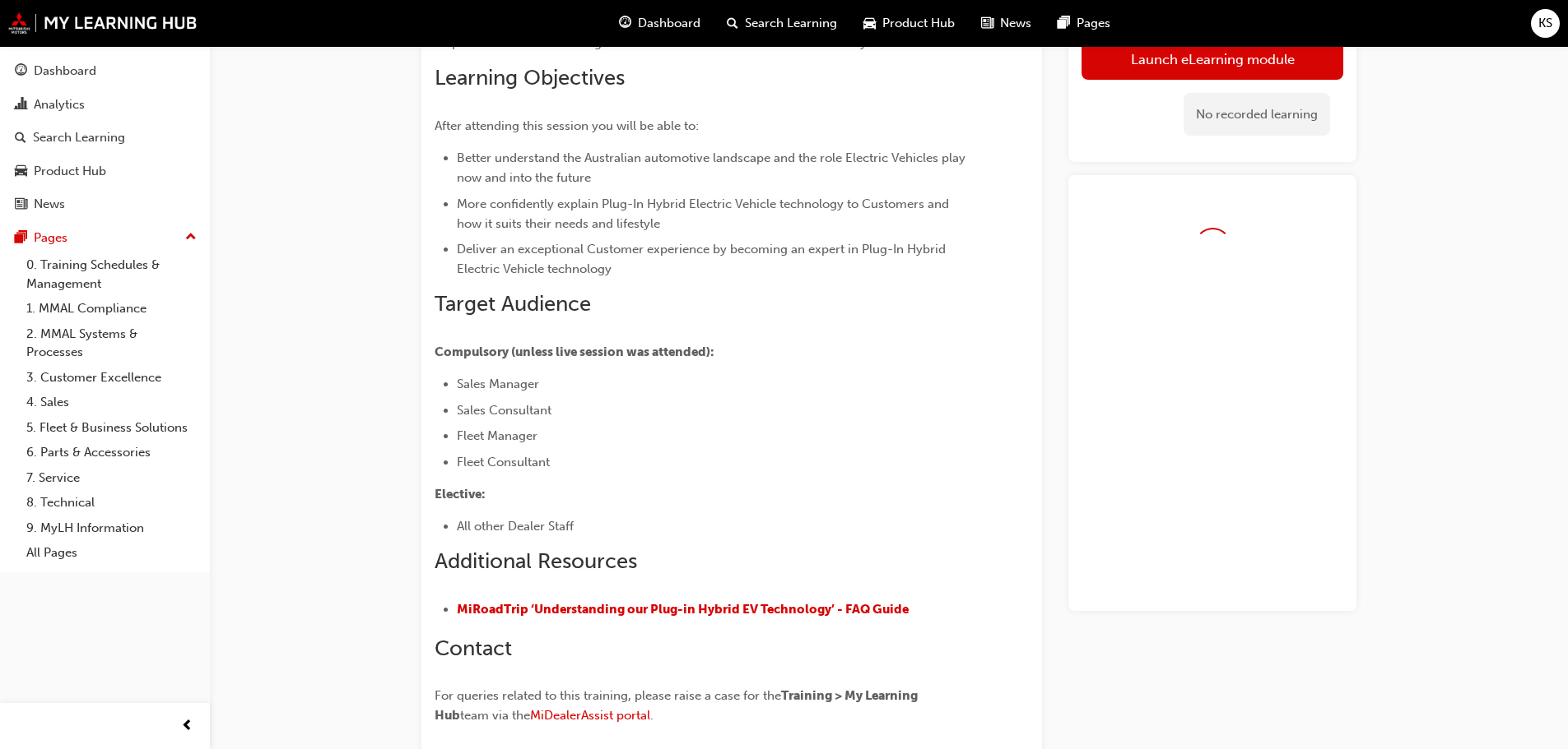
scroll to position [27, 0]
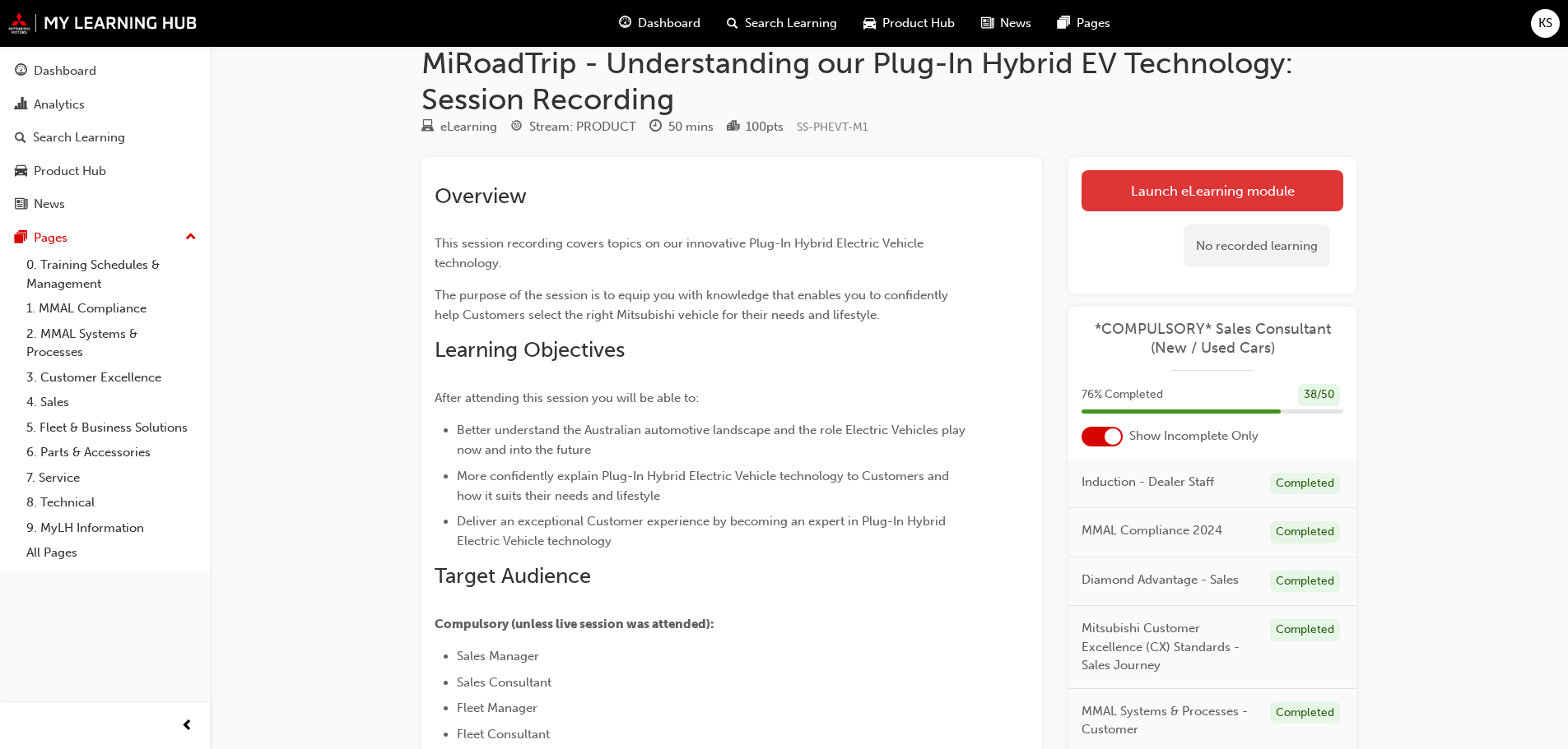
click at [1220, 181] on link "Launch eLearning module" at bounding box center [1212, 191] width 262 height 41
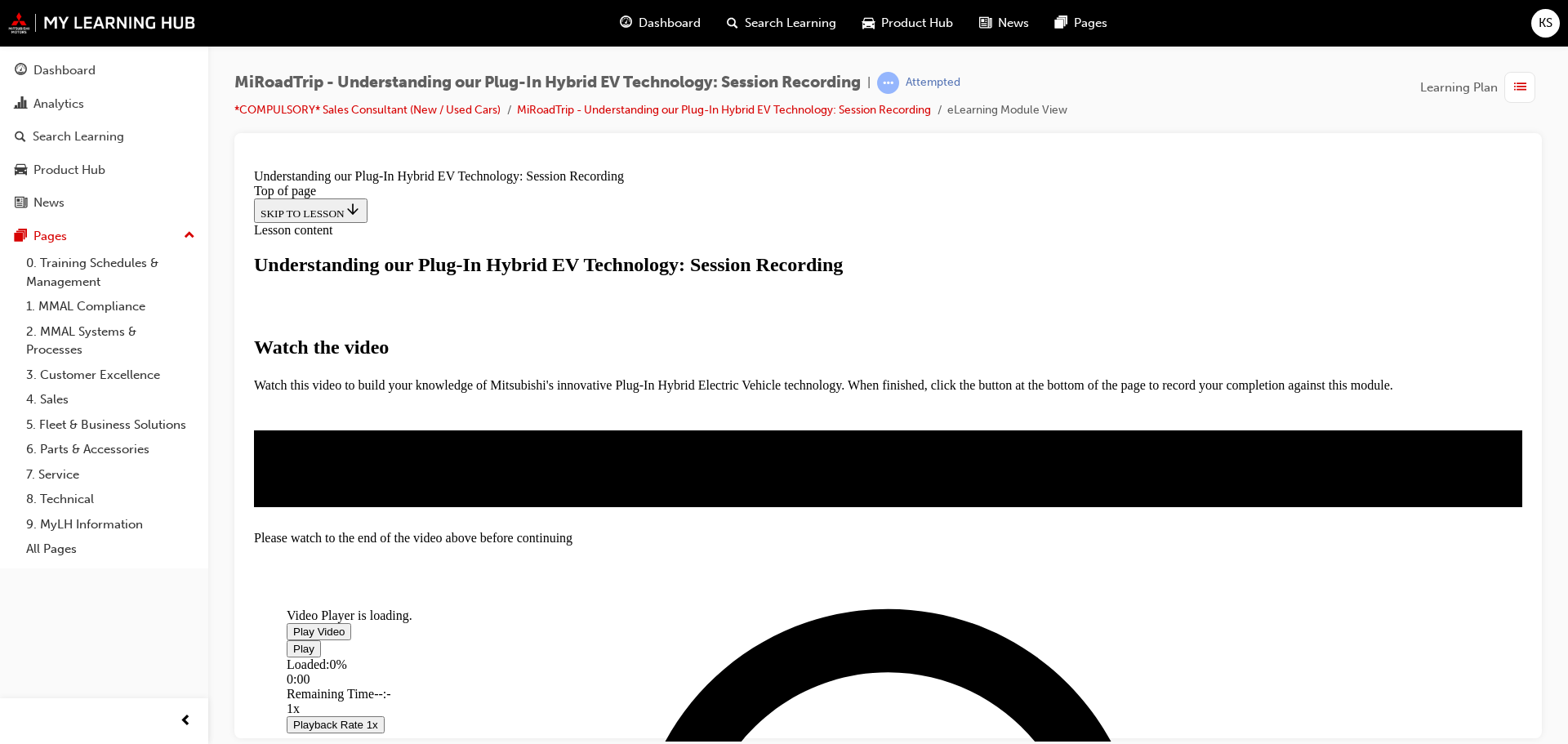
click at [293, 625] on span "Video player" at bounding box center [293, 631] width 0 height 12
drag, startPoint x: 493, startPoint y: 638, endPoint x: 1047, endPoint y: 609, distance: 554.8
click at [1041, 657] on div "Loaded : 1.80% 47:15 00:05" at bounding box center [809, 679] width 1046 height 44
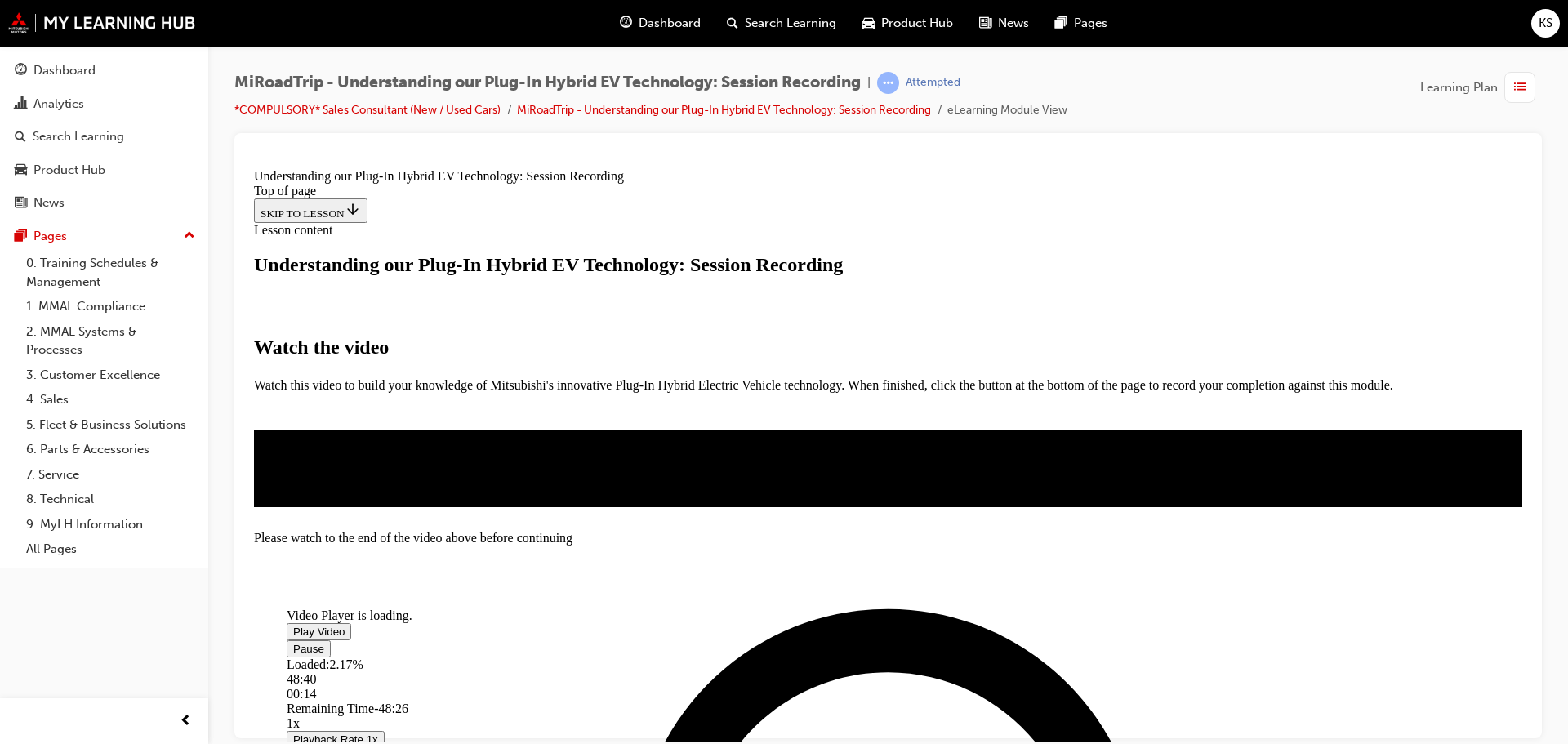
drag, startPoint x: 1294, startPoint y: 636, endPoint x: 1231, endPoint y: 636, distance: 63.0
click at [515, 672] on div "01:50" at bounding box center [809, 679] width 1046 height 15
click at [321, 686] on div "01:35" at bounding box center [303, 694] width 34 height 15
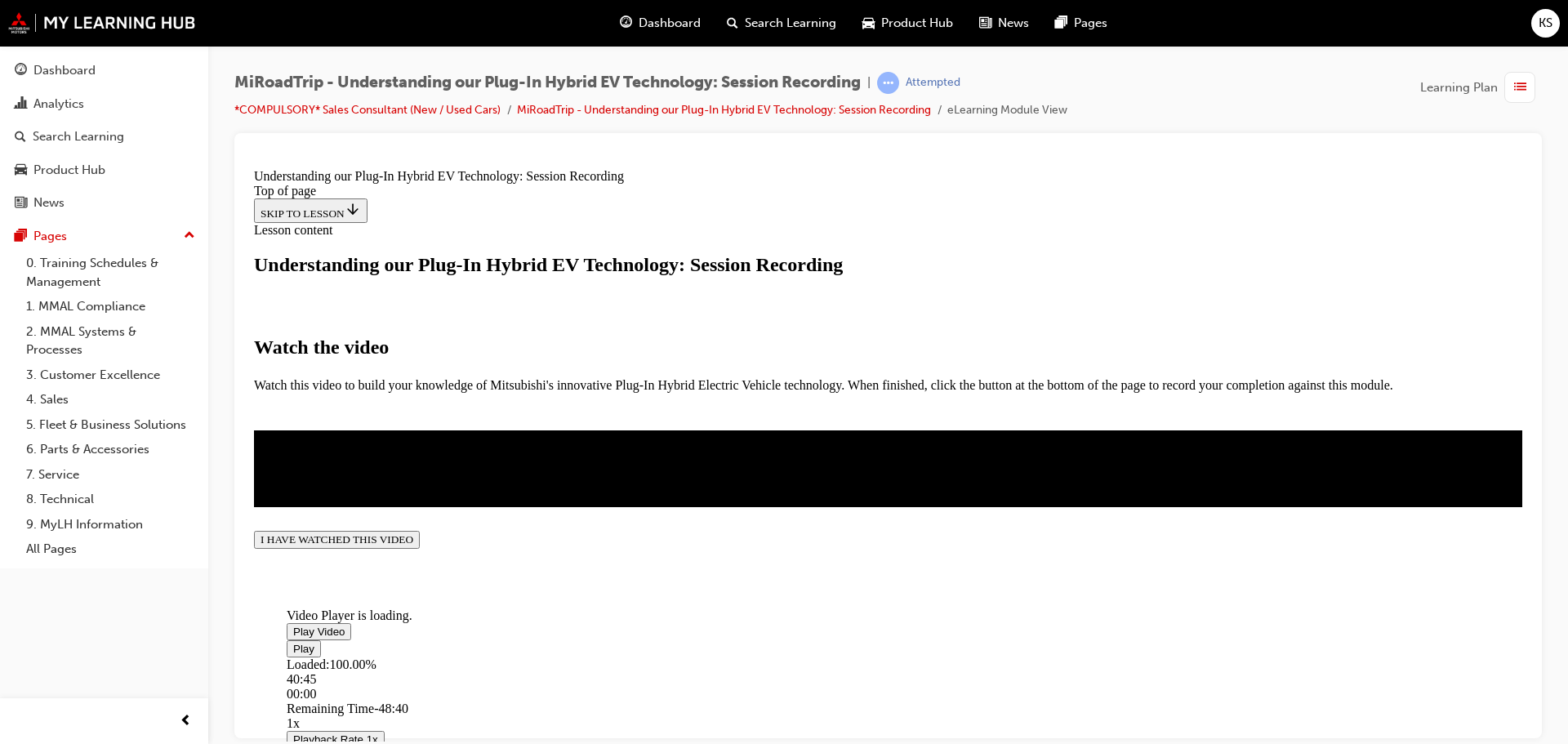
scroll to position [436, 0]
click at [420, 548] on button "I HAVE WATCHED THIS VIDEO" at bounding box center [337, 539] width 166 height 18
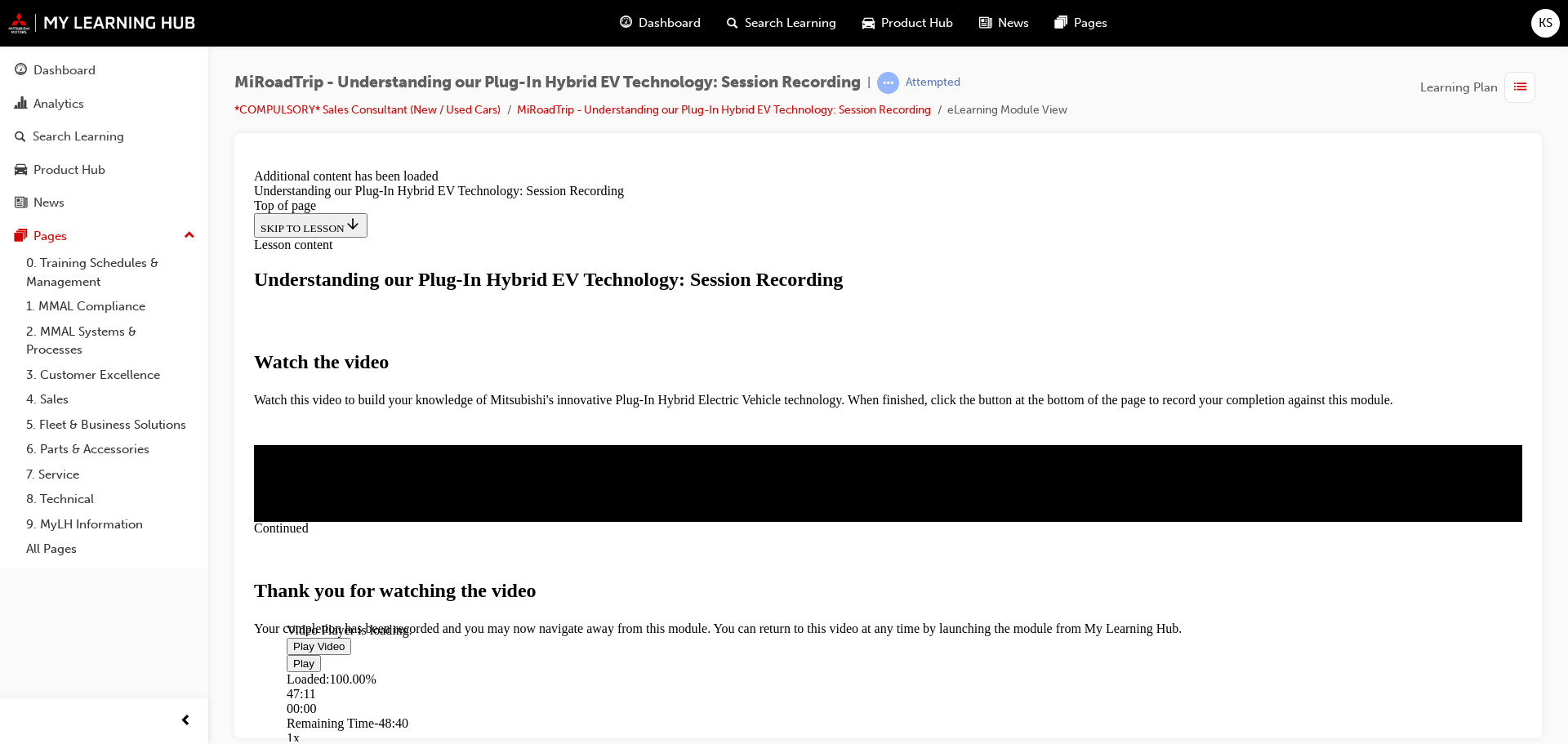
scroll to position [570, 0]
click at [354, 697] on button "CLOSE MODULE" at bounding box center [304, 706] width 100 height 17
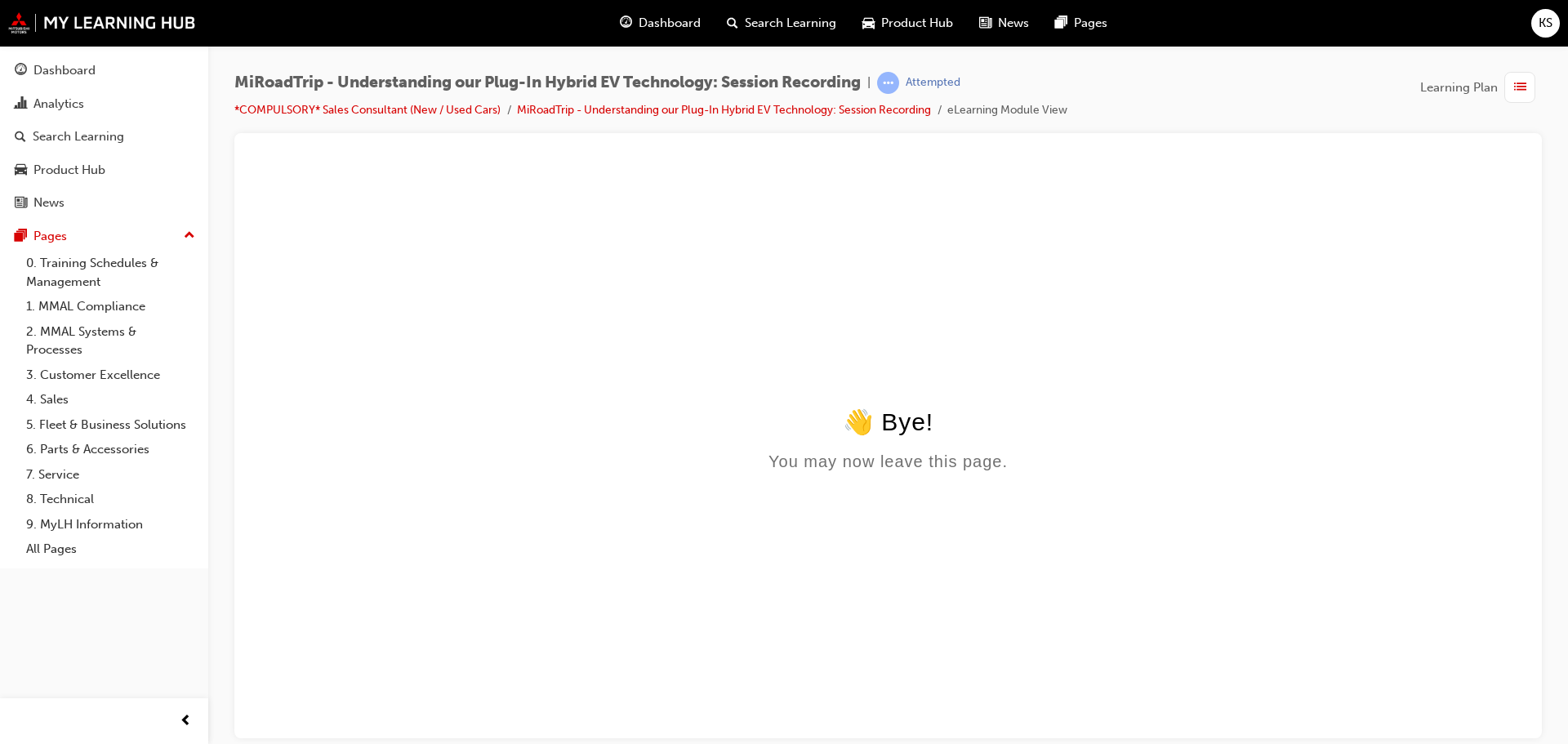
scroll to position [0, 0]
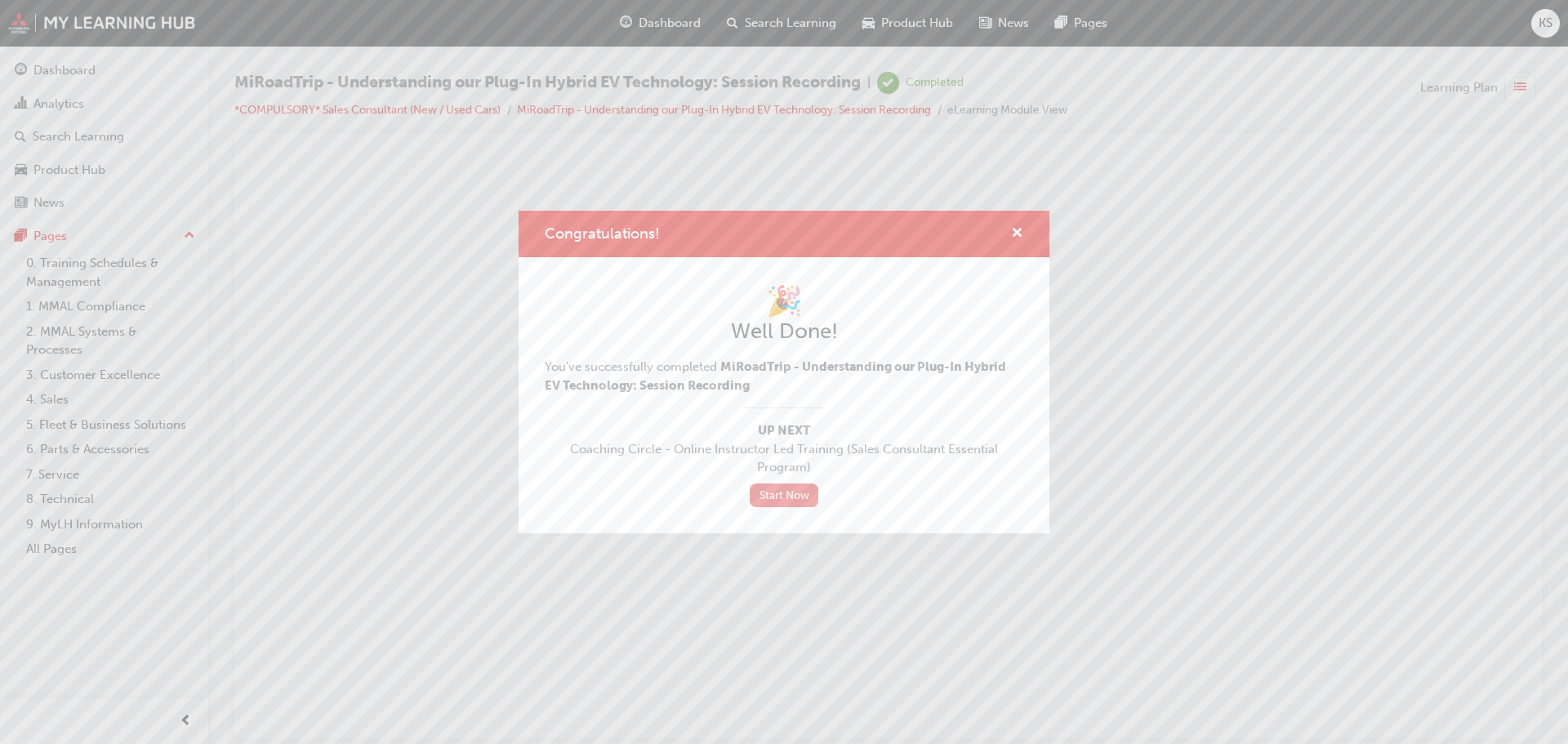
click at [781, 491] on link "Start Now" at bounding box center [783, 495] width 69 height 24
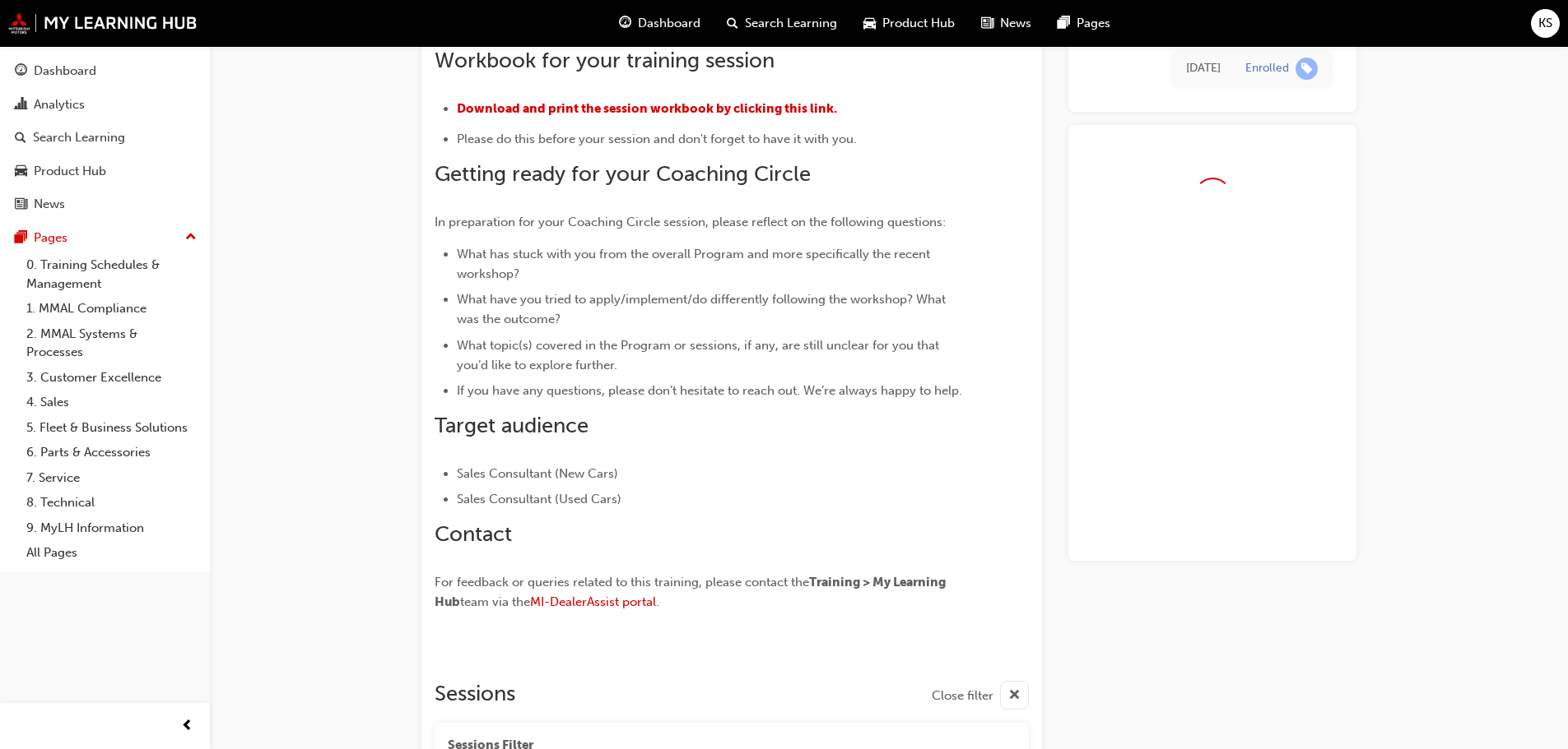
scroll to position [901, 0]
